Goal: Transaction & Acquisition: Book appointment/travel/reservation

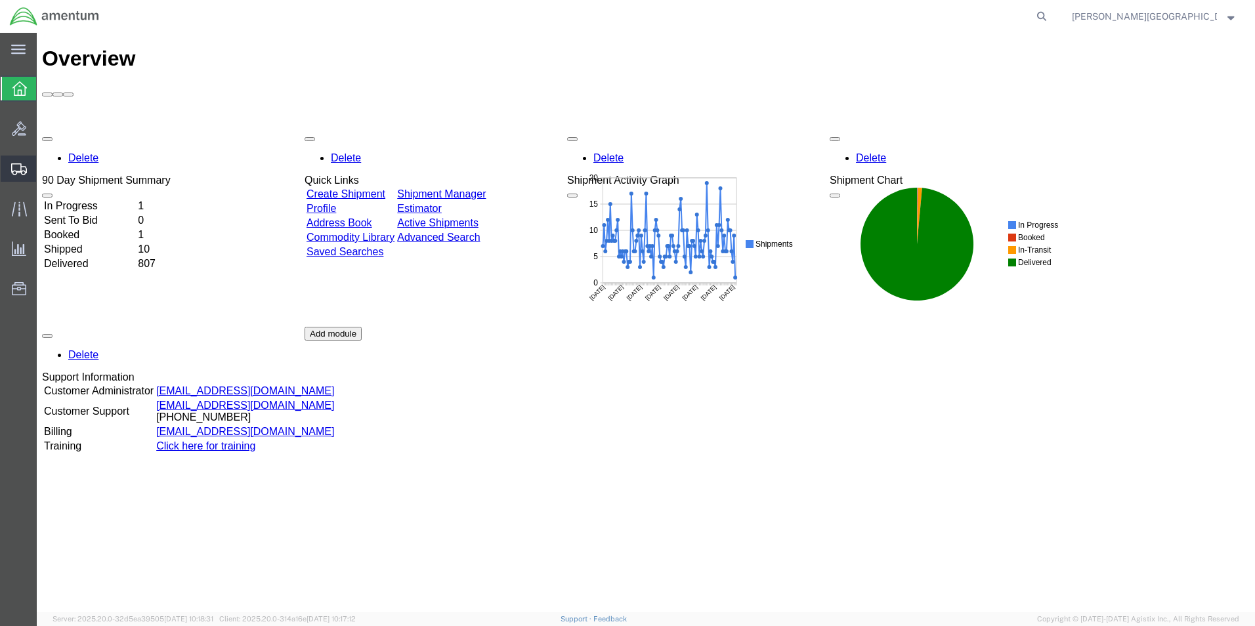
click at [0, 0] on span "Create Shipment" at bounding box center [0, 0] width 0 height 0
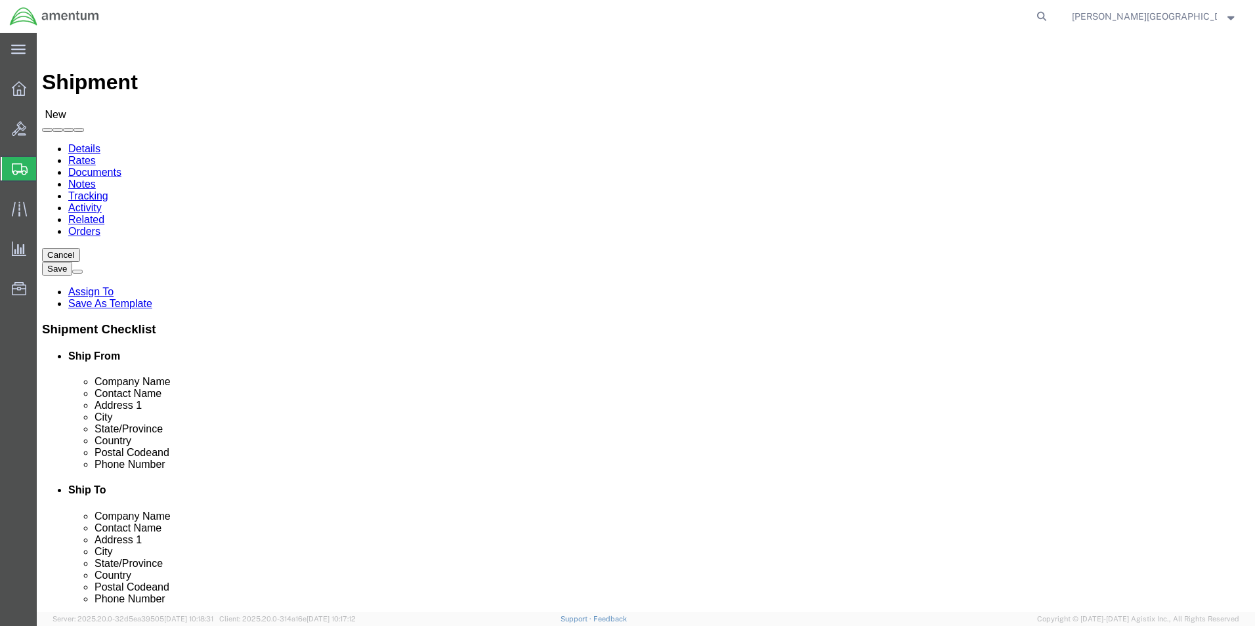
select select
select select "49940"
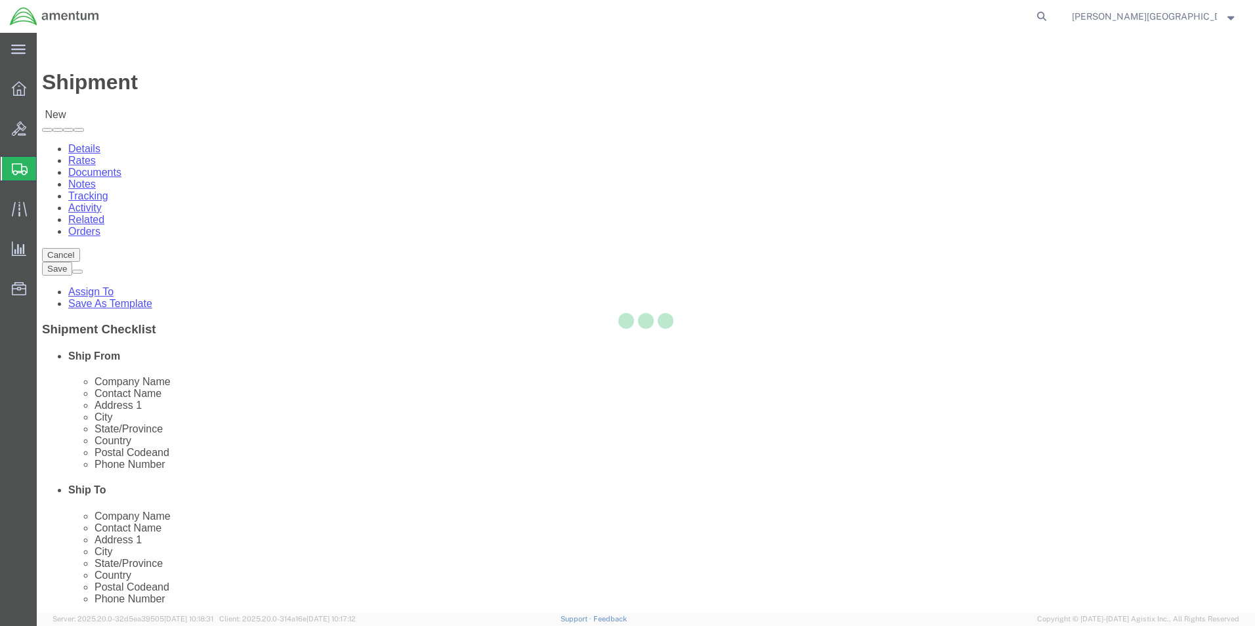
select select "[GEOGRAPHIC_DATA]"
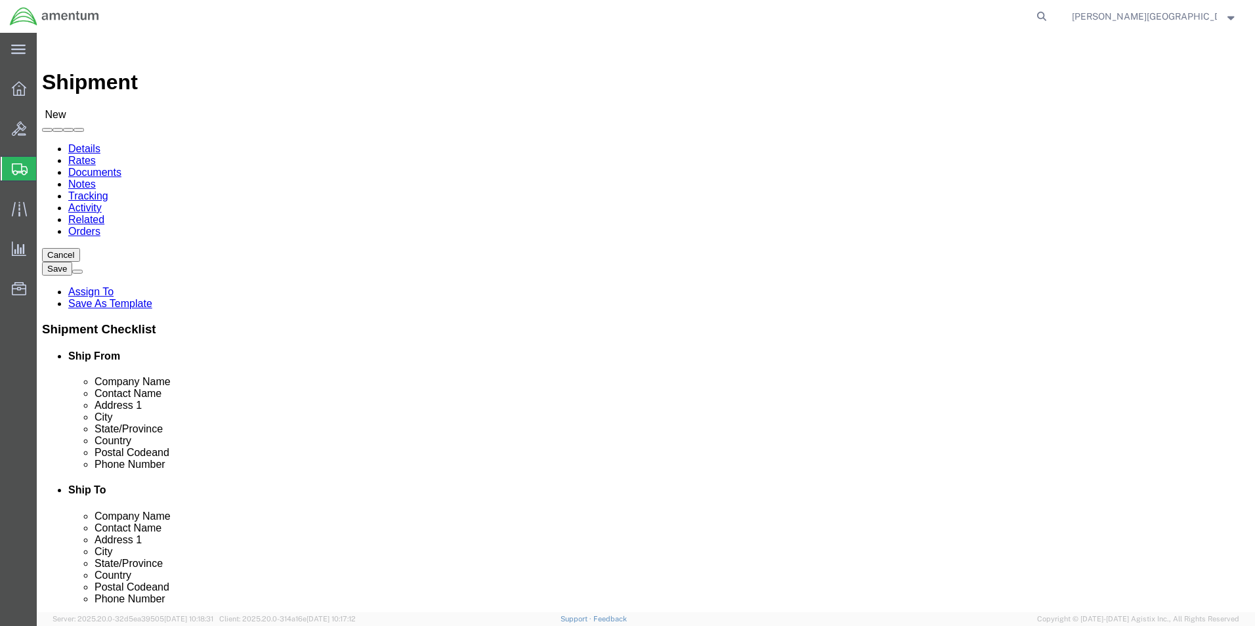
drag, startPoint x: 257, startPoint y: 451, endPoint x: 195, endPoint y: 445, distance: 62.7
click input "text"
type input "[PHONE_NUMBER]"
select select "49937"
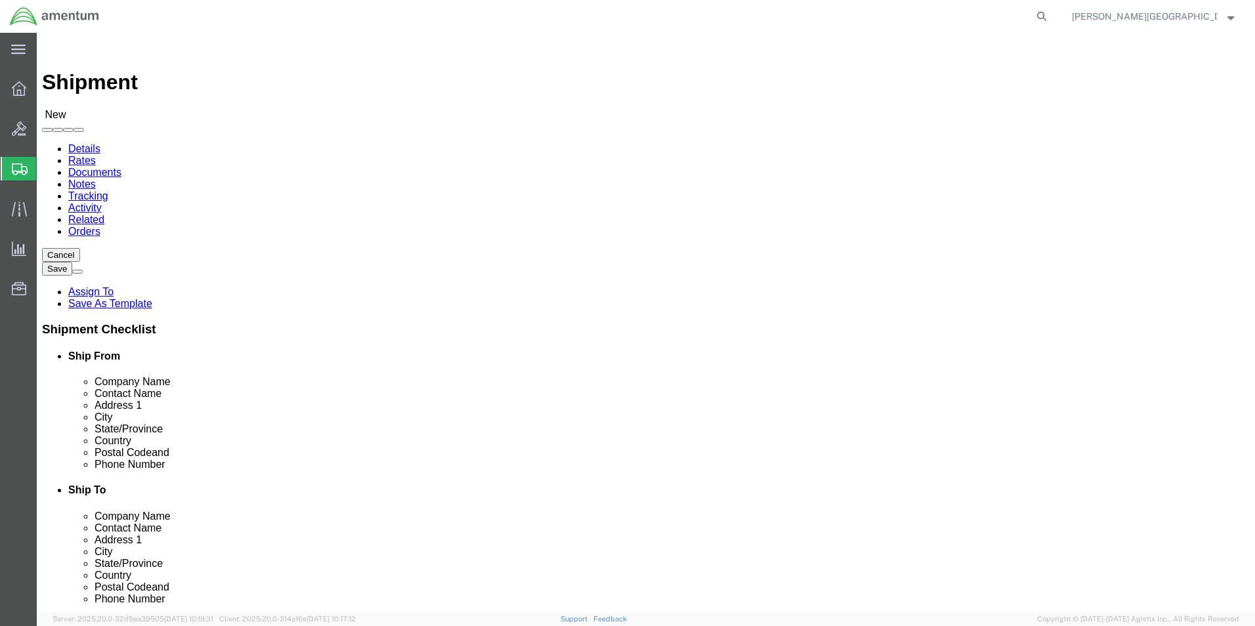
select select "[GEOGRAPHIC_DATA]"
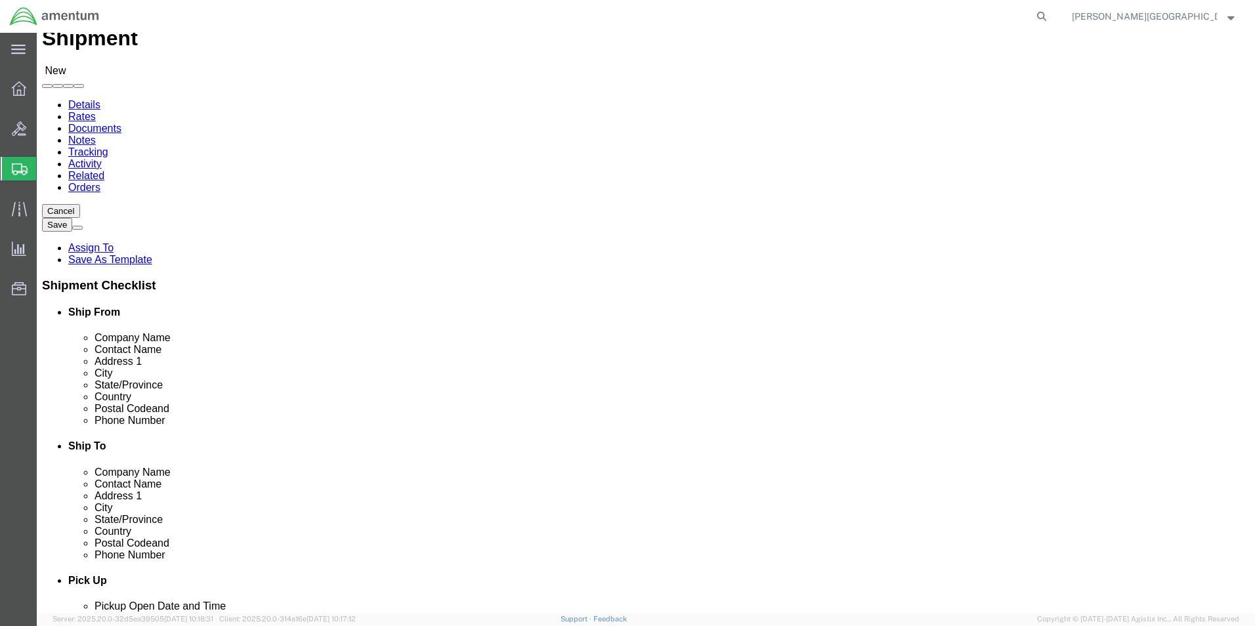
scroll to position [66, 0]
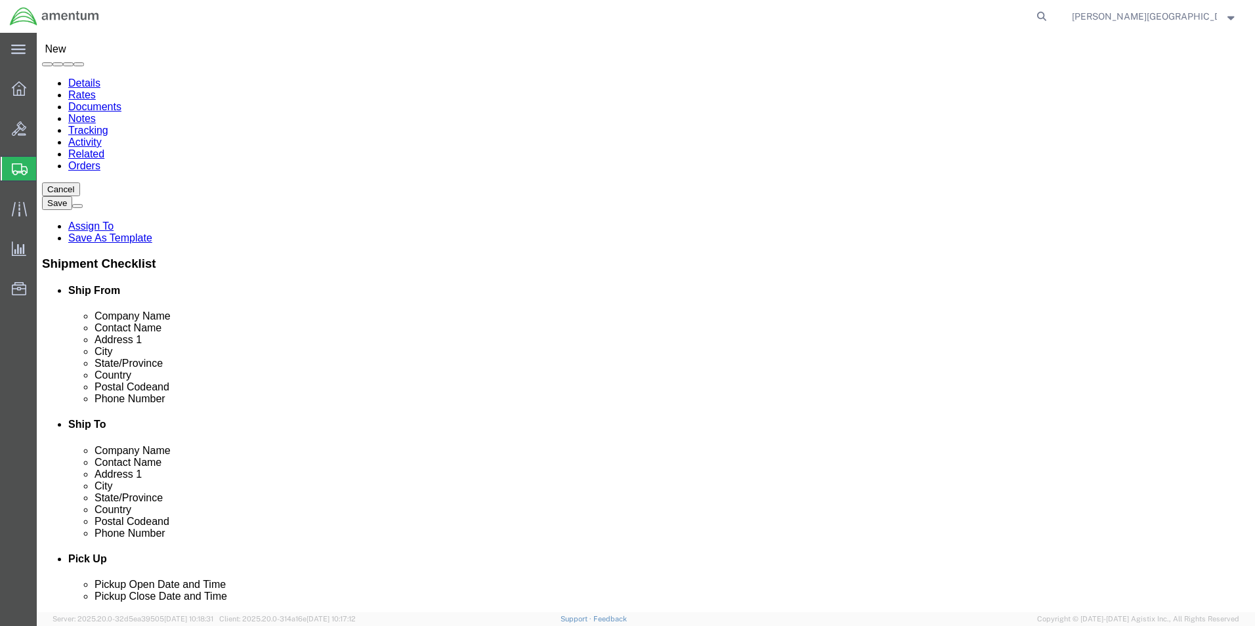
click input "text"
type input "j"
type input "[PERSON_NAME]"
click input "text"
paste input "[PERSON_NAME][EMAIL_ADDRESS][PERSON_NAME][DOMAIN_NAME]"
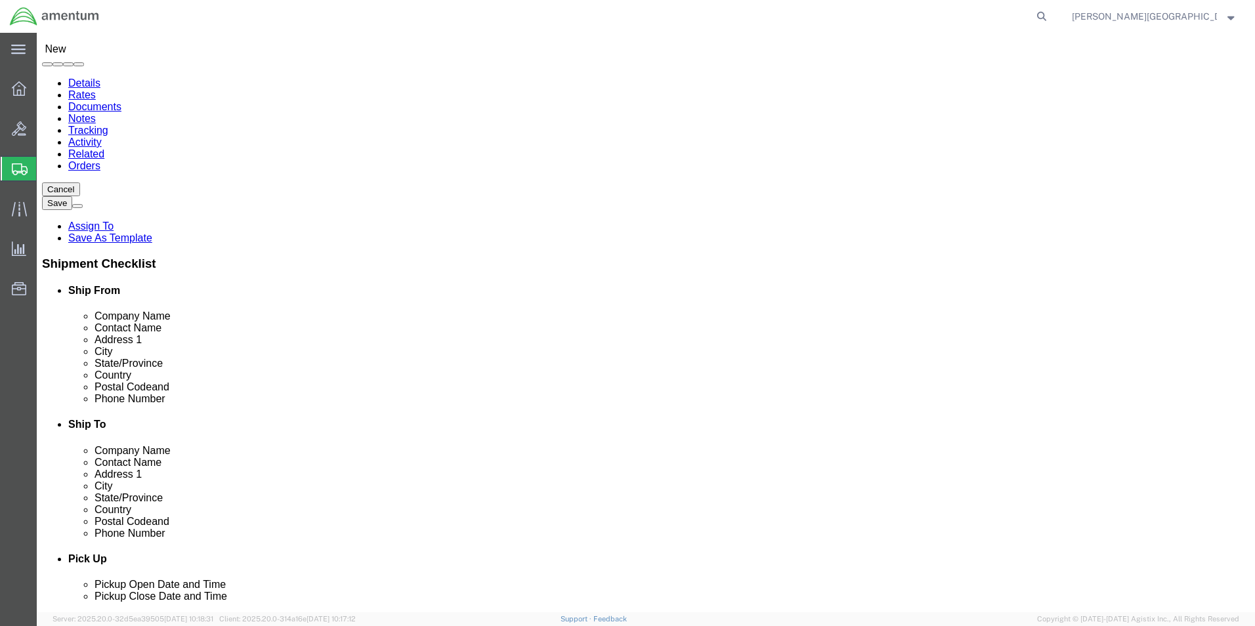
type input "[PERSON_NAME][EMAIL_ADDRESS][PERSON_NAME][DOMAIN_NAME]"
click label "Phone Number"
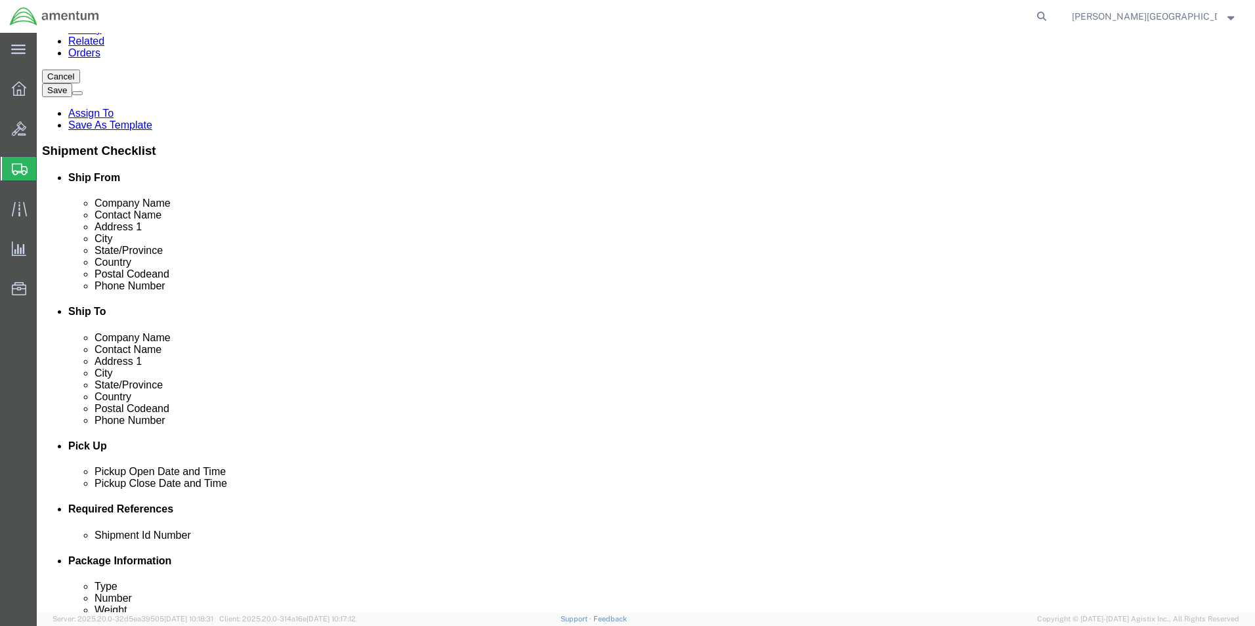
scroll to position [394, 0]
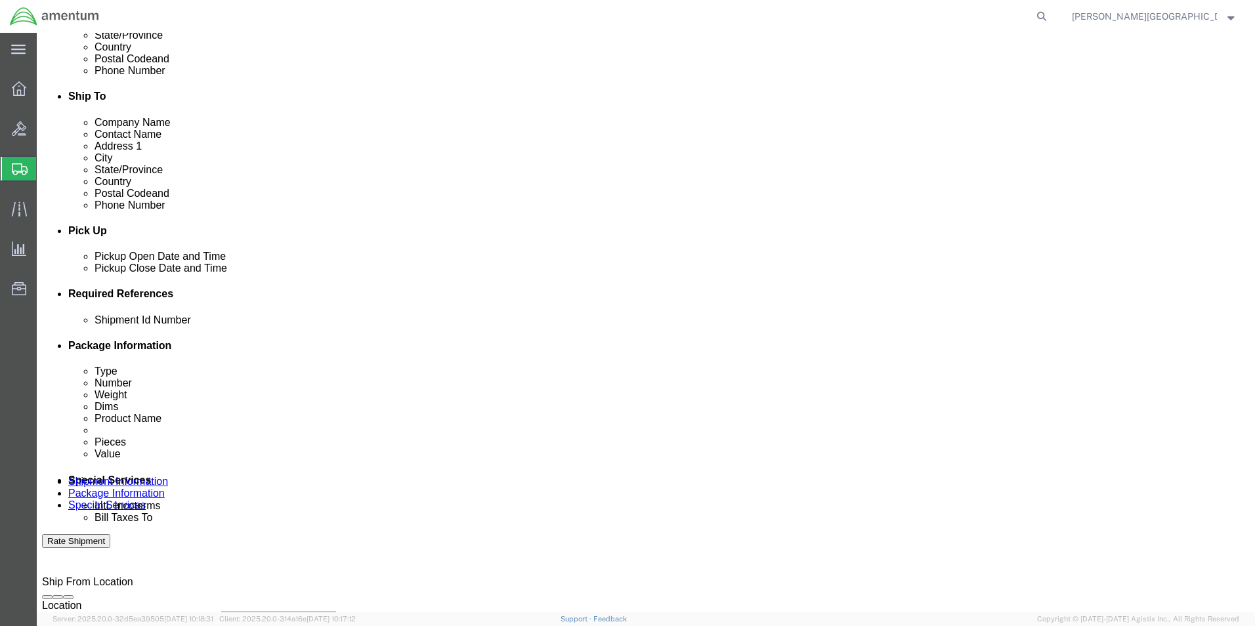
click div "[DATE] 12:00 PM"
type input "3:00 PM"
click button "Apply"
click button "Add reference"
click select "Select Account Type Activity ID Airline Appointment Number ASN Batch Request # …"
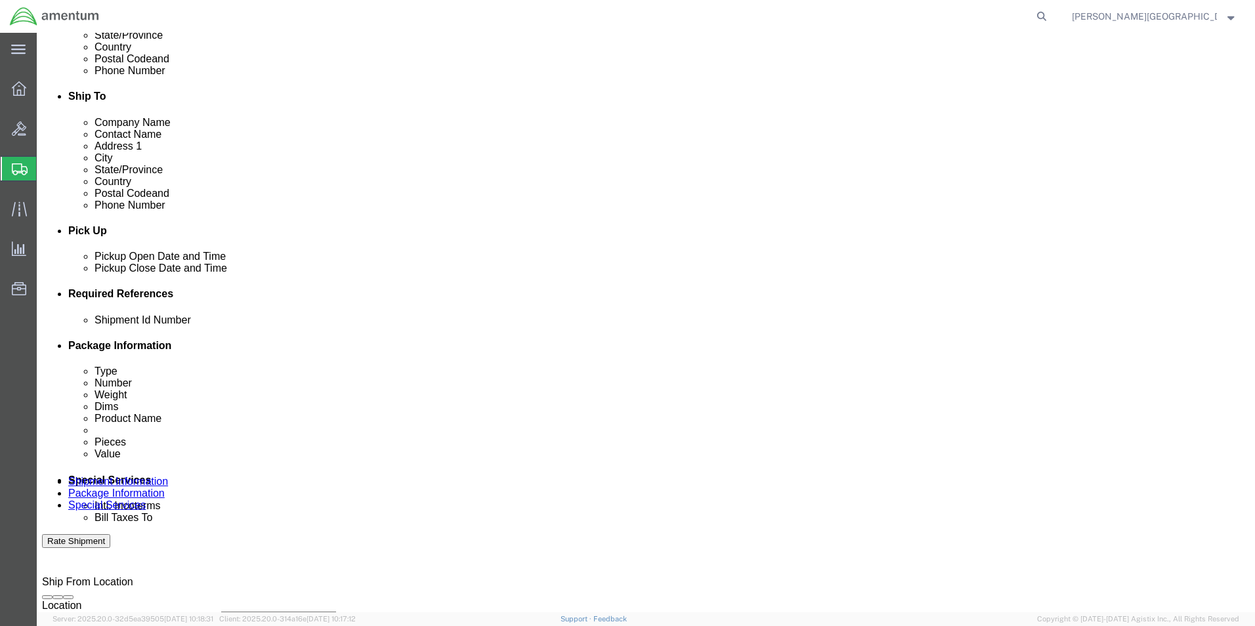
select select "DEPT"
click select "Select Account Type Activity ID Airline Appointment Number ASN Batch Request # …"
click input "text"
type input "Supply Department"
click button "Add reference"
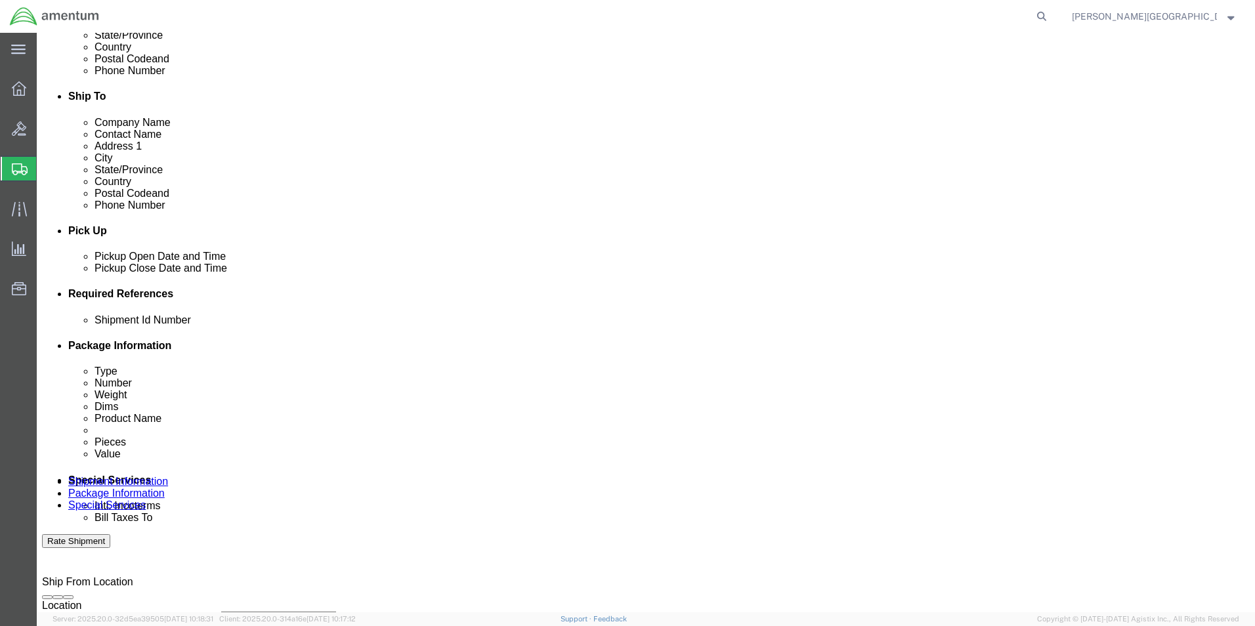
click select "Select Account Type Activity ID Airline Appointment Number ASN Batch Request # …"
select select "PROJNUM"
click select "Select Account Type Activity ID Airline Appointment Number ASN Batch Request # …"
click input "text"
click input "6118.02.03.2219.000.LRT.0000"
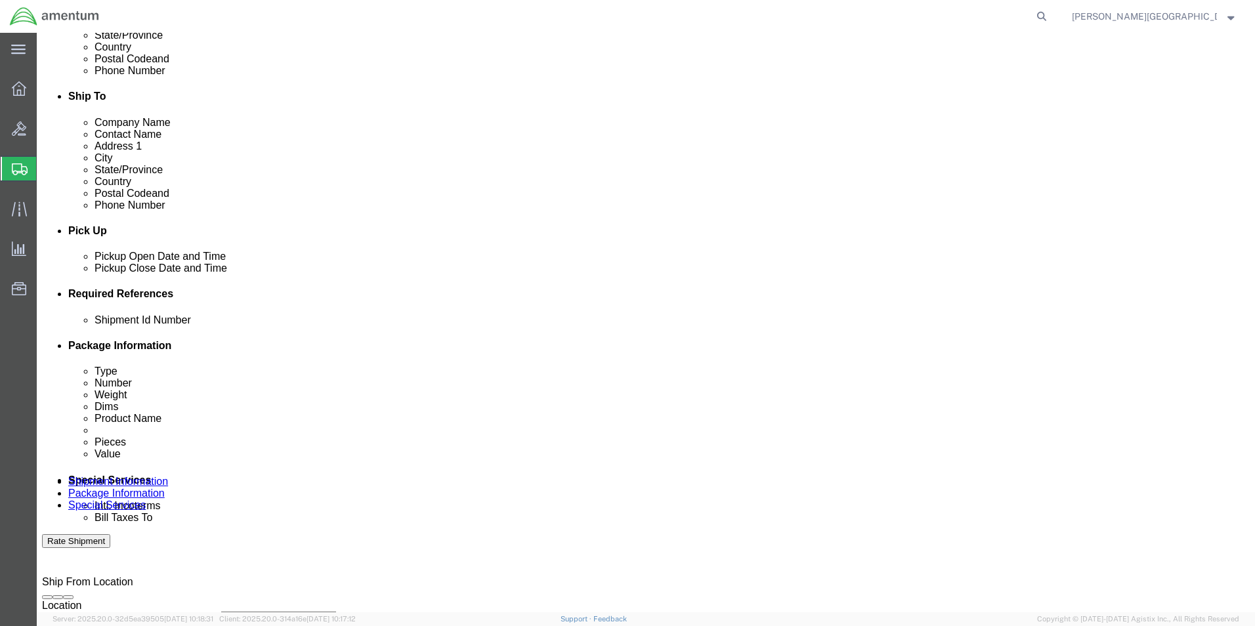
type input "6118.04.03.2219.000.LRT.0000"
click button "Add reference"
click select "Select Account Type Activity ID Airline Appointment Number ASN Batch Request # …"
select select "CUSTREF"
click select "Select Account Type Activity ID Airline Appointment Number ASN Batch Request # …"
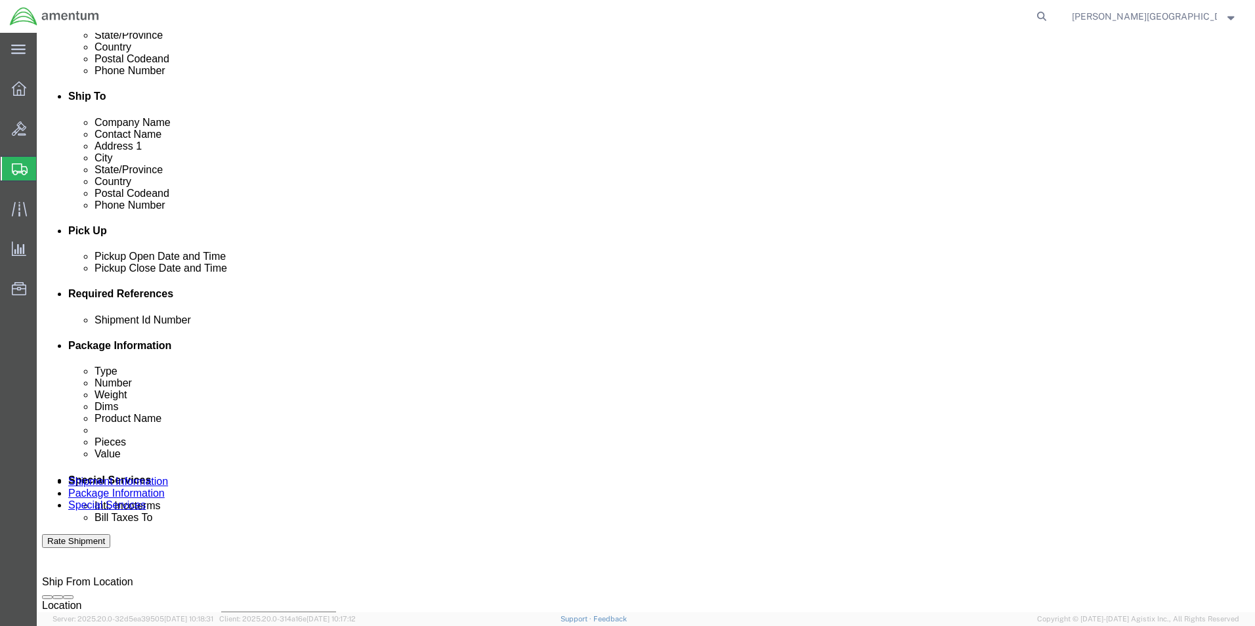
click input "text"
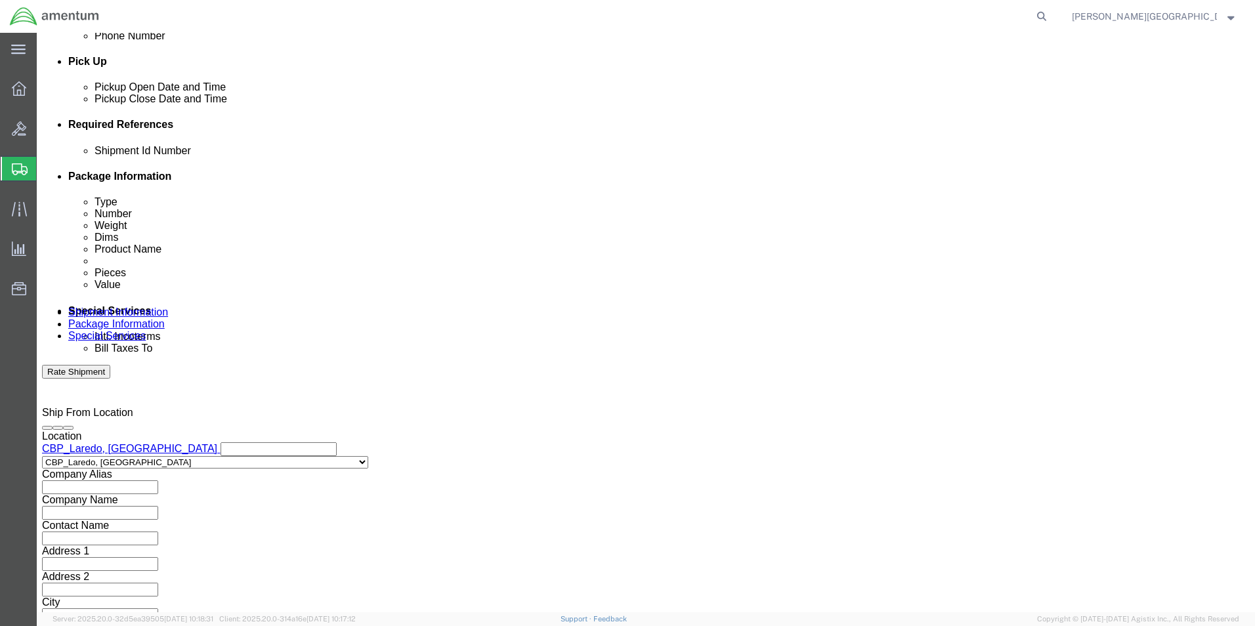
scroll to position [572, 0]
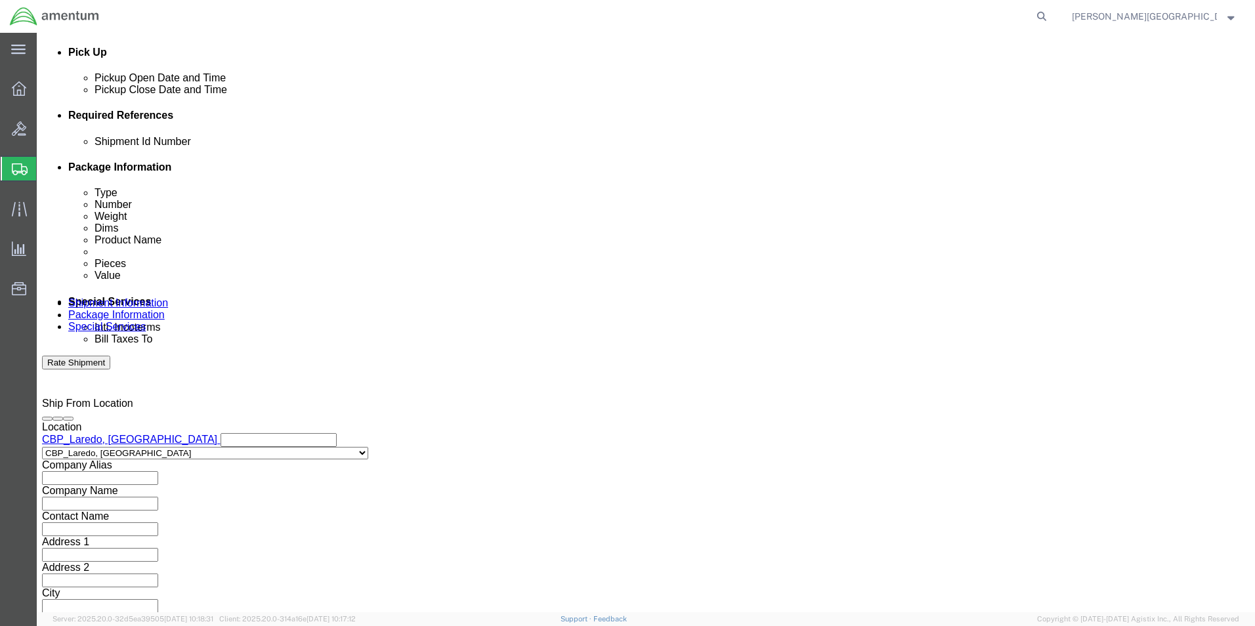
type input "503-010123"
click button "Continue"
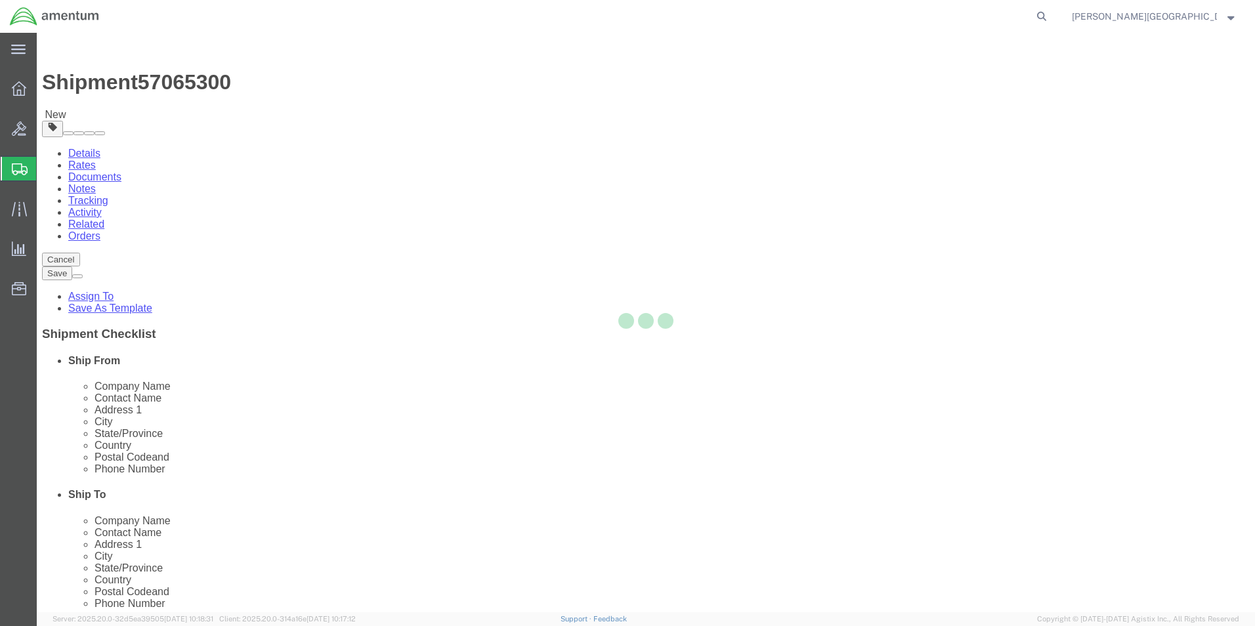
select select "CBOX"
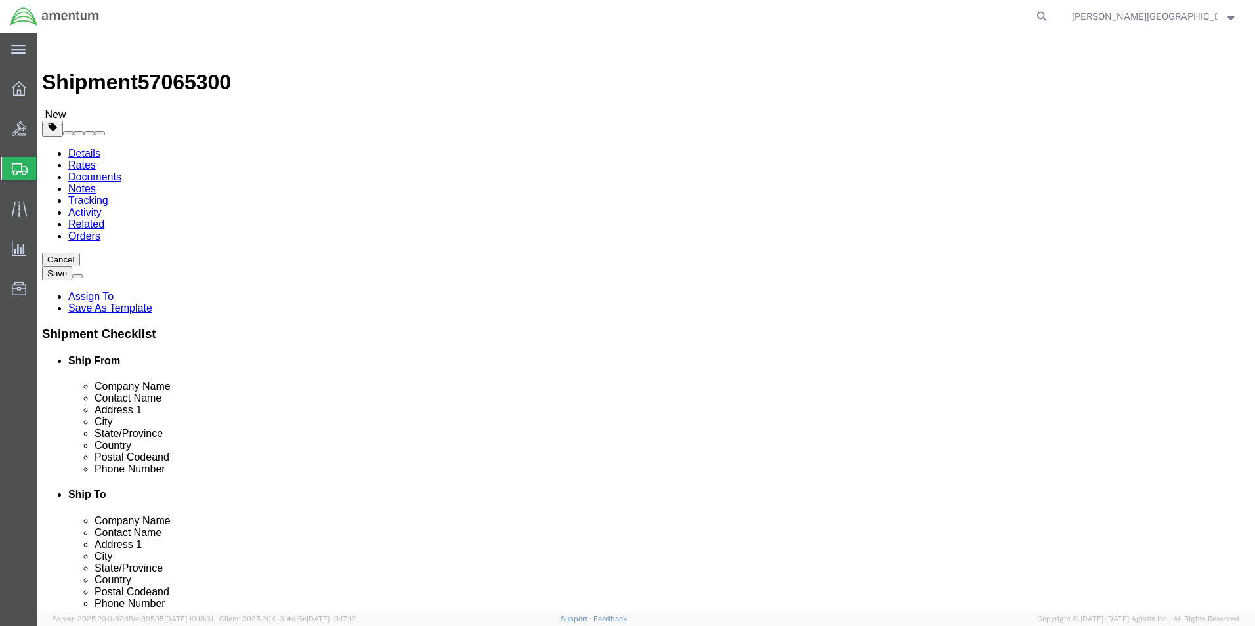
click input "text"
type input "19"
click input "text"
type input "9"
click input "text"
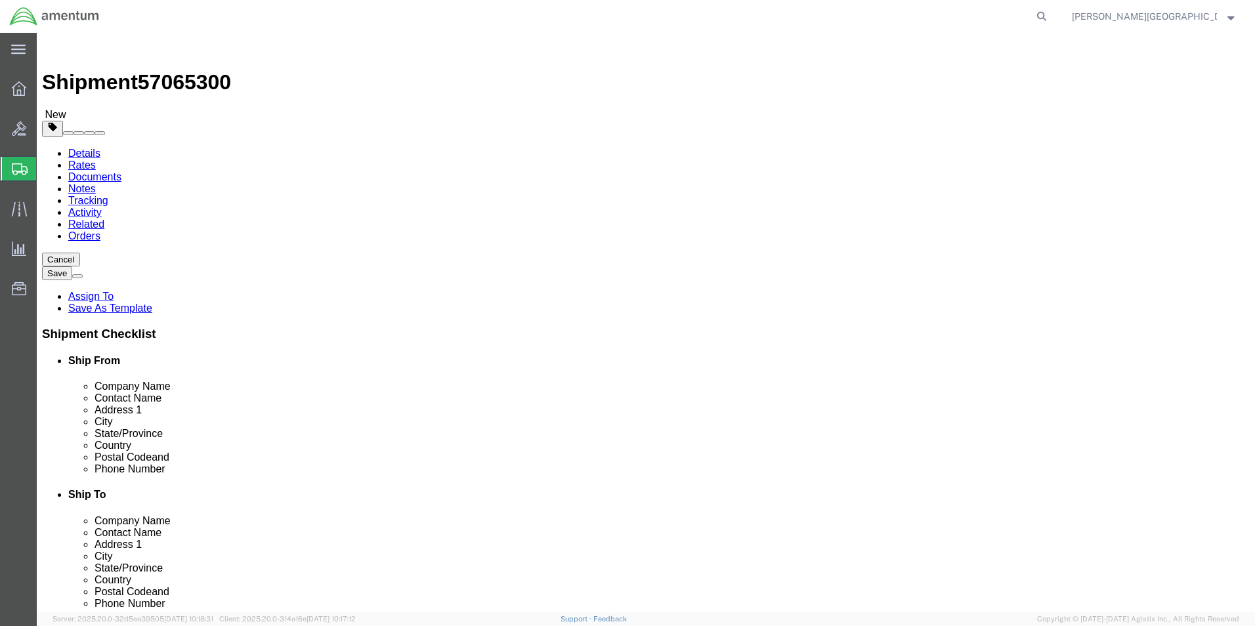
type input "12"
click input "0.00"
type input "43.00"
click link "Add Content"
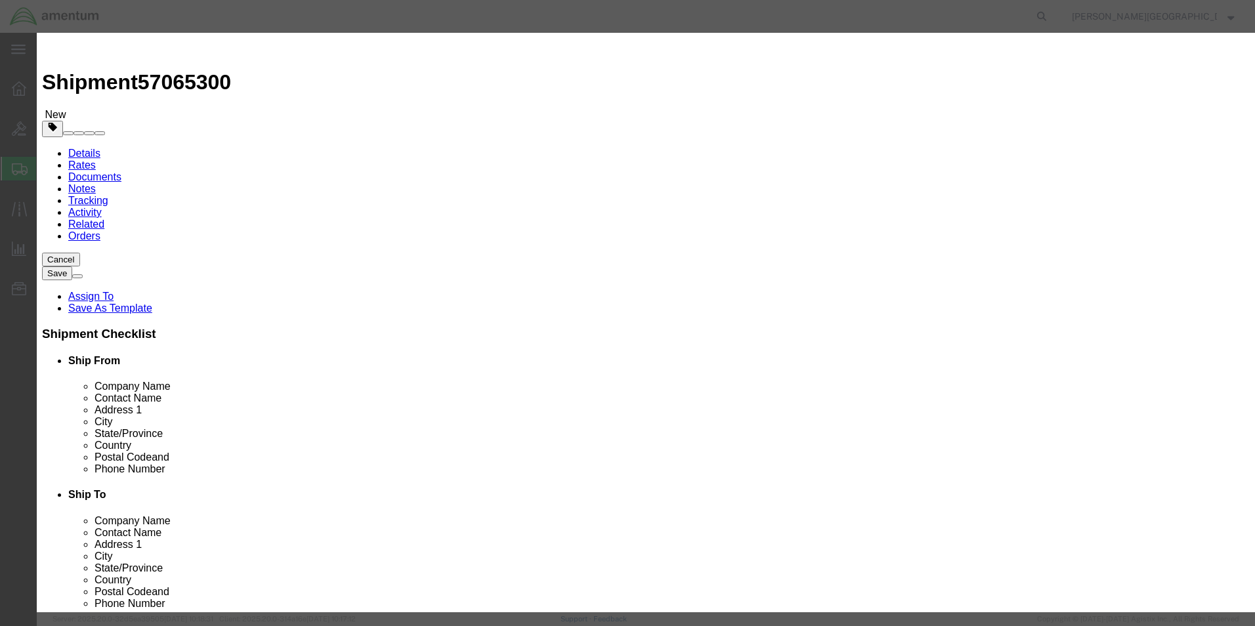
click input "text"
type input "Aircraft Battery"
click textarea
type textarea "PN: RG-355 SN: 41373457"
click input "0"
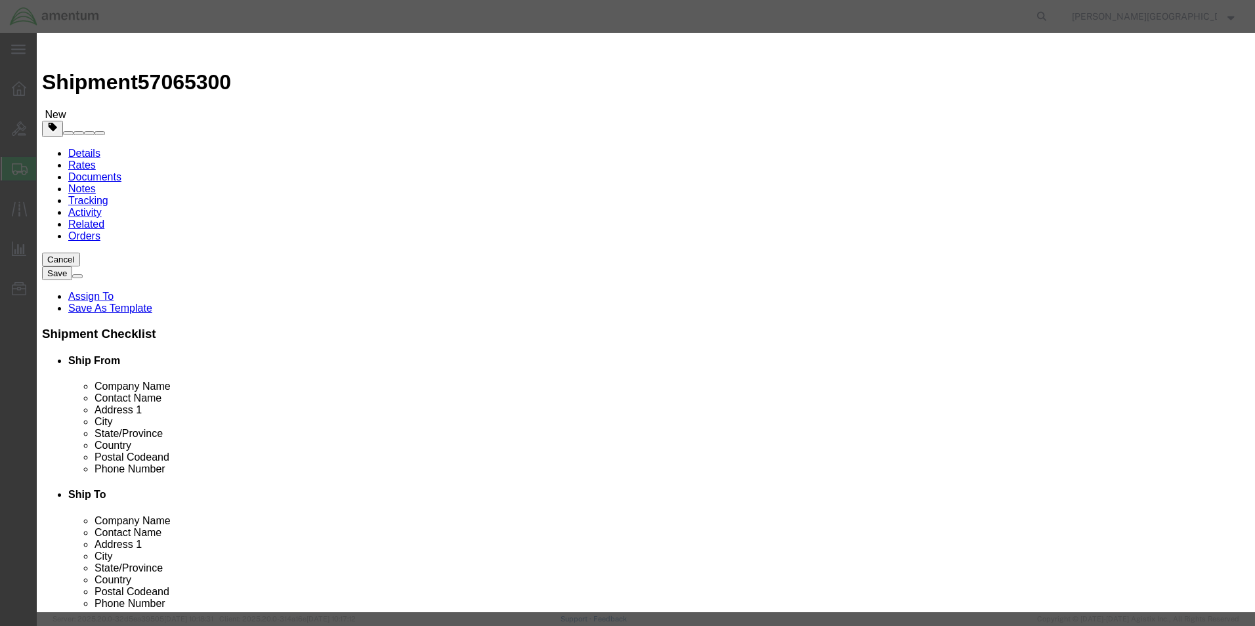
type input "1"
click input "text"
type input "3400.00"
click select "Select 50 55 60 65 70 85 92.5 100 125 175 250 300 400"
click label "GL Reference"
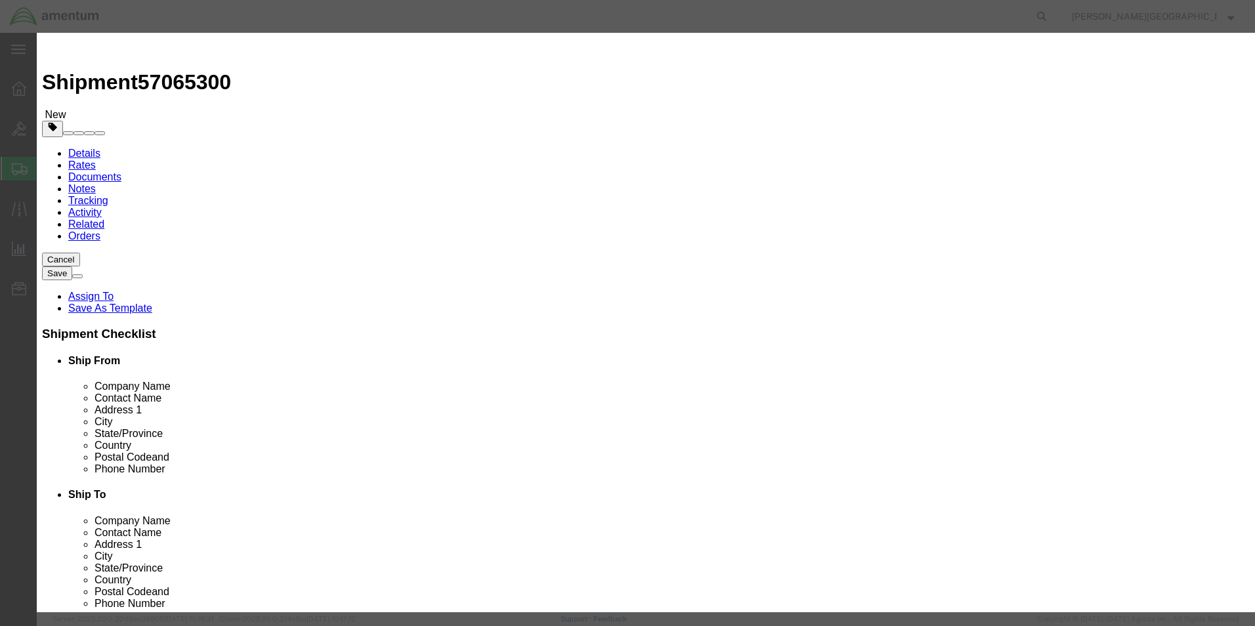
click button "Save & Close"
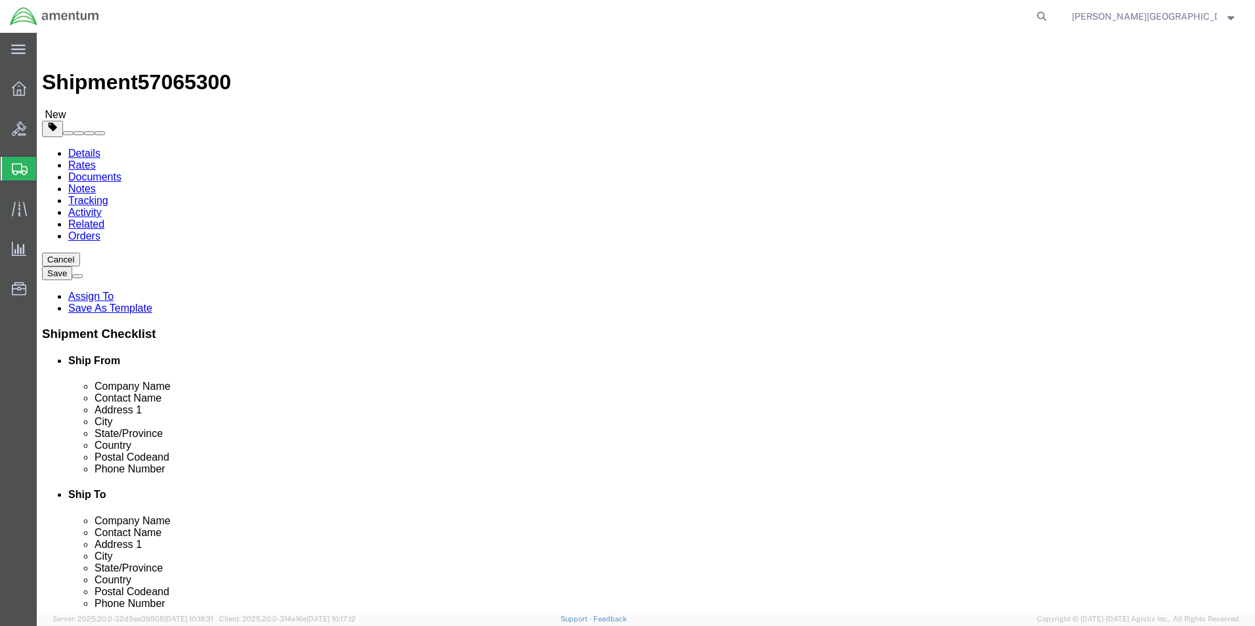
click button "Previous"
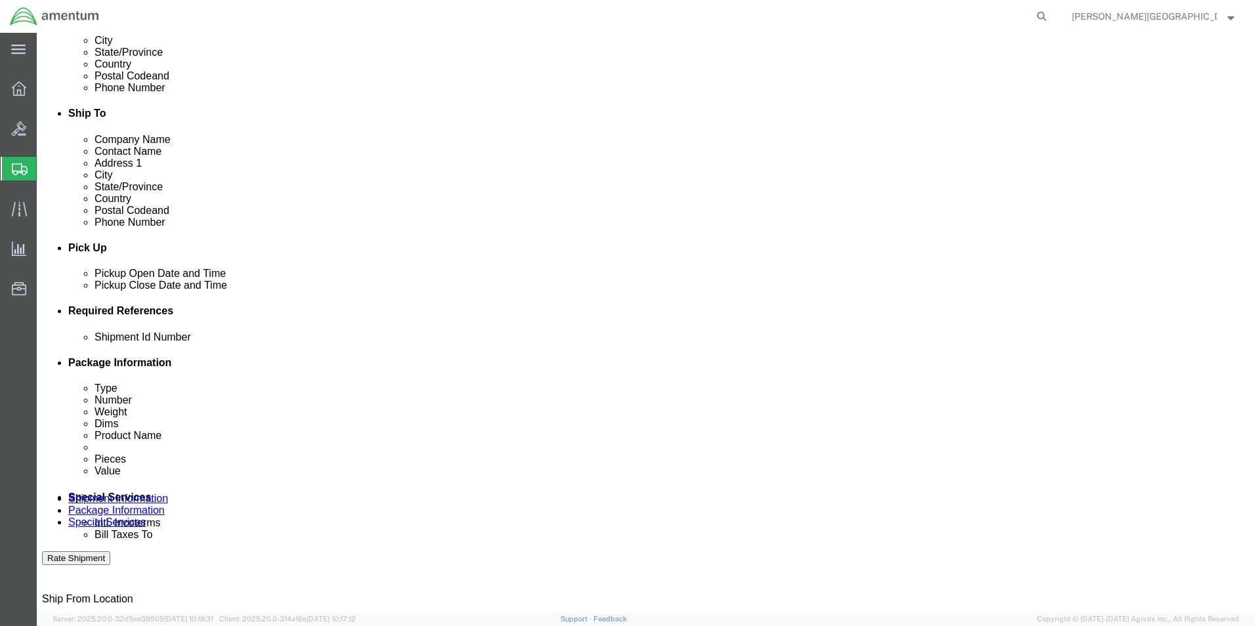
scroll to position [394, 0]
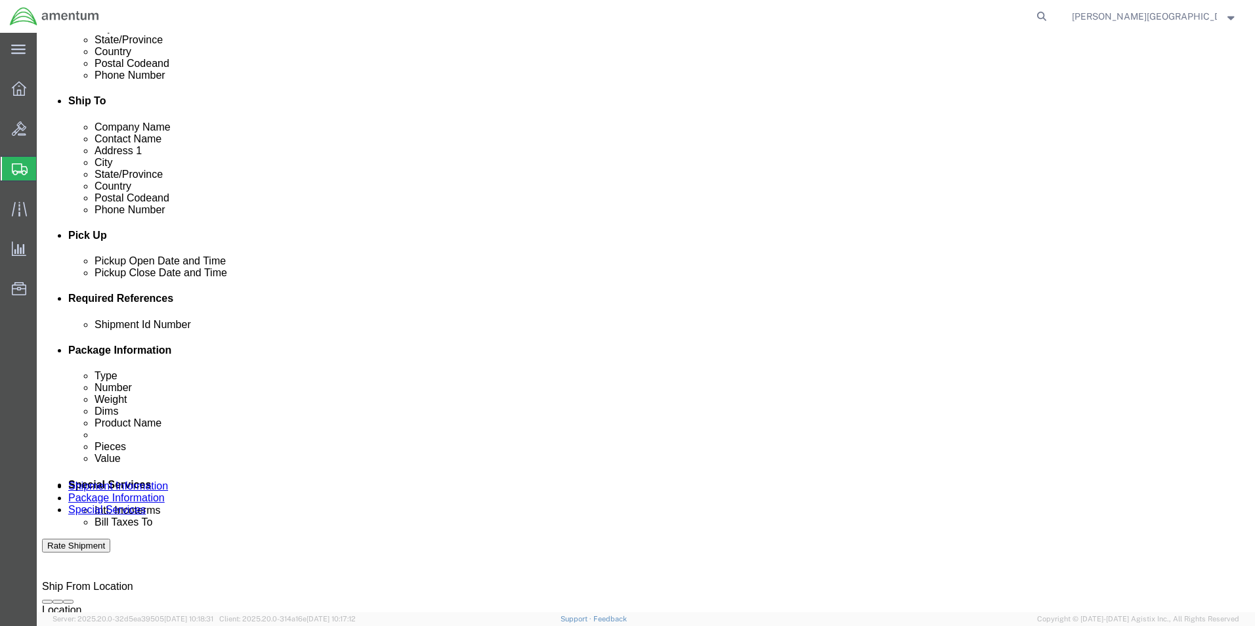
click input "text"
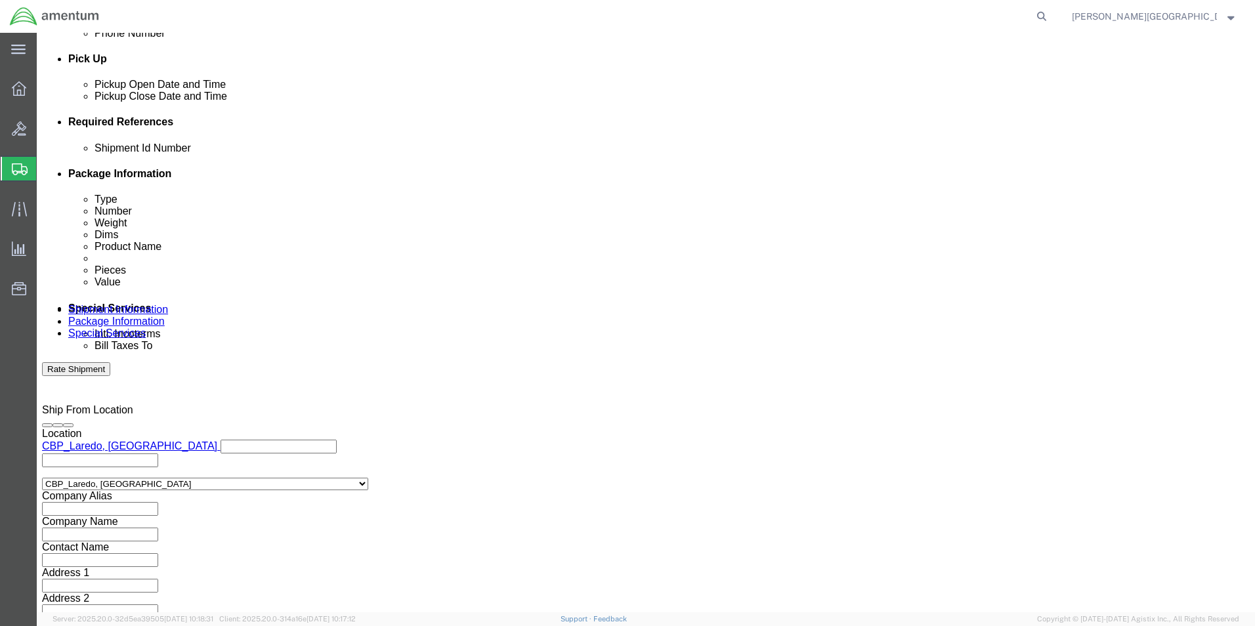
scroll to position [572, 0]
type input "57065300"
click button "Continue"
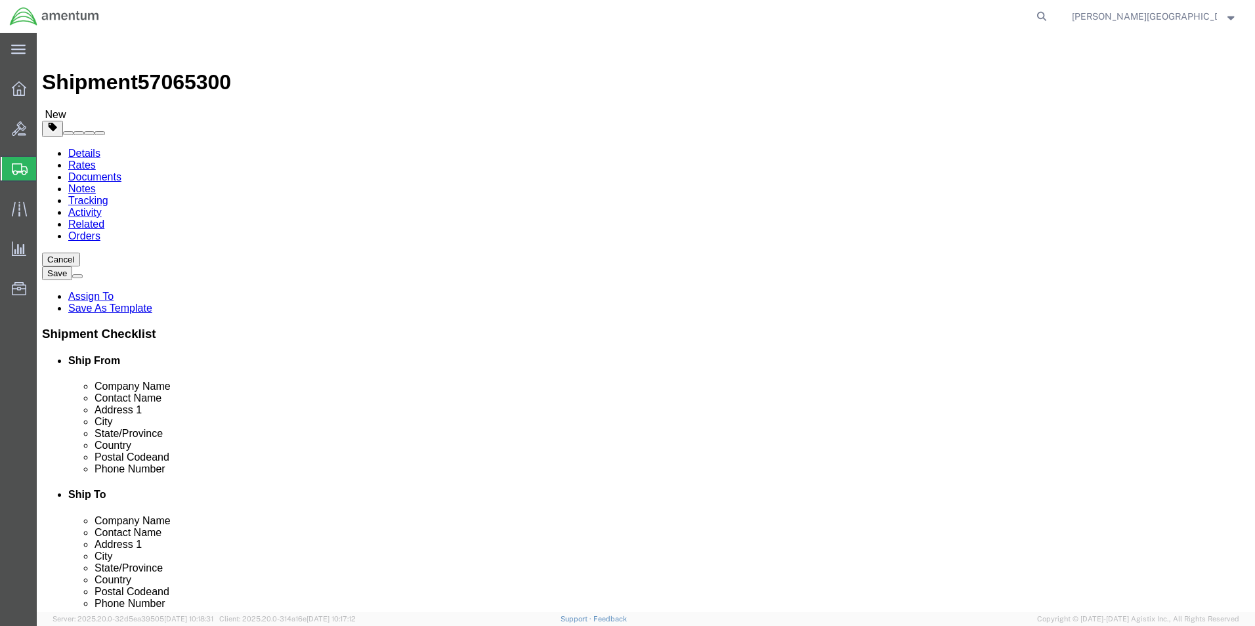
click button "Continue"
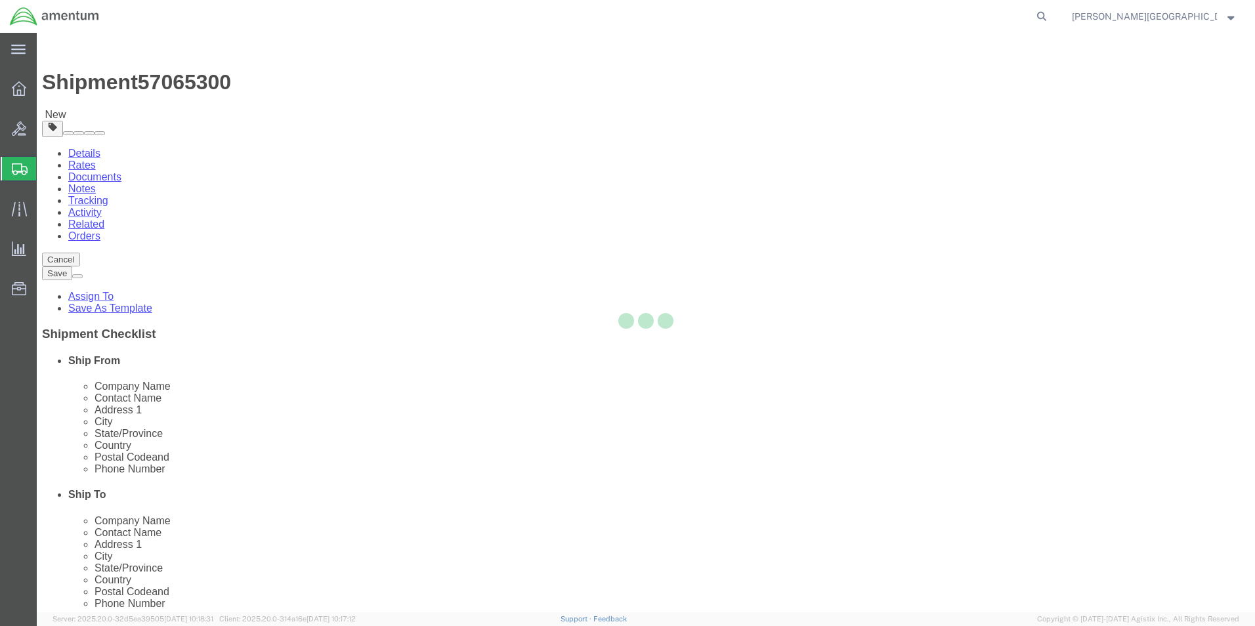
select select
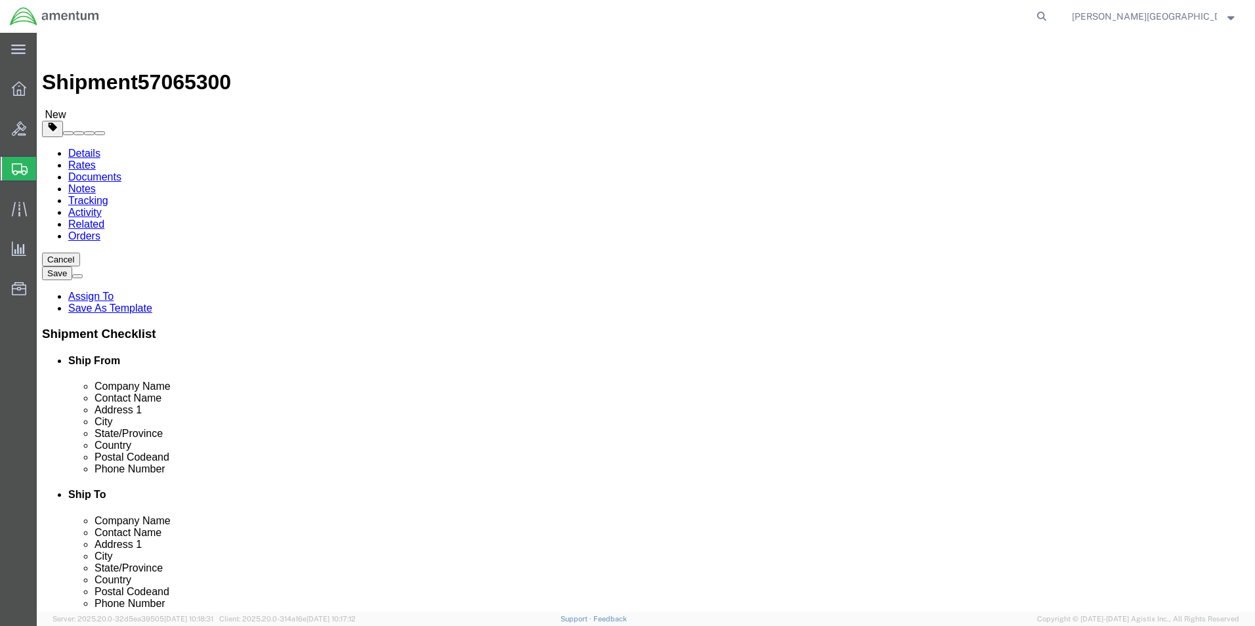
click button "Rate Shipment"
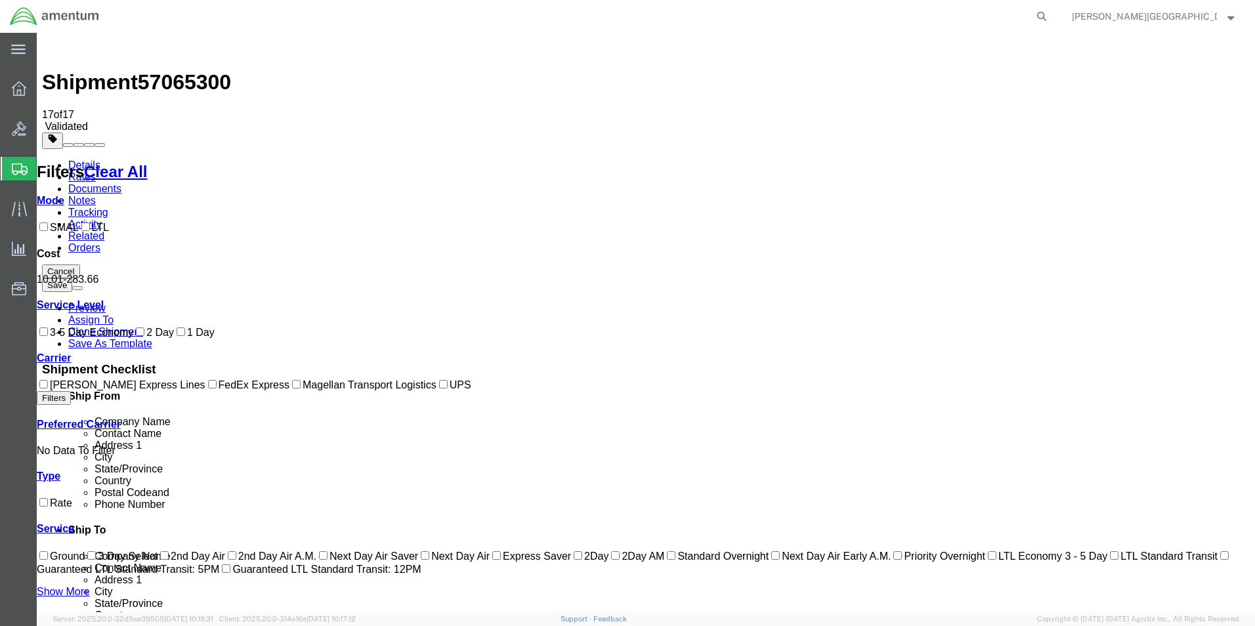
checkbox input "true"
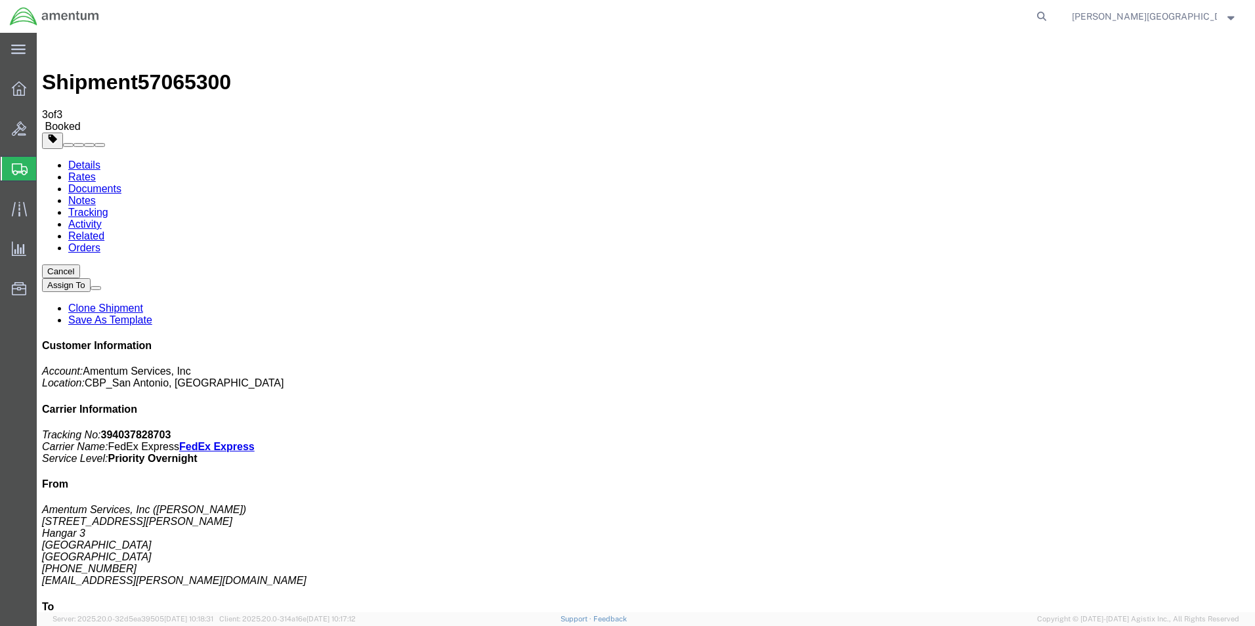
click at [86, 160] on link "Details" at bounding box center [84, 165] width 32 height 11
click link "Schedule pickup request"
drag, startPoint x: 974, startPoint y: 168, endPoint x: 1118, endPoint y: 198, distance: 147.4
click p "Tracking No: 394037828703 Carrier Name: FedEx Express FedEx Express Service Lev…"
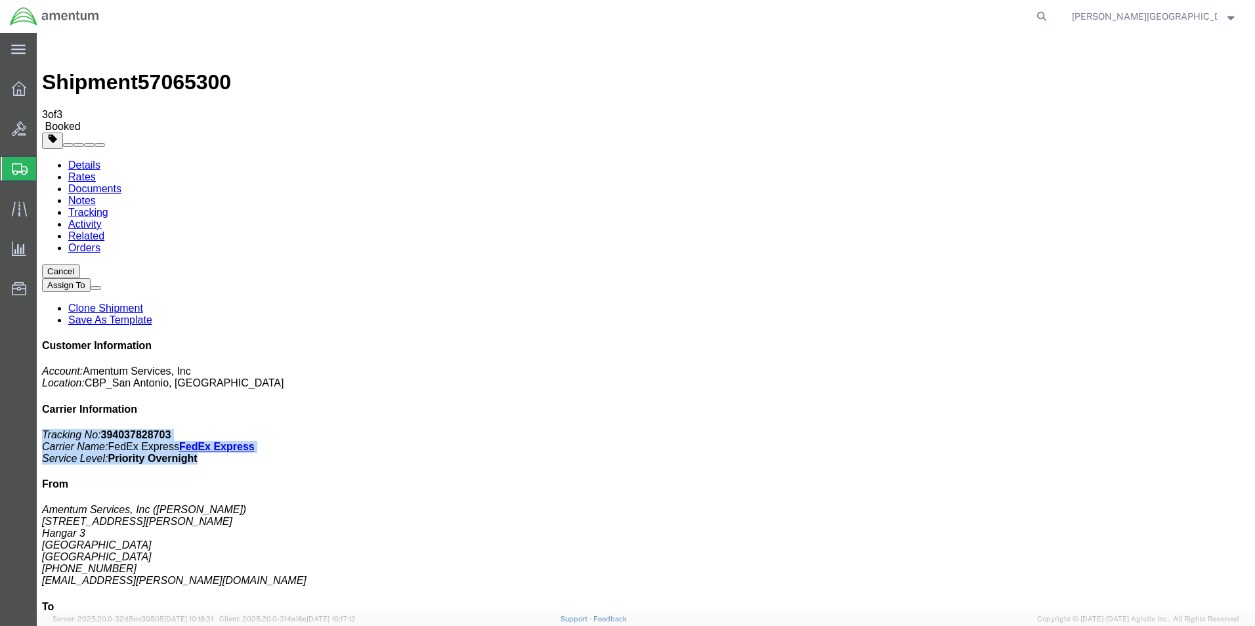
drag, startPoint x: 1117, startPoint y: 198, endPoint x: 1060, endPoint y: 191, distance: 56.8
copy p "Tracking No: 394037828703 Carrier Name: FedEx Express FedEx Express Service Lev…"
click at [0, 0] on span "Create Shipment" at bounding box center [0, 0] width 0 height 0
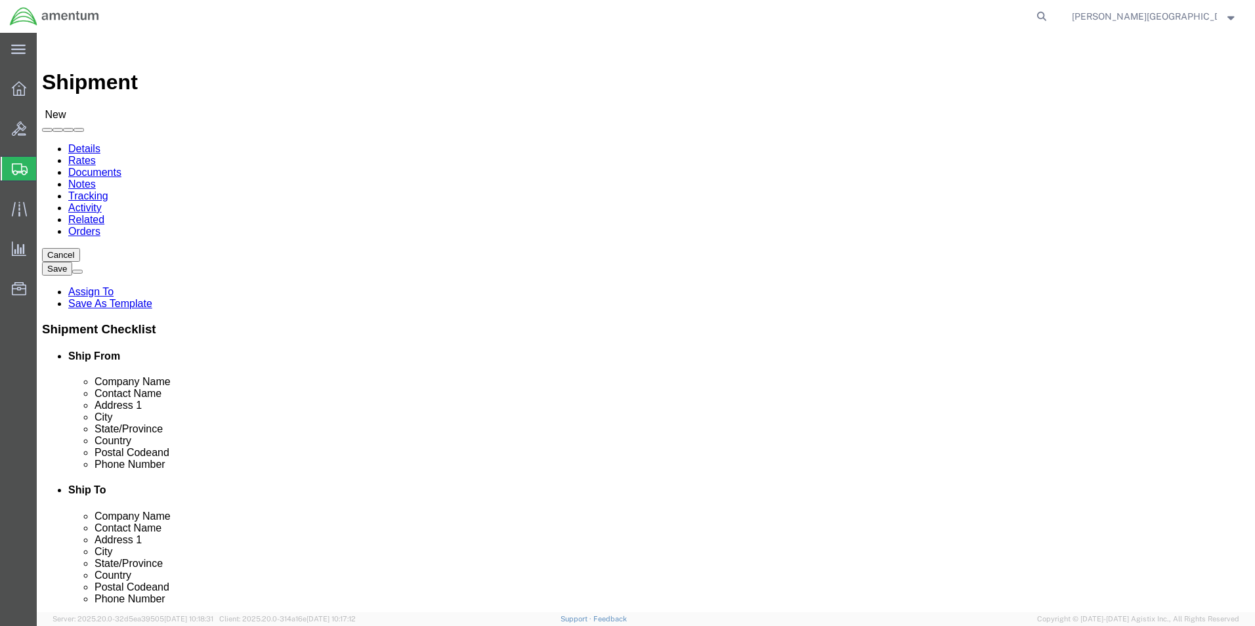
scroll to position [2495, 0]
select select "49940"
select select "[GEOGRAPHIC_DATA]"
drag, startPoint x: 266, startPoint y: 450, endPoint x: 151, endPoint y: 424, distance: 117.7
click div "Location [GEOGRAPHIC_DATA], [GEOGRAPHIC_DATA] Select My Profile Location [PHONE…"
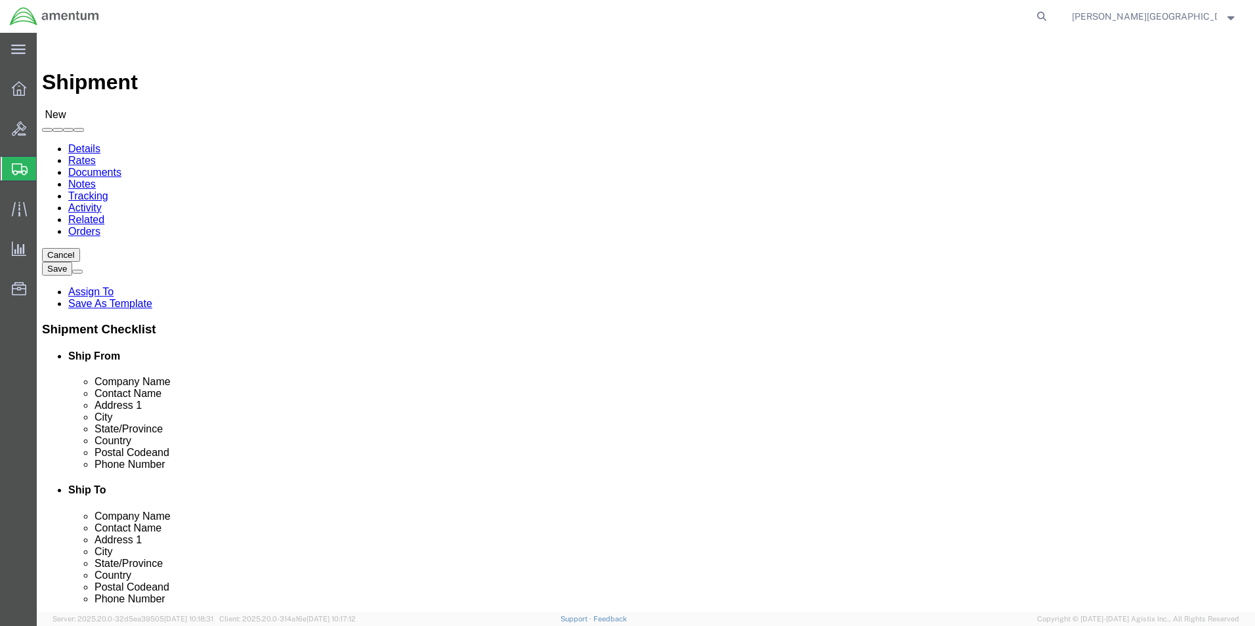
type input "[PHONE_NUMBER]"
select select "49950"
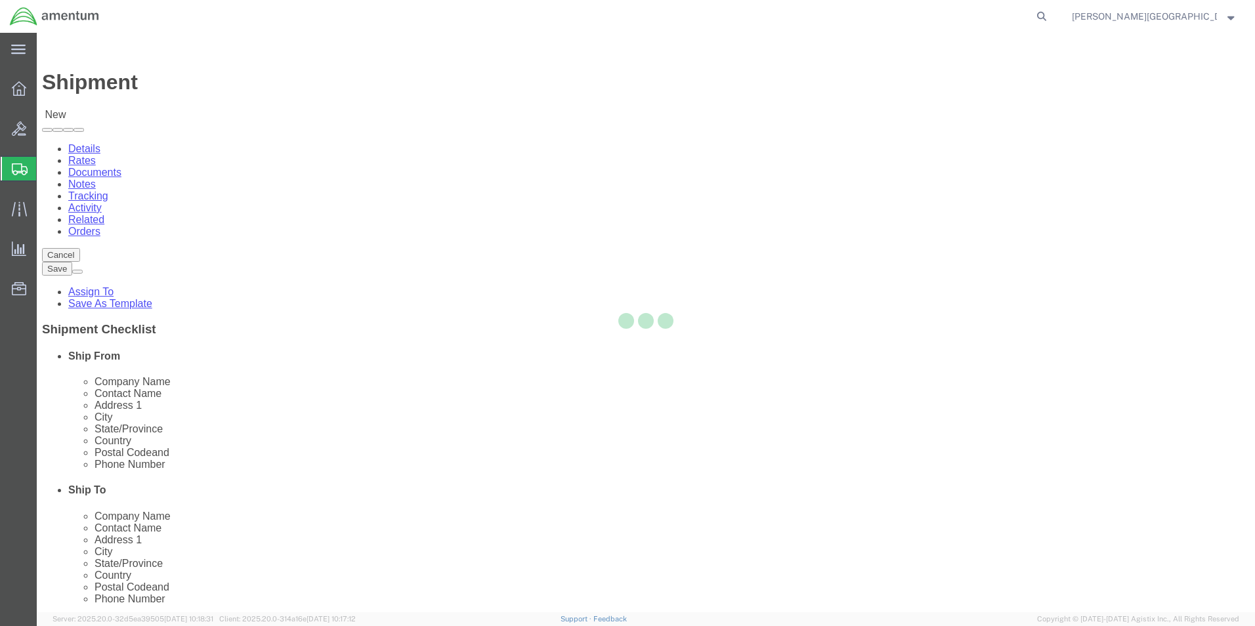
select select "[GEOGRAPHIC_DATA]"
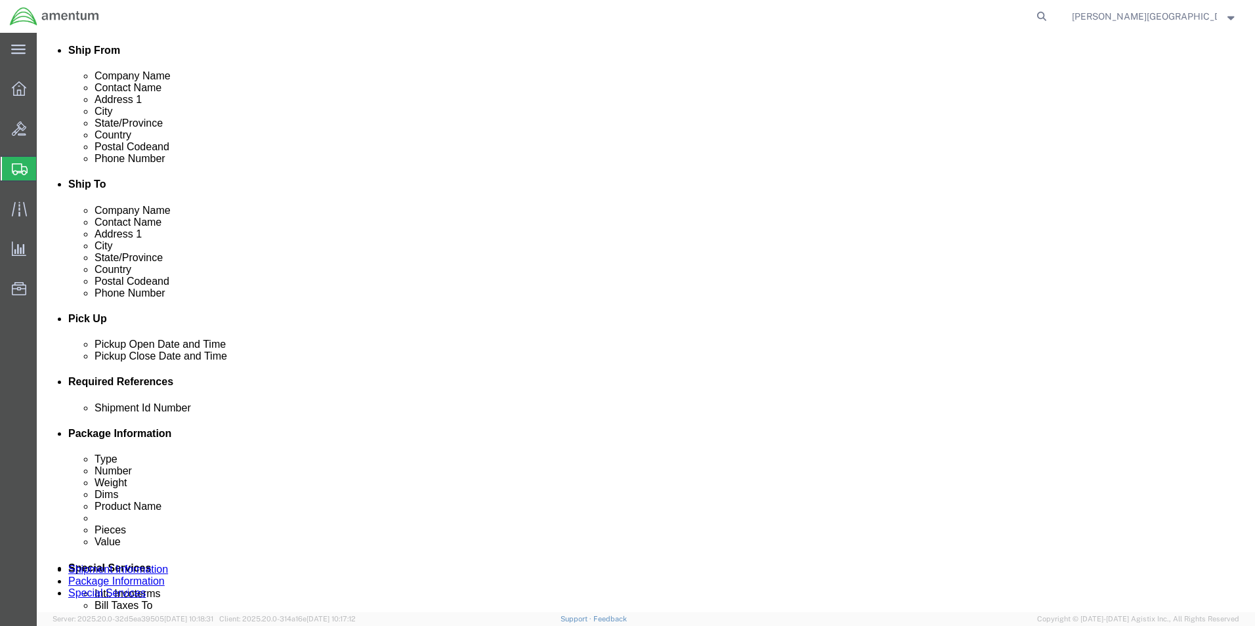
scroll to position [460, 0]
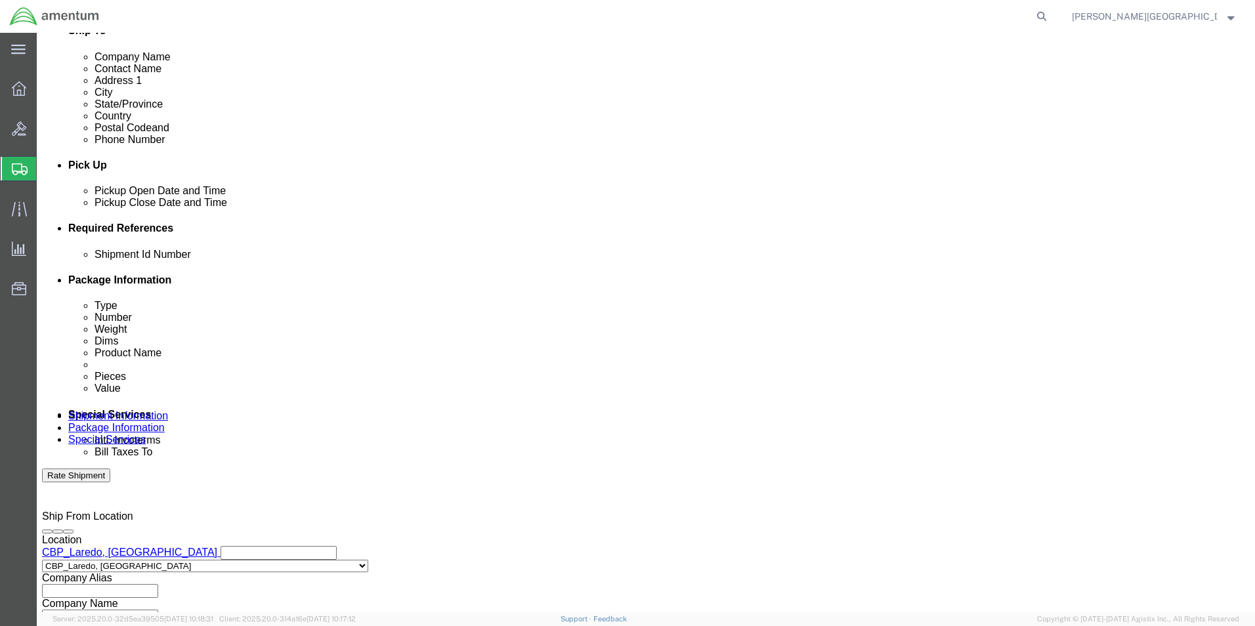
click div "[DATE] 12:00 PM"
type input "3:00 PM"
click button "Apply"
click button "Add reference"
click select "Select Account Type Activity ID Airline Appointment Number ASN Batch Request # …"
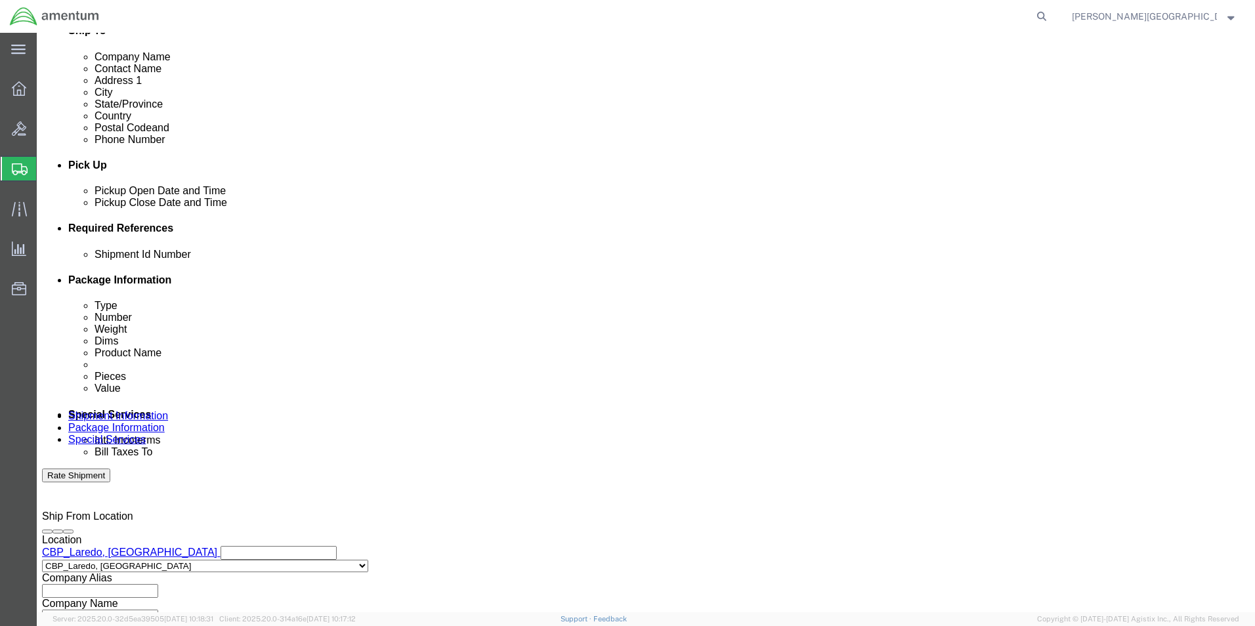
select select "DEPT"
click select "Select Account Type Activity ID Airline Appointment Number ASN Batch Request # …"
click input "text"
type input "Supply Department"
click button "Add reference"
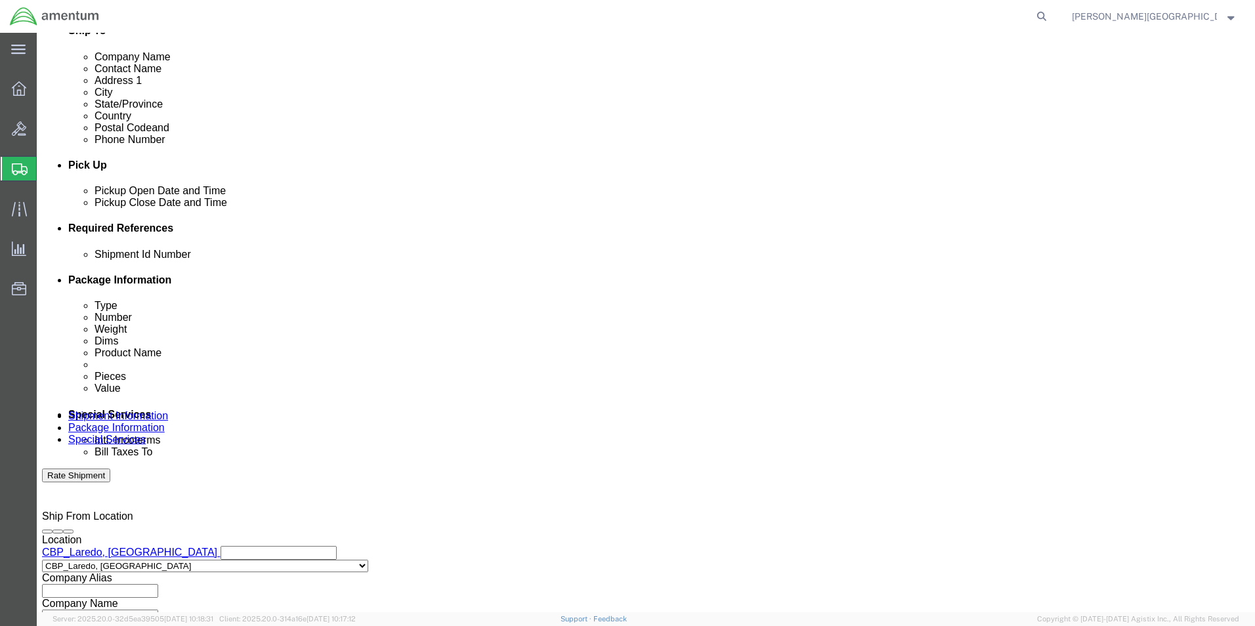
click select "Select Account Type Activity ID Airline Appointment Number ASN Batch Request # …"
select select "PROJNUM"
click select "Select Account Type Activity ID Airline Appointment Number ASN Batch Request # …"
click input "text"
click input "6118.02.03.2219.000.LRT.0000"
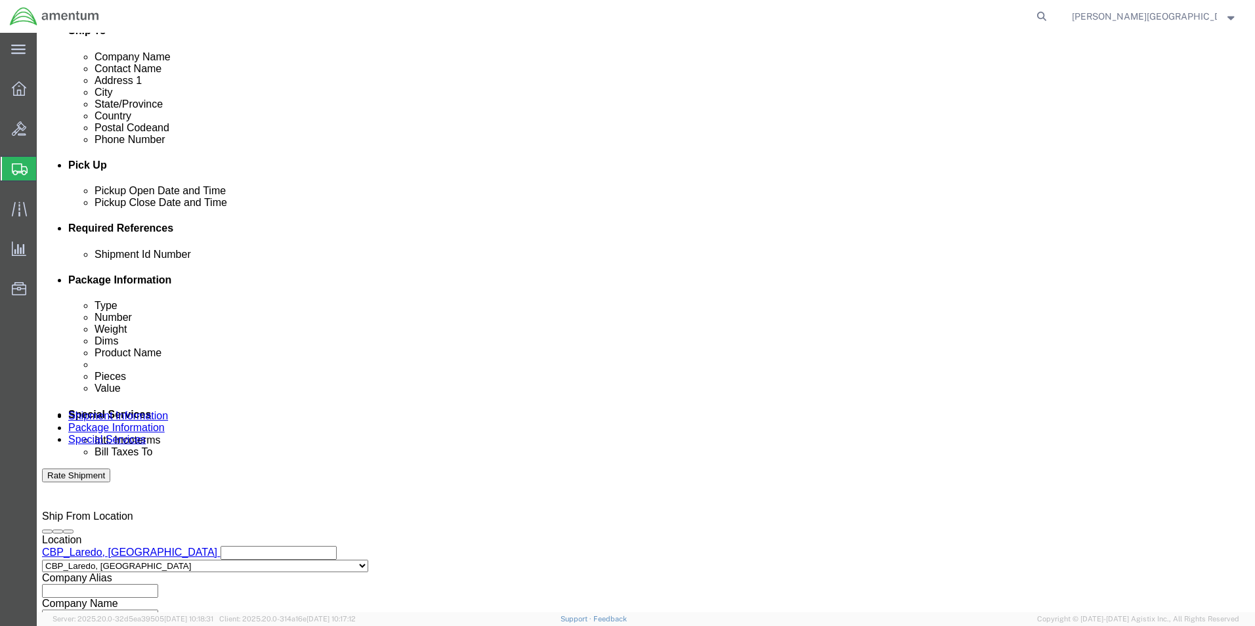
type input "6118.04.03.2219.000.LRT.0000"
click button "Add reference"
click select "Select Account Type Activity ID Airline Appointment Number ASN Batch Request # …"
select select "CUSTREF"
click select "Select Account Type Activity ID Airline Appointment Number ASN Batch Request # …"
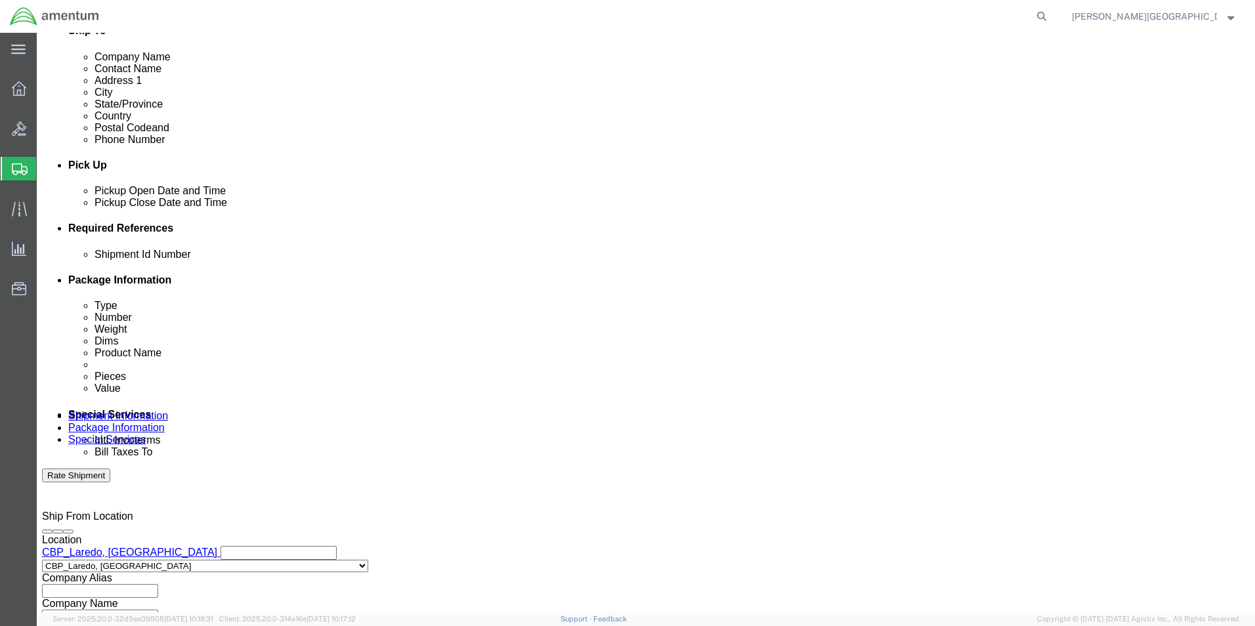
click input "text"
type input "503-010177"
click input "text"
click div "Shipping Mode (Optional)"
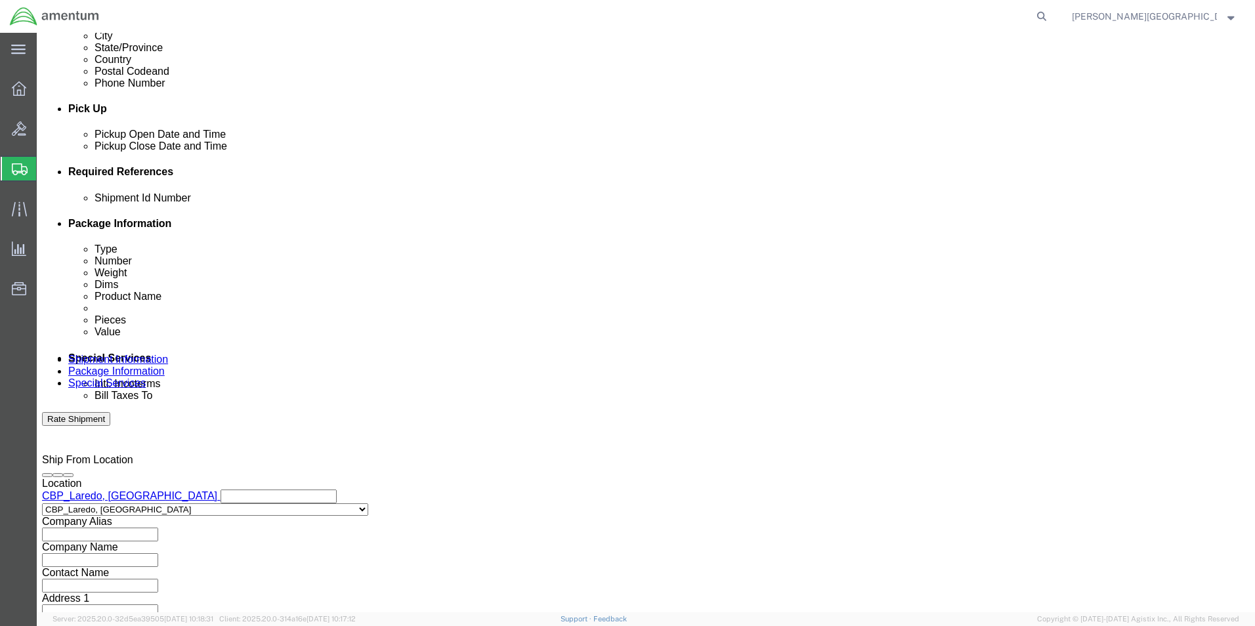
scroll to position [572, 0]
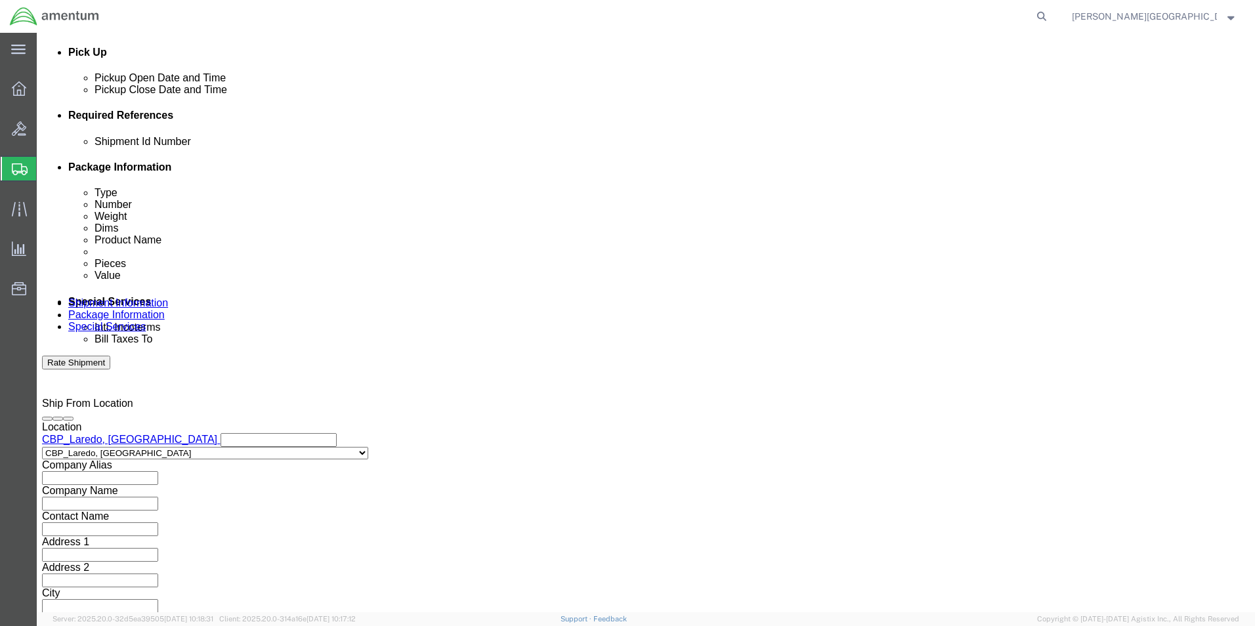
click button "Continue"
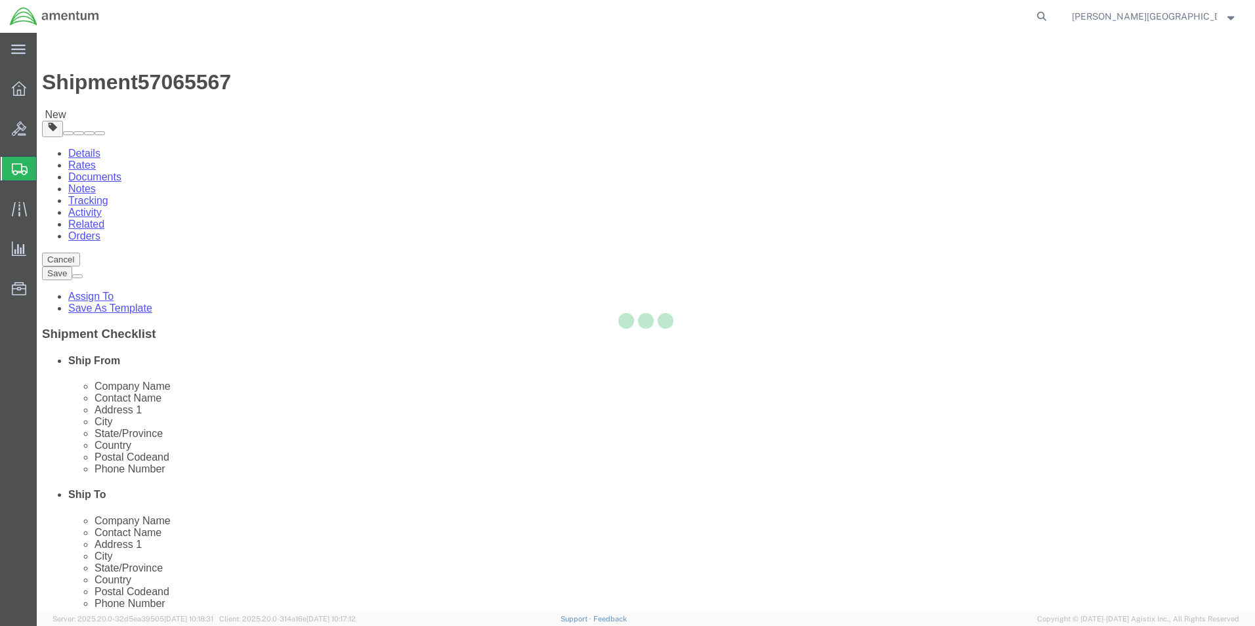
select select "CBOX"
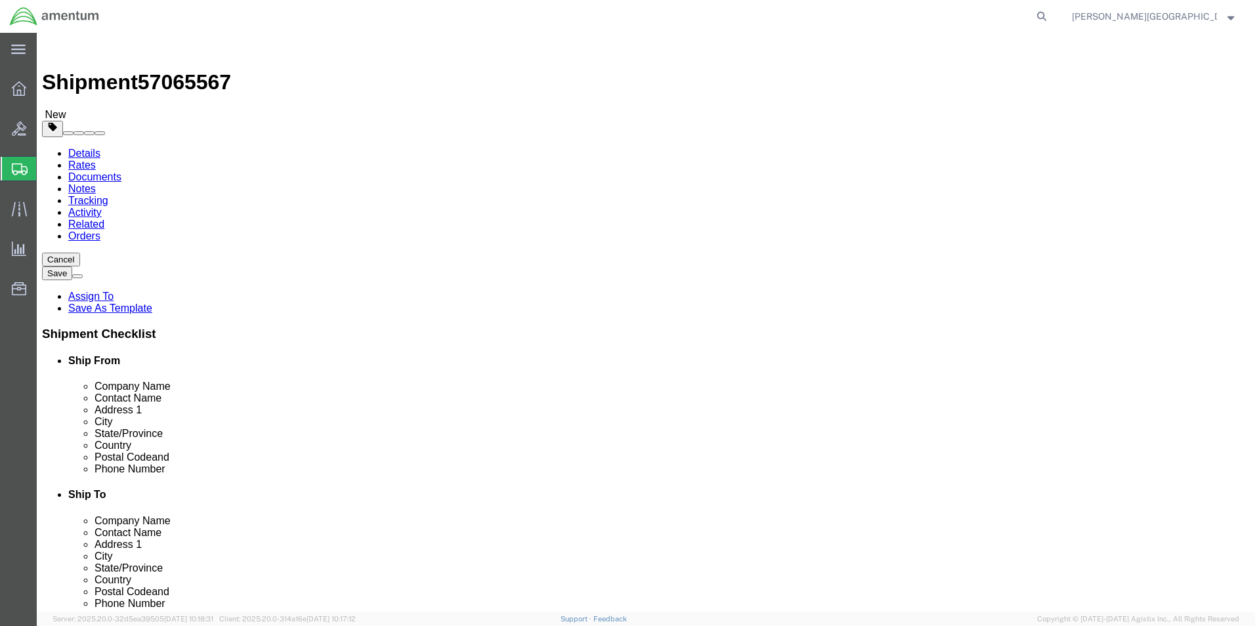
click input "text"
type input "30"
click input "text"
type input "24"
click input "text"
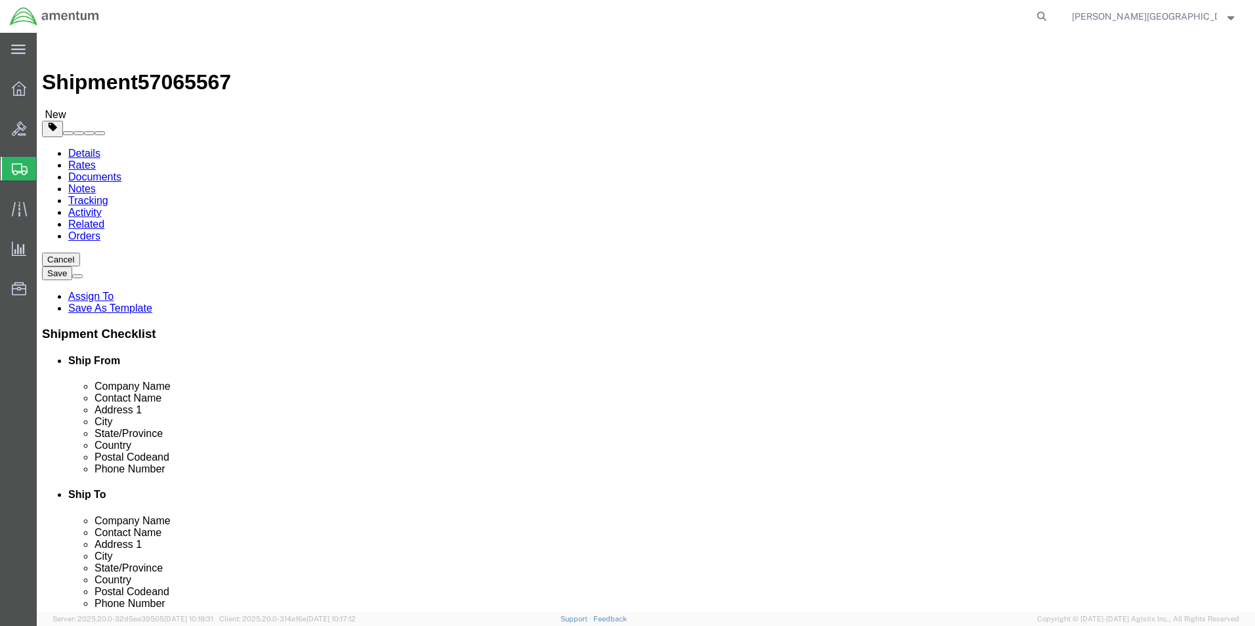
type input "6"
click input "0.00"
type input "11.00"
click link "Add Content"
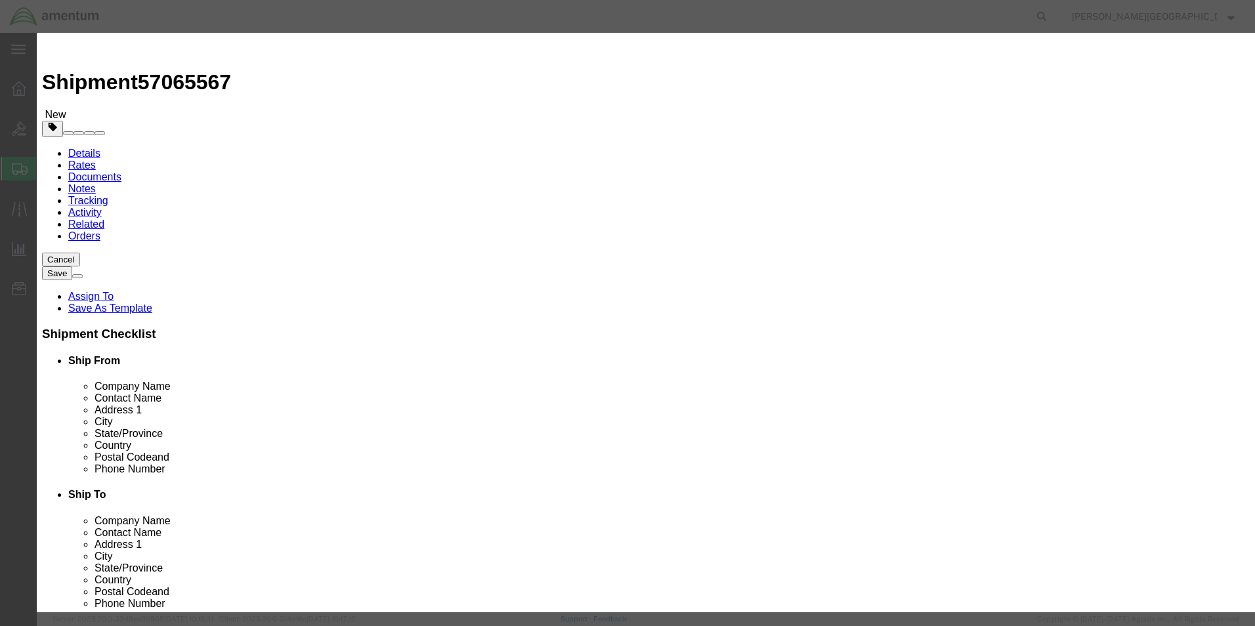
click input "text"
type input "Air Filter"
click textarea
type textarea "PN: 2130A2-1 SN: 9467_05-004"
click input "0"
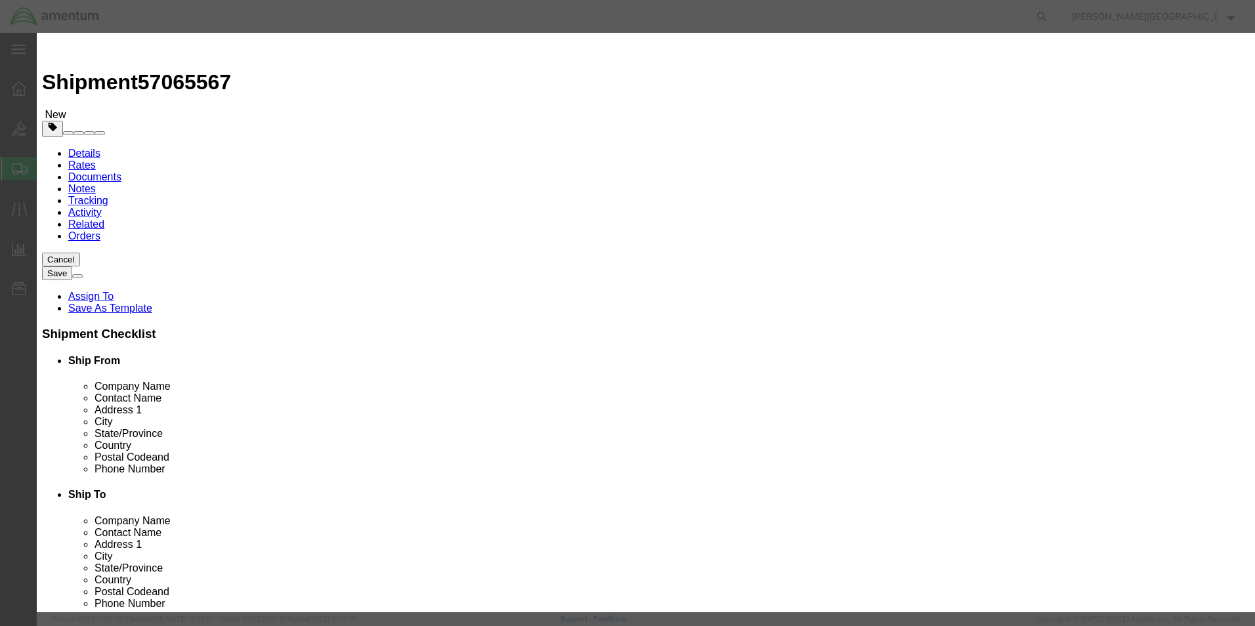
type input "1"
click input "text"
type input "3400.00"
click button "Save & Close"
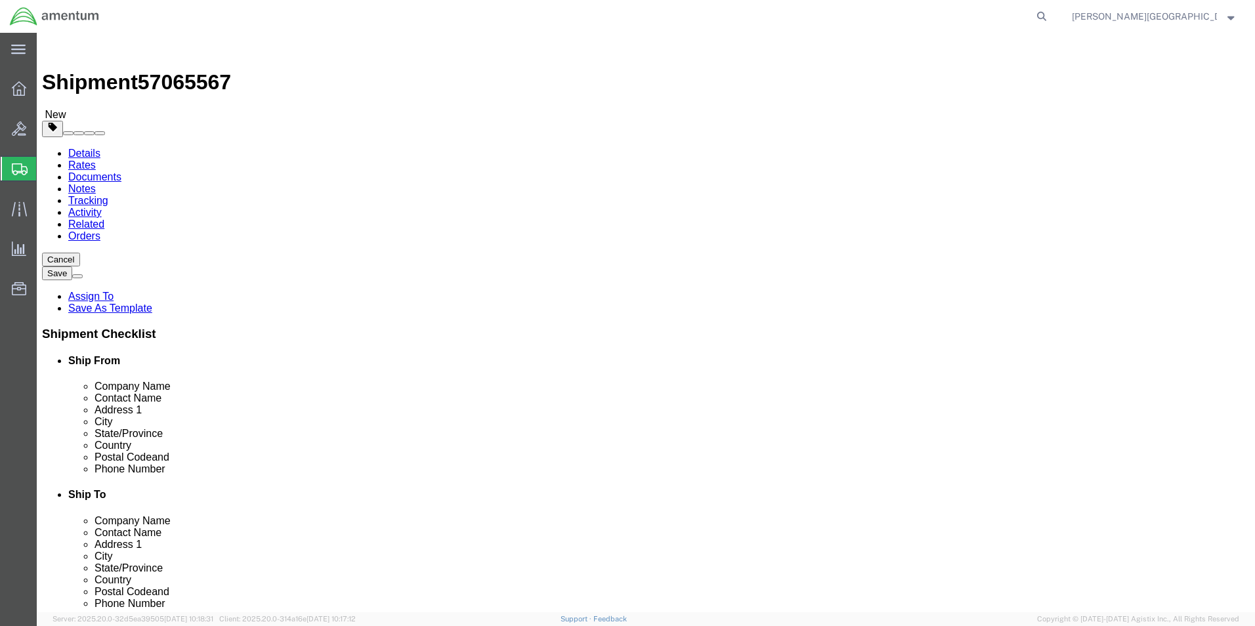
click button "Previous"
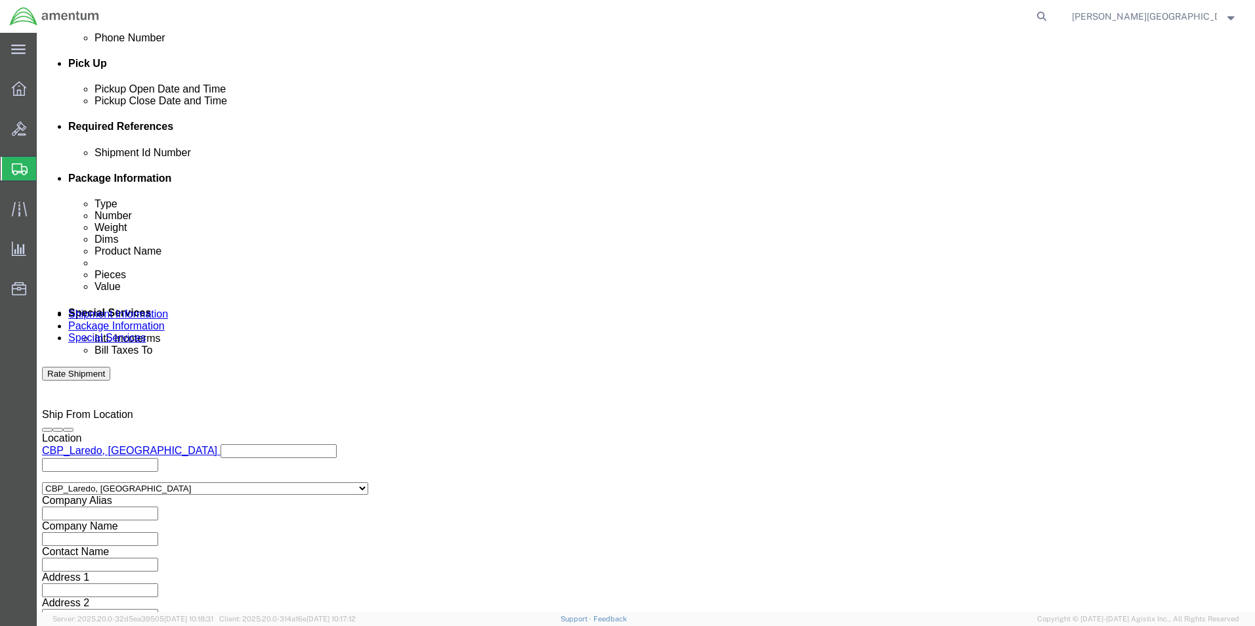
scroll to position [572, 0]
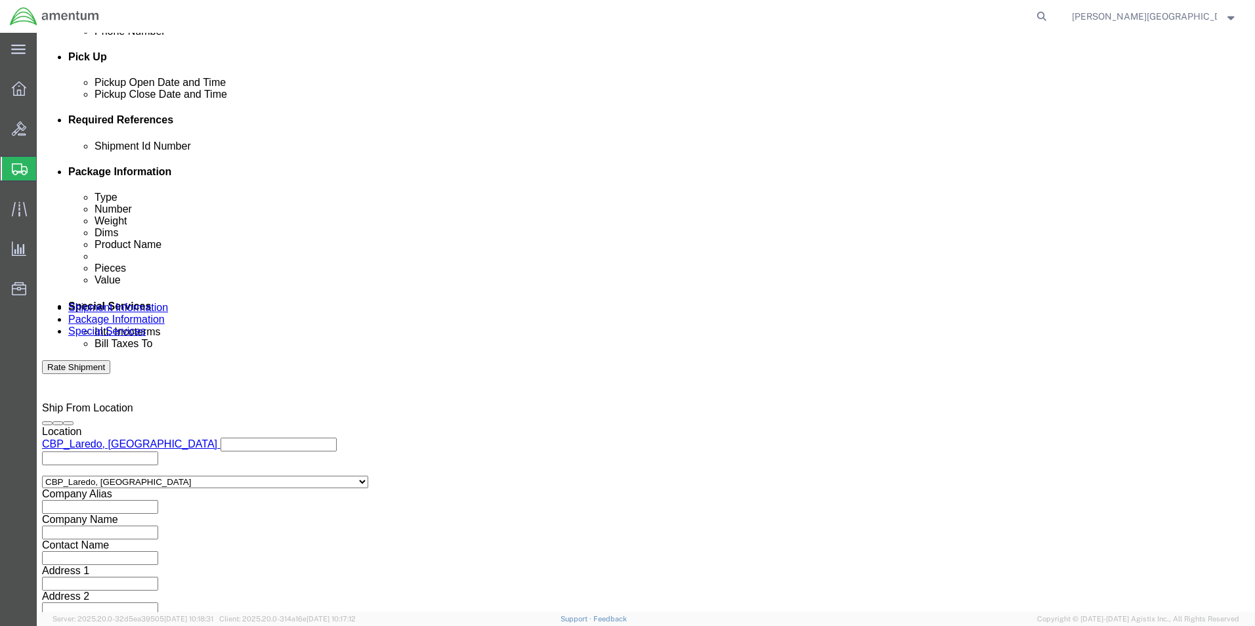
click input "text"
type input "57065567"
click button "Continue"
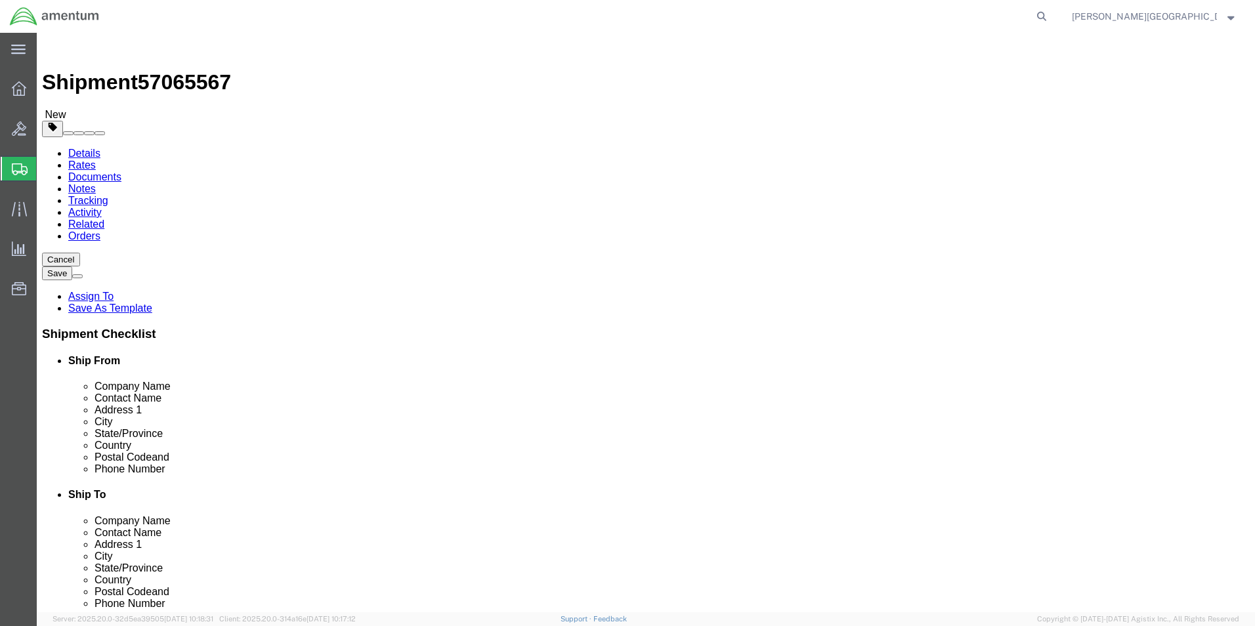
click button "Continue"
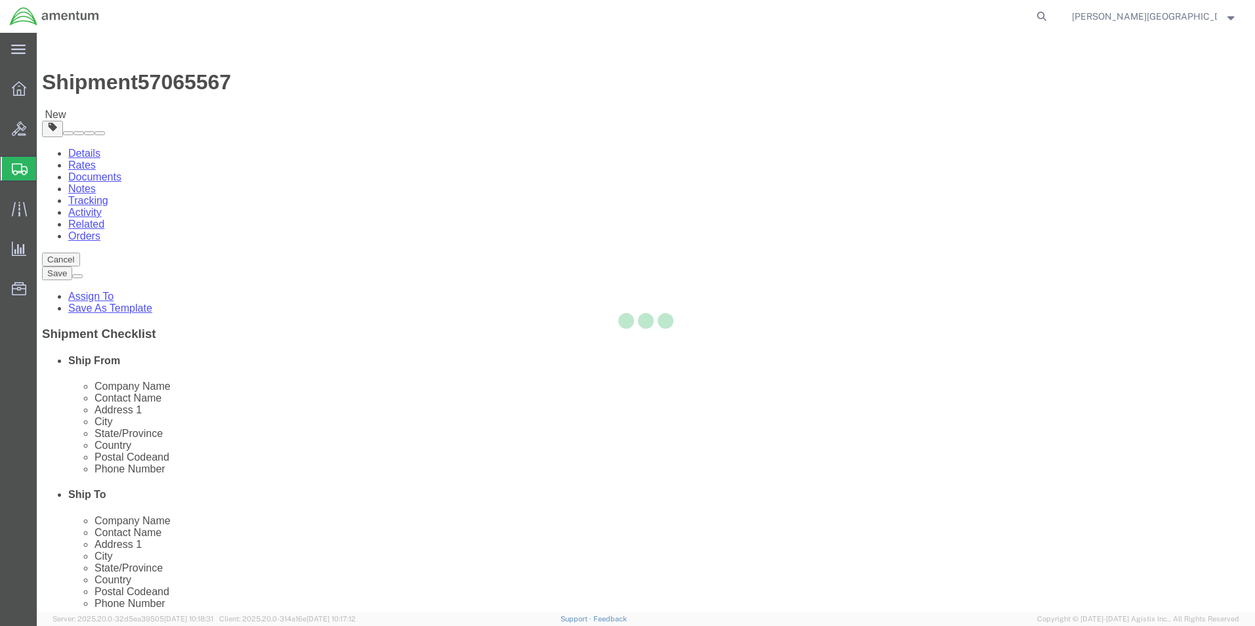
select select
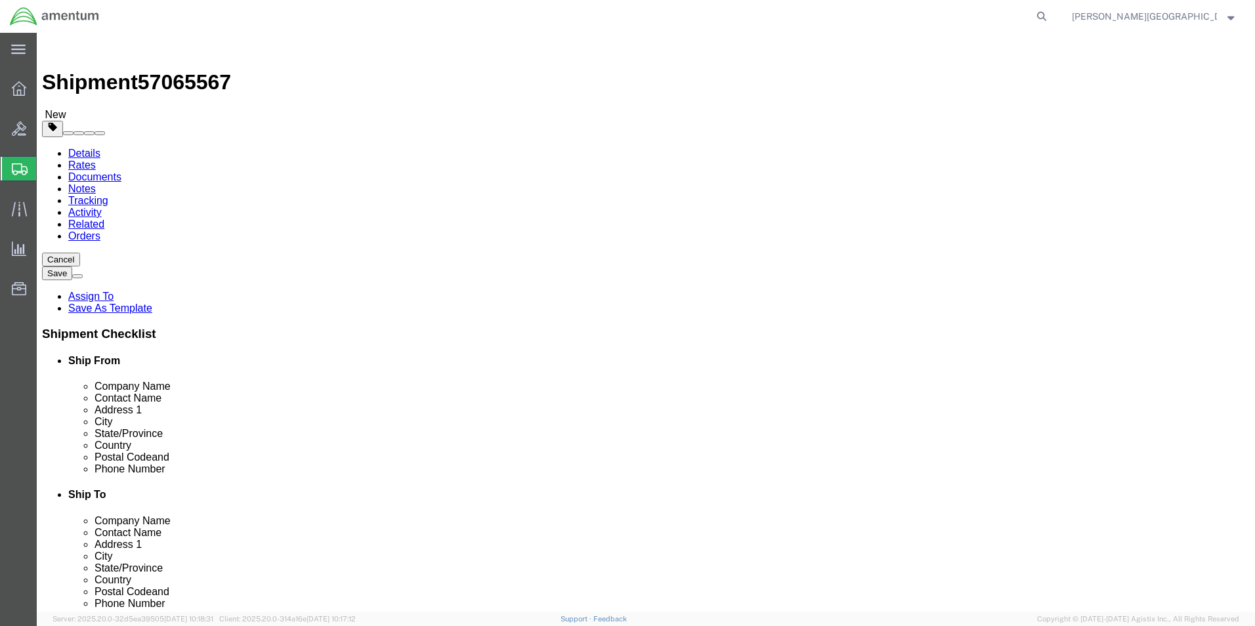
scroll to position [263, 0]
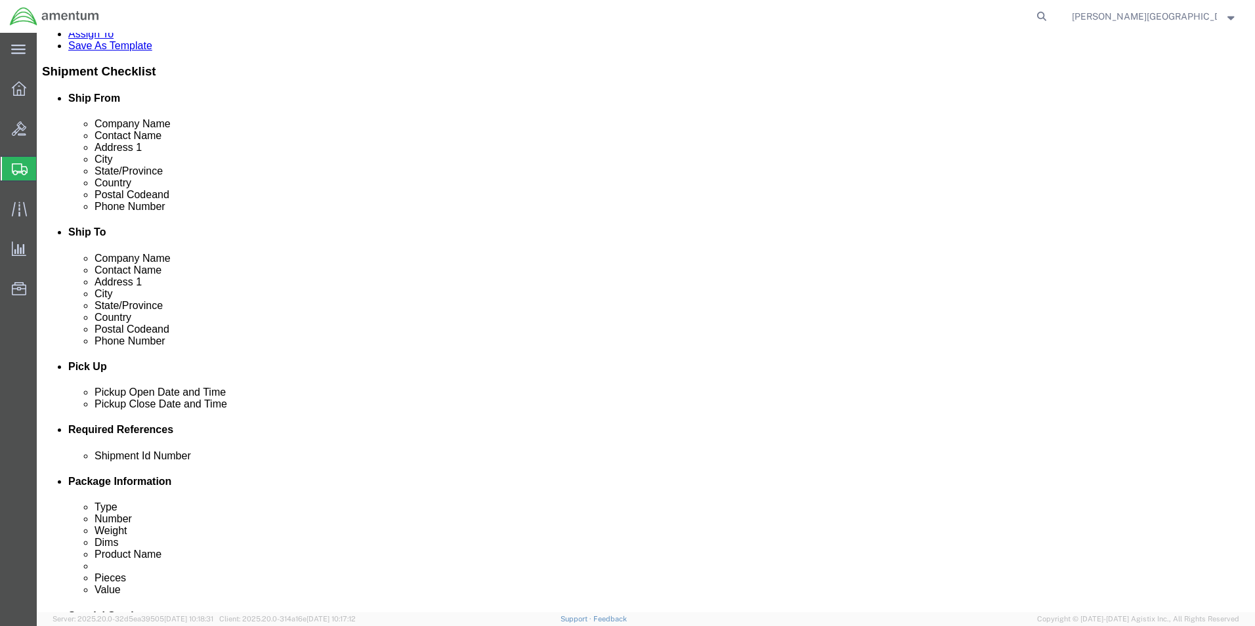
click button "Rate Shipment"
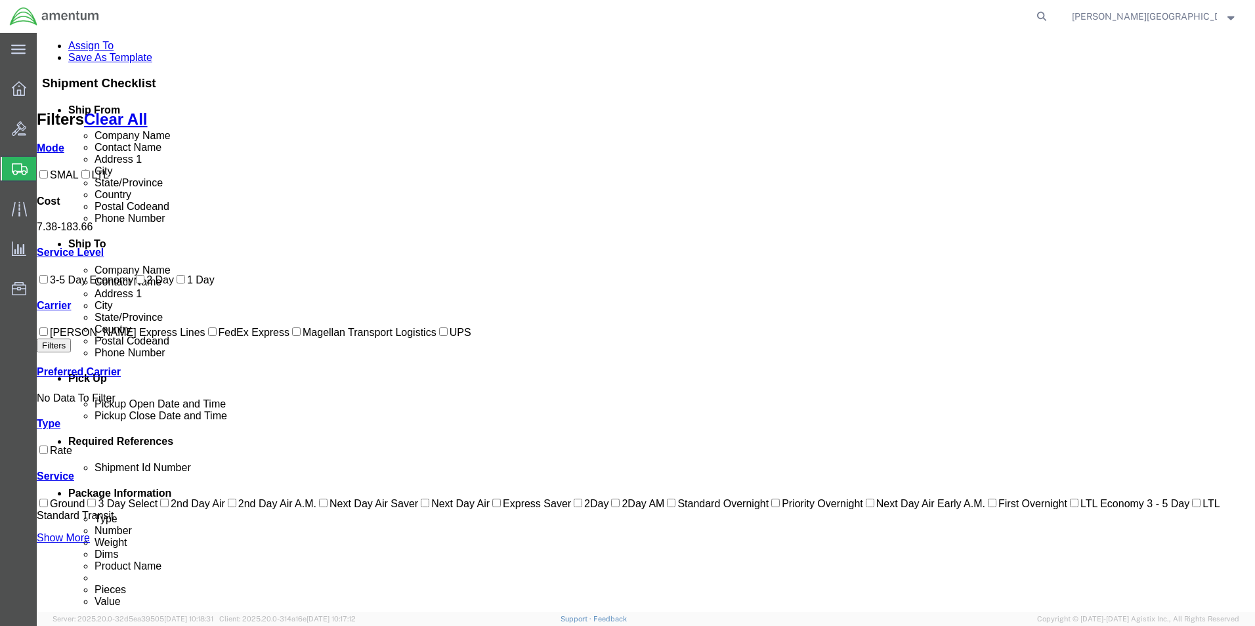
scroll to position [80, 0]
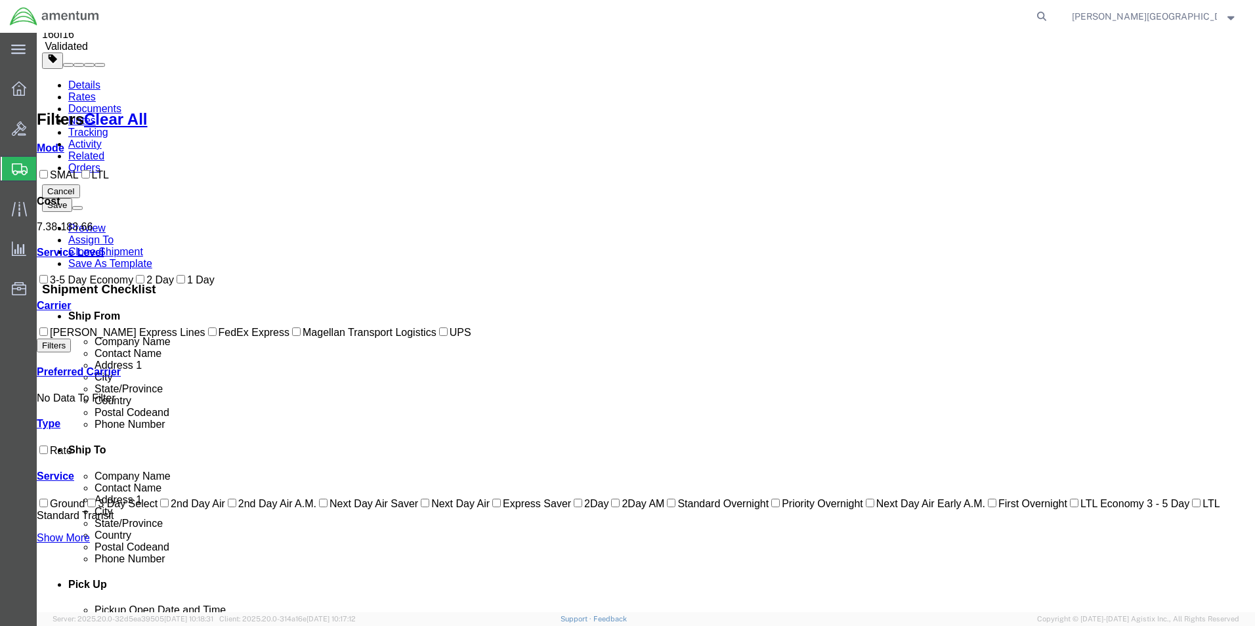
checkbox input "true"
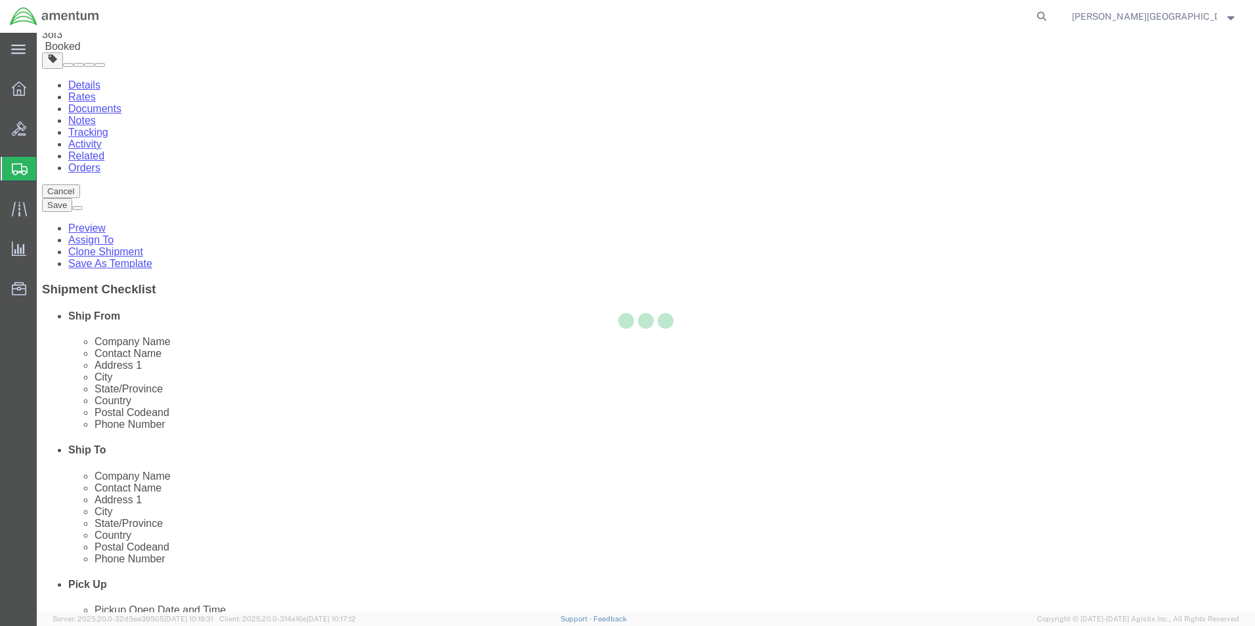
scroll to position [0, 0]
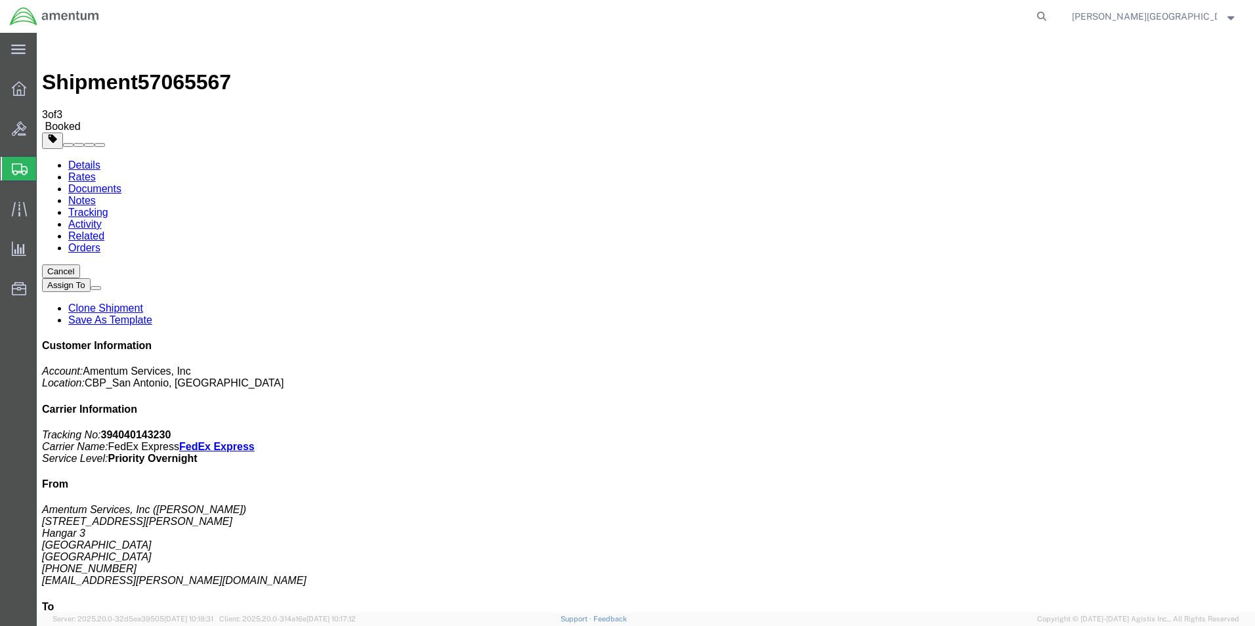
drag, startPoint x: 1017, startPoint y: 202, endPoint x: 1156, endPoint y: 230, distance: 142.2
click at [1156, 429] on p "Tracking No: 394040143230 Carrier Name: FedEx Express FedEx Express Service Lev…" at bounding box center [646, 446] width 1208 height 35
drag, startPoint x: 1156, startPoint y: 230, endPoint x: 1113, endPoint y: 215, distance: 44.9
copy p "Tracking No: 394040143230 Carrier Name: FedEx Express FedEx Express Service Lev…"
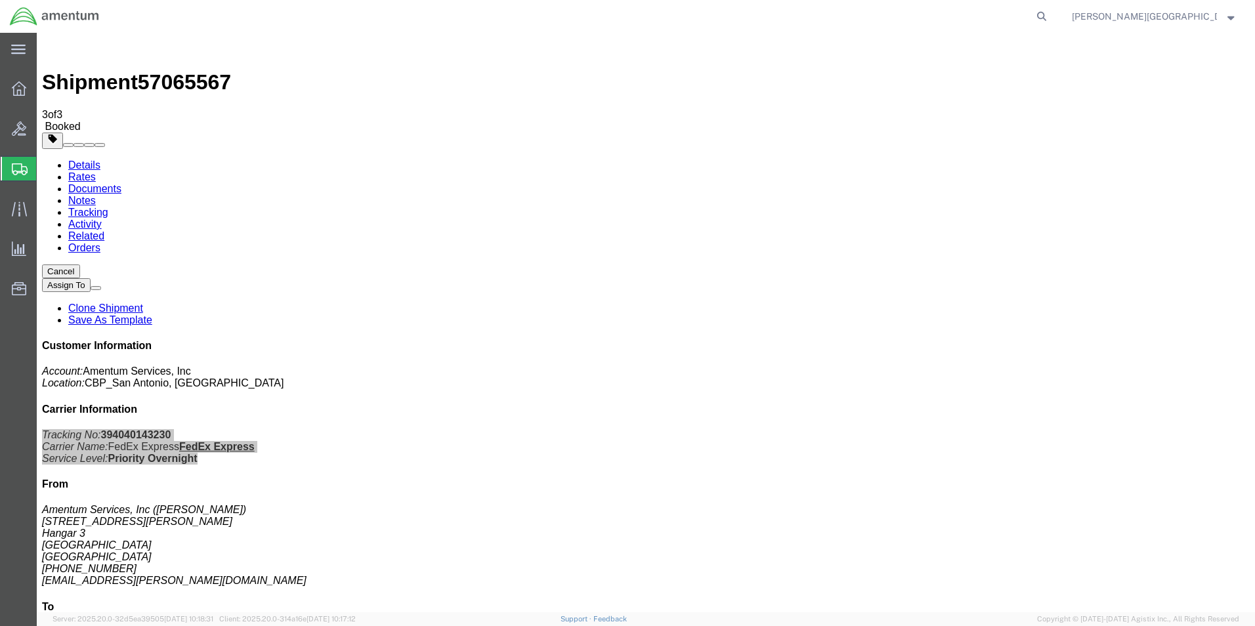
click at [0, 0] on span "Create Shipment" at bounding box center [0, 0] width 0 height 0
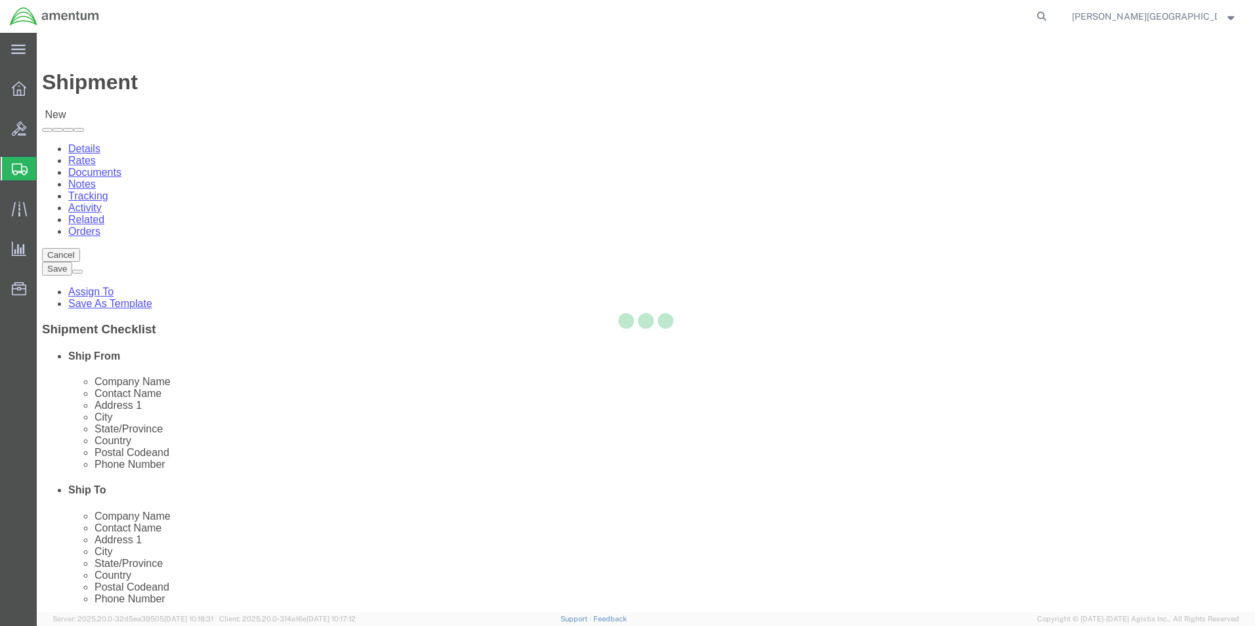
click at [480, 119] on div at bounding box center [646, 323] width 1219 height 580
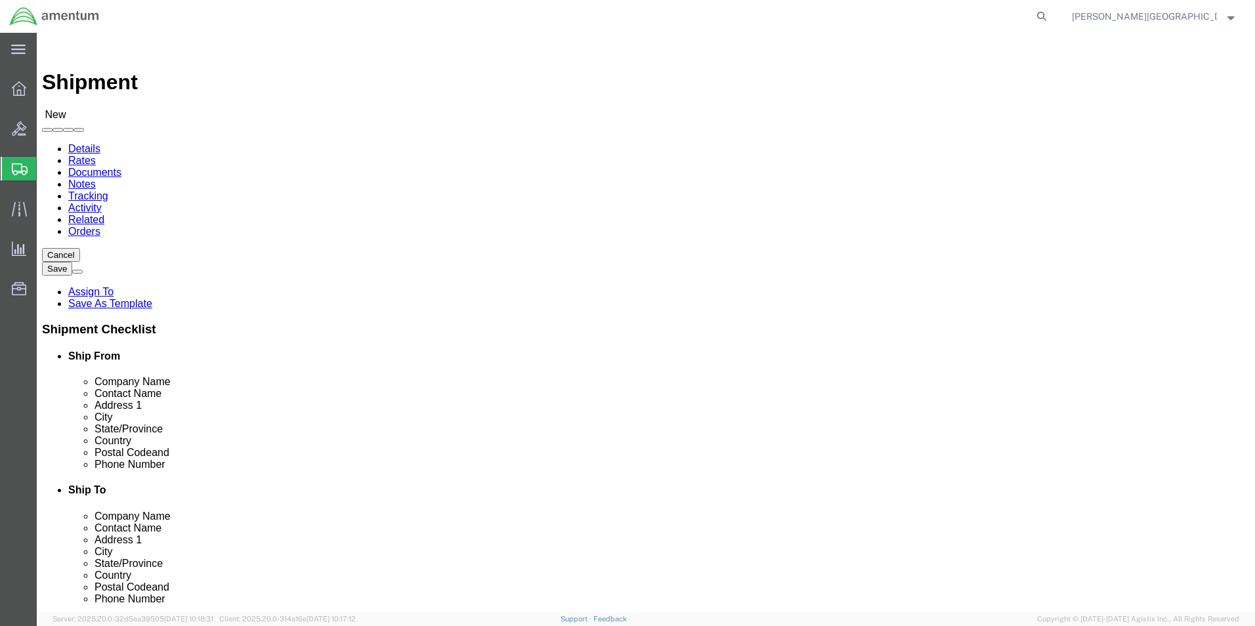
scroll to position [2626, 0]
select select "49940"
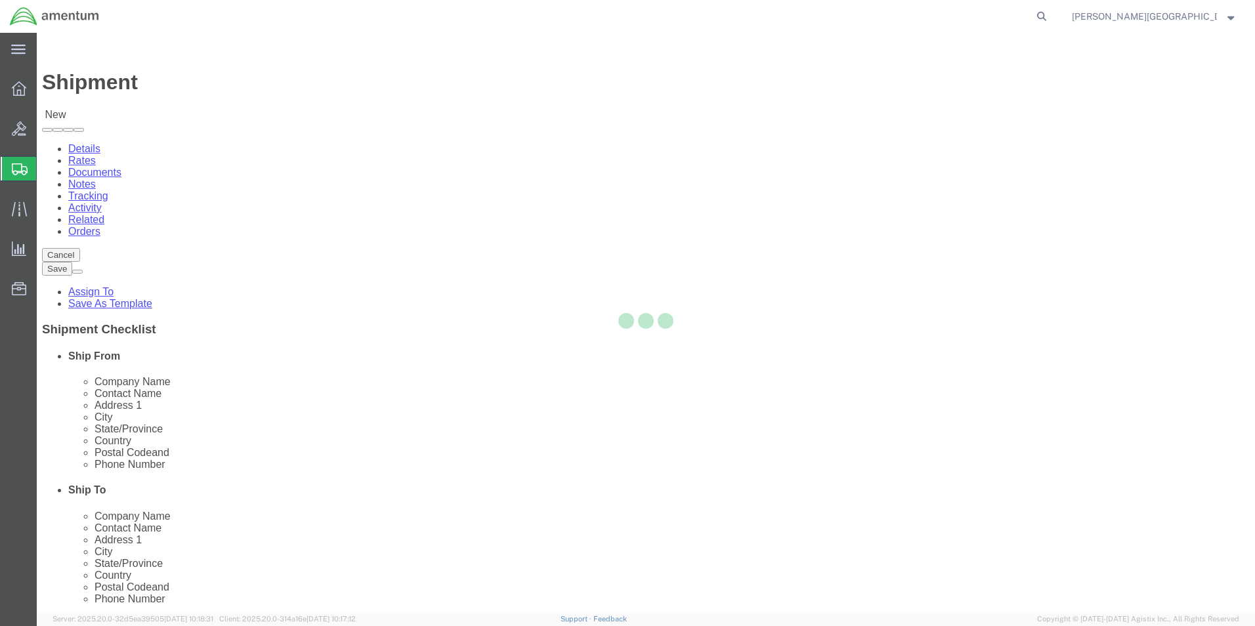
select select "[GEOGRAPHIC_DATA]"
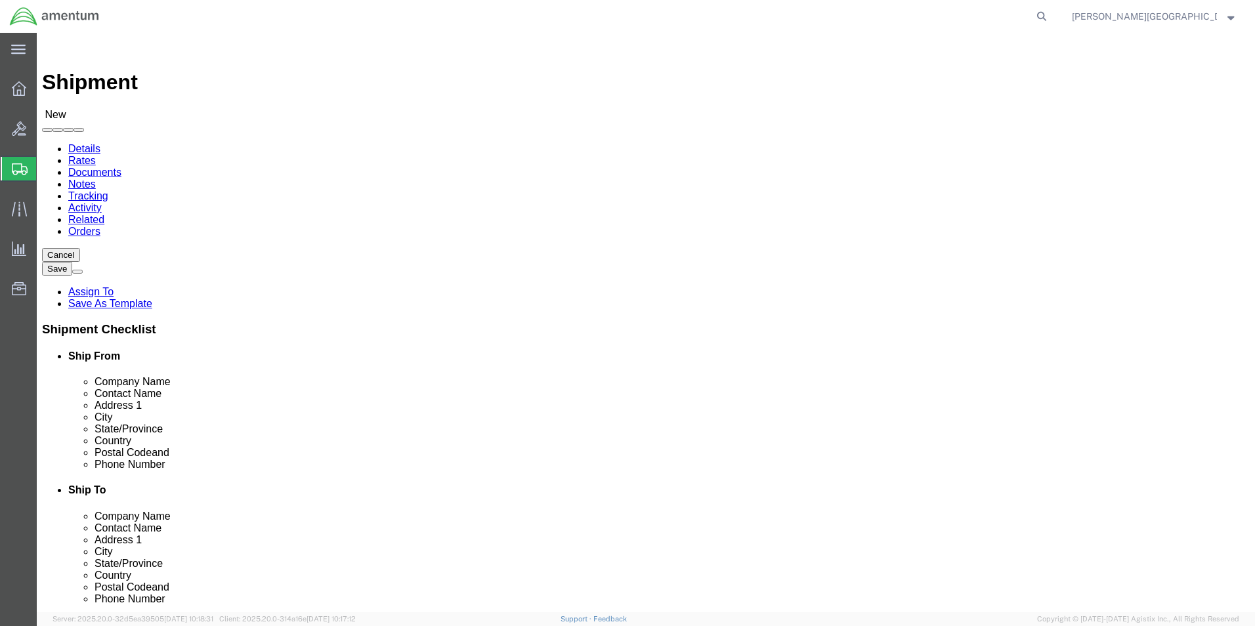
drag, startPoint x: 277, startPoint y: 450, endPoint x: 179, endPoint y: 449, distance: 98.5
click input "text"
type input "[PHONE_NUMBER]"
select select "49937"
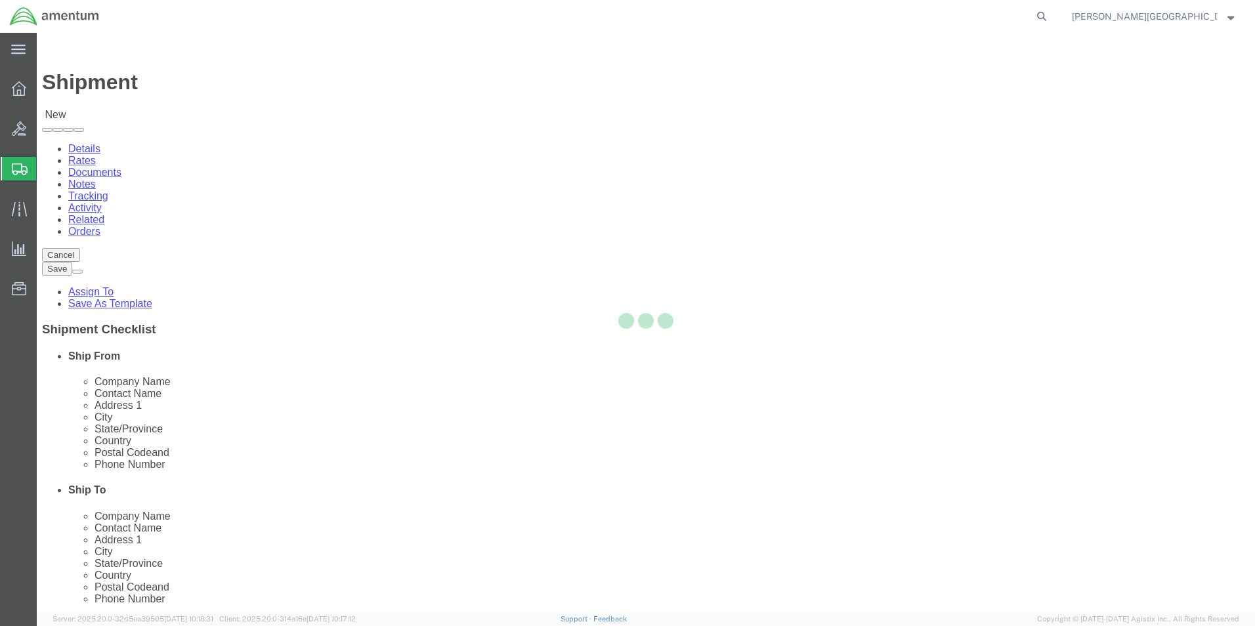
select select "[GEOGRAPHIC_DATA]"
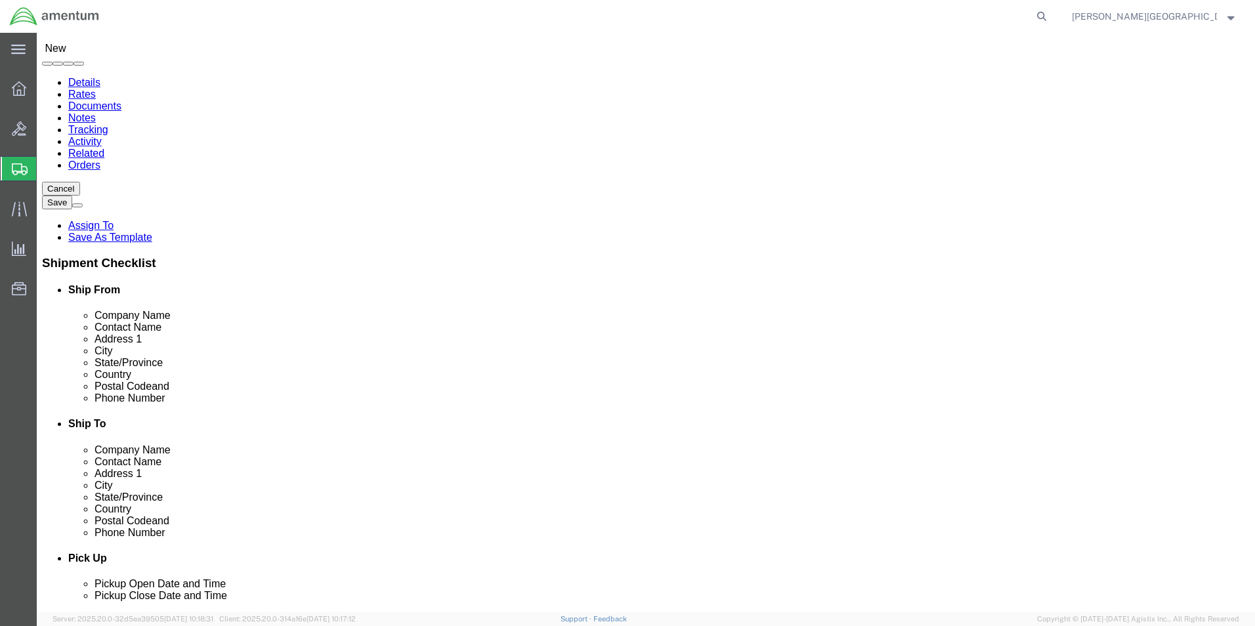
scroll to position [66, 0]
click input "text"
type input "[PERSON_NAME]"
click input "text"
type input "j"
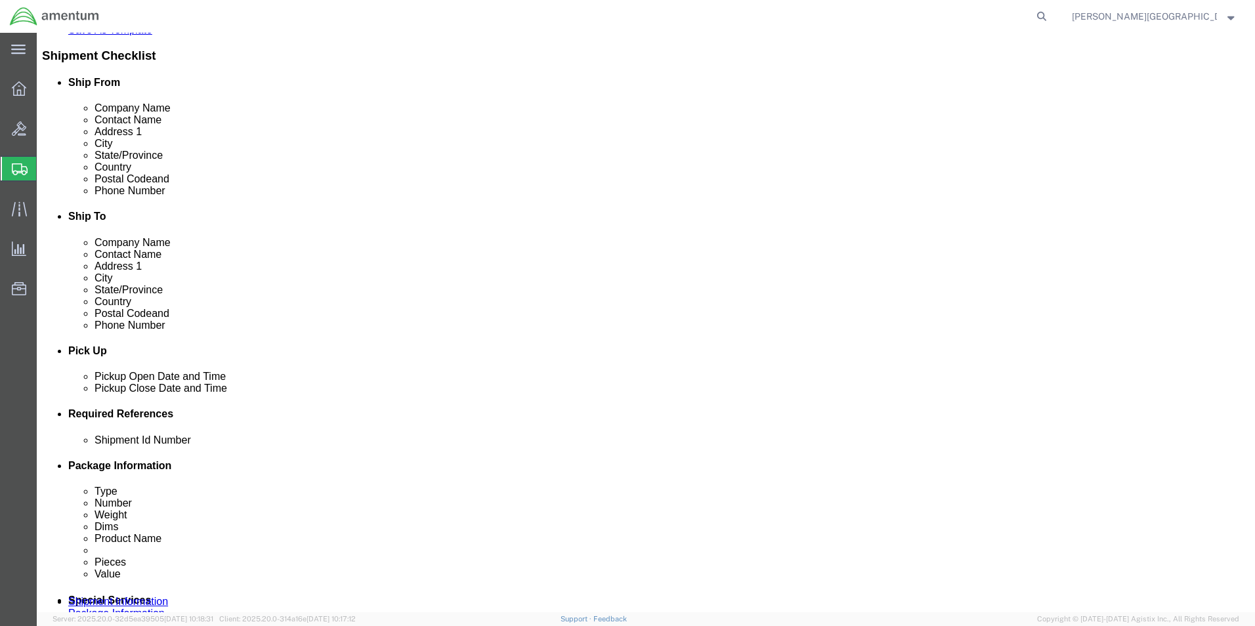
scroll to position [460, 0]
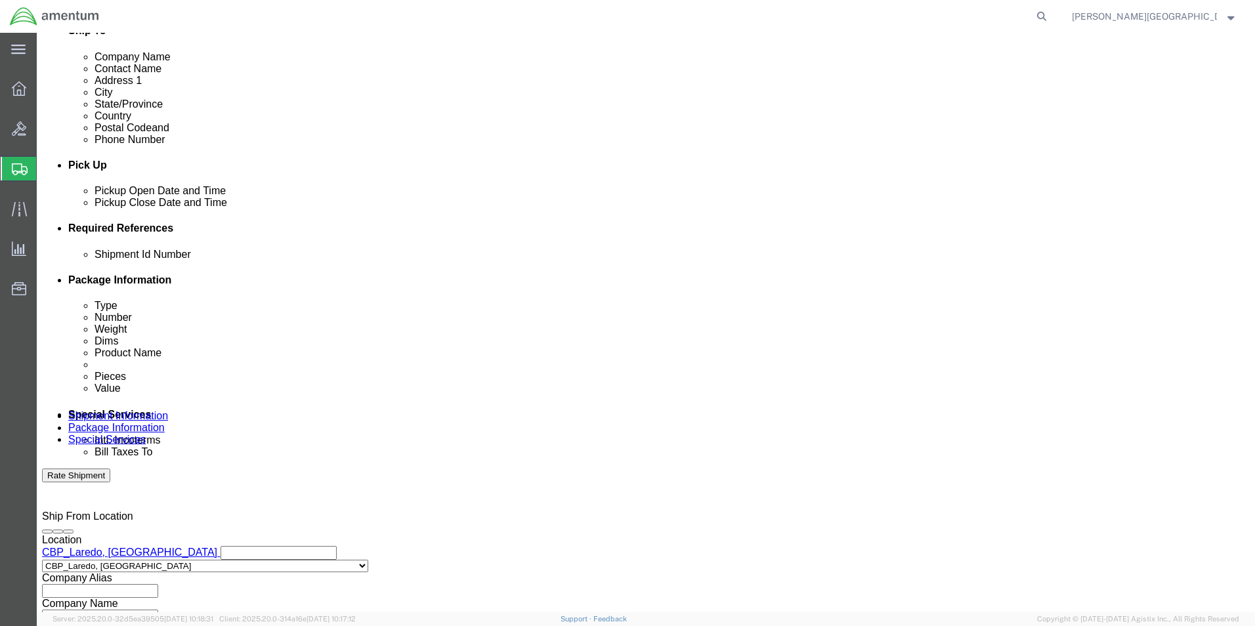
click div "[DATE] 1:00 PM"
type input "3:00 PM"
drag, startPoint x: 401, startPoint y: 456, endPoint x: 443, endPoint y: 438, distance: 45.3
click button "Apply"
click button "Add reference"
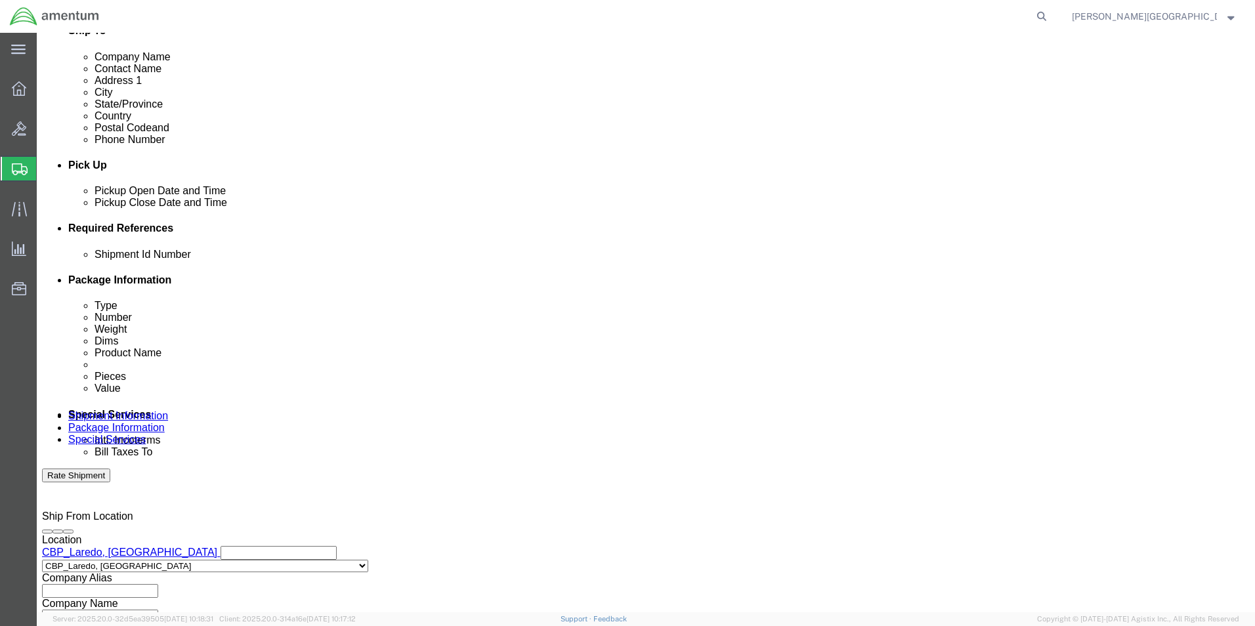
click select "Select Account Type Activity ID Airline Appointment Number ASN Batch Request # …"
select select "DEPT"
click select "Select Account Type Activity ID Airline Appointment Number ASN Batch Request # …"
click input "text"
type input "GSE Department"
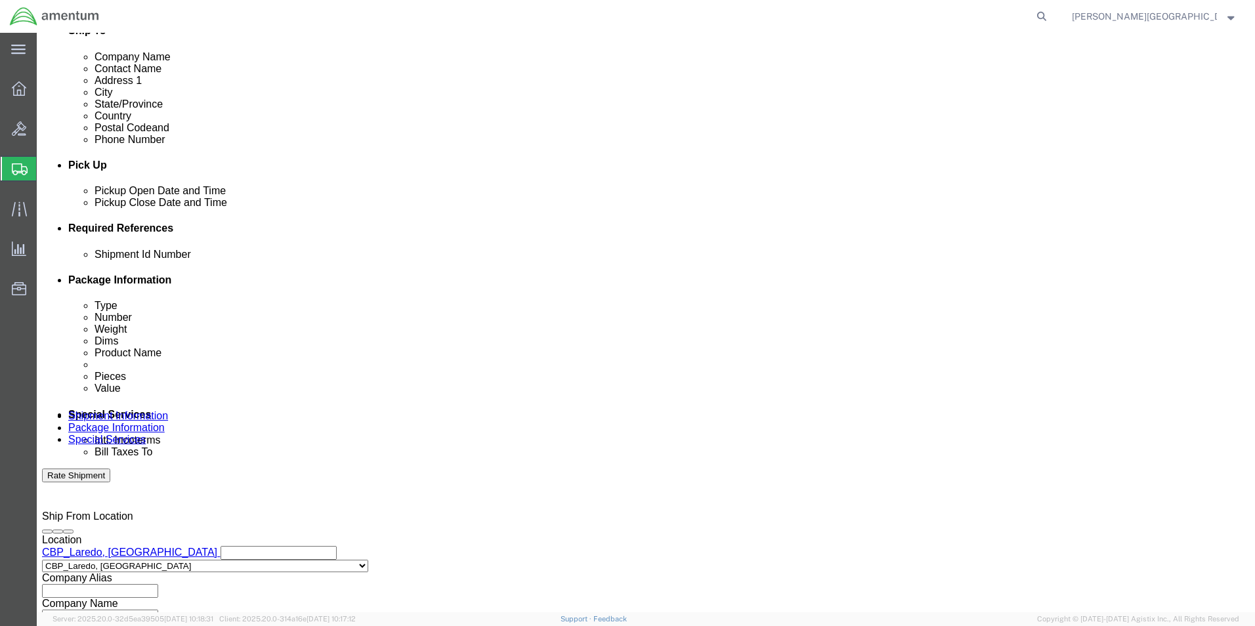
click button "Add reference"
click select "Select Account Type Activity ID Airline Appointment Number ASN Batch Request # …"
select select "PROJNUM"
click select "Select Account Type Activity ID Airline Appointment Number ASN Batch Request # …"
click input "text"
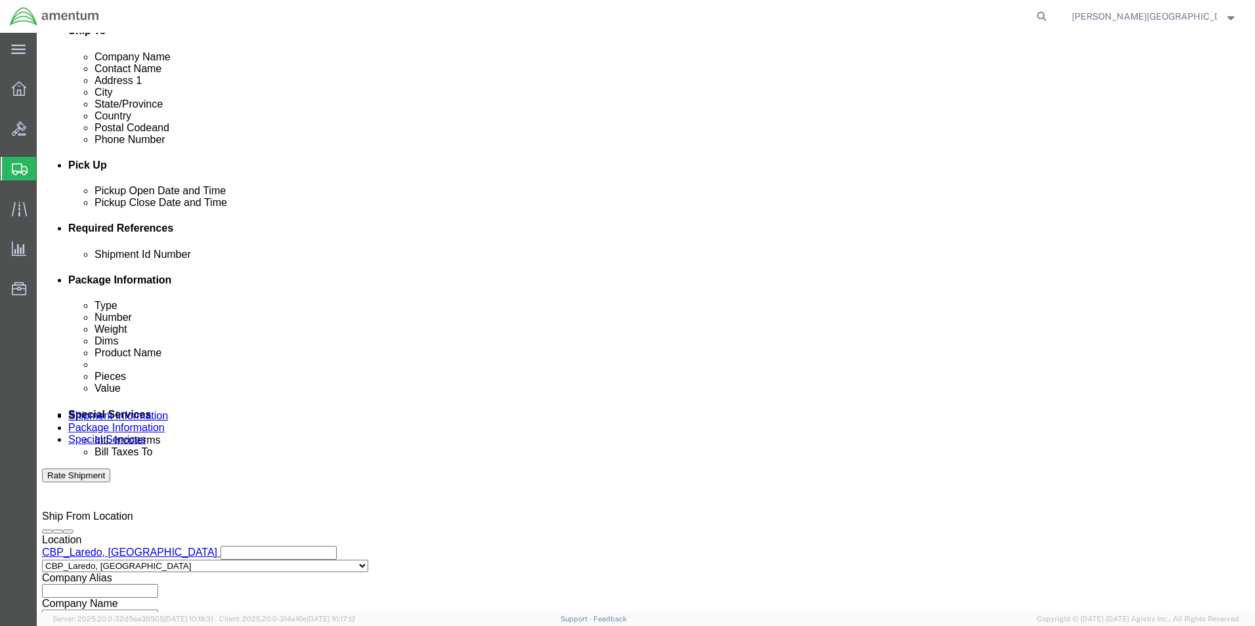
click input "6118.02.03.2219.000.LRT.0000"
type input "6118.04.03.2219.000.LRT.0000"
click button "Add reference"
click select "Select Account Type Activity ID Airline Appointment Number ASN Batch Request # …"
select select "CUSTREF"
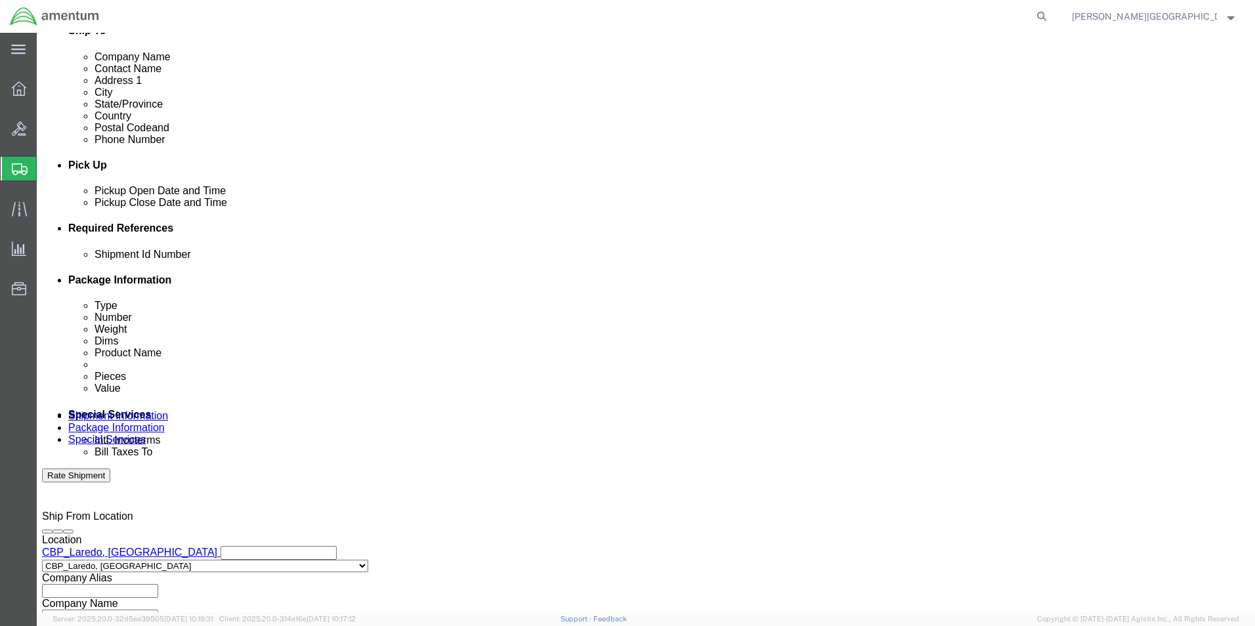
click select "Select Account Type Activity ID Airline Appointment Number ASN Batch Request # …"
click input "text"
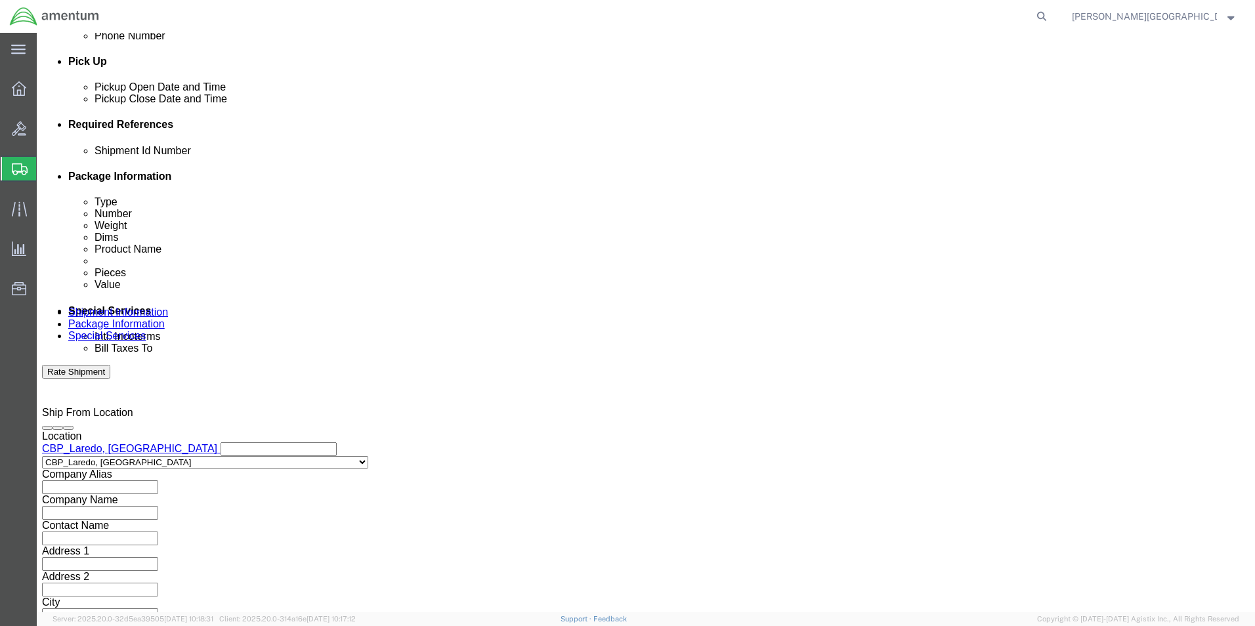
scroll to position [572, 0]
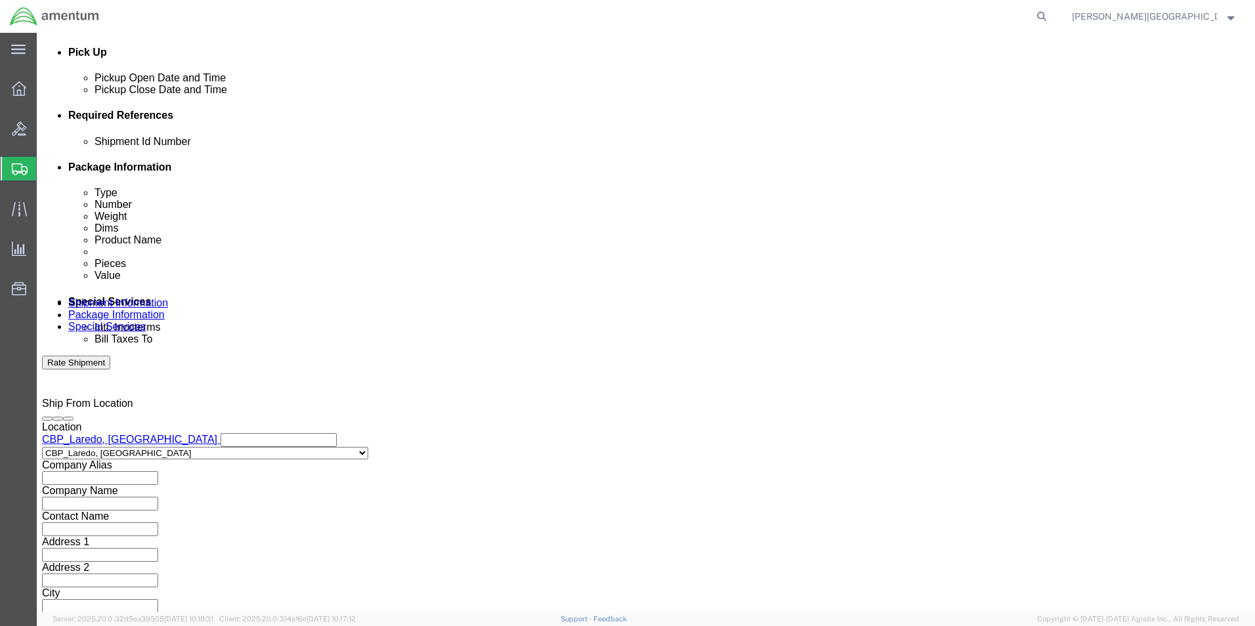
click button "Continue"
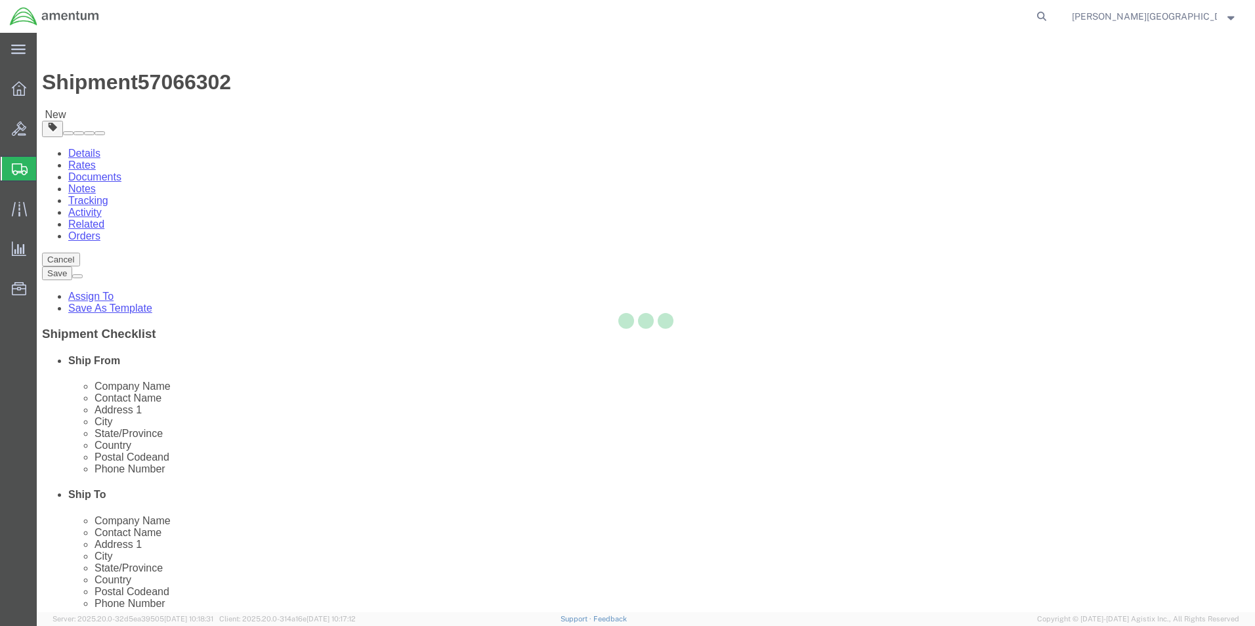
select select "CBOX"
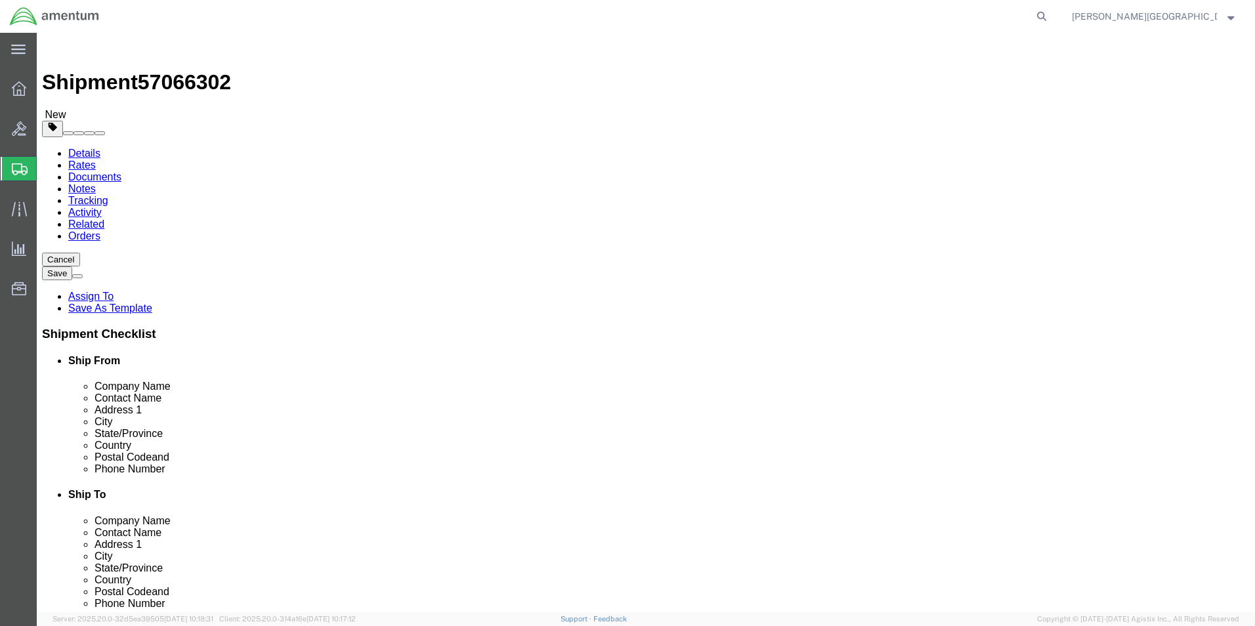
click input "text"
type input "45"
click input "text"
type input "13"
click input "text"
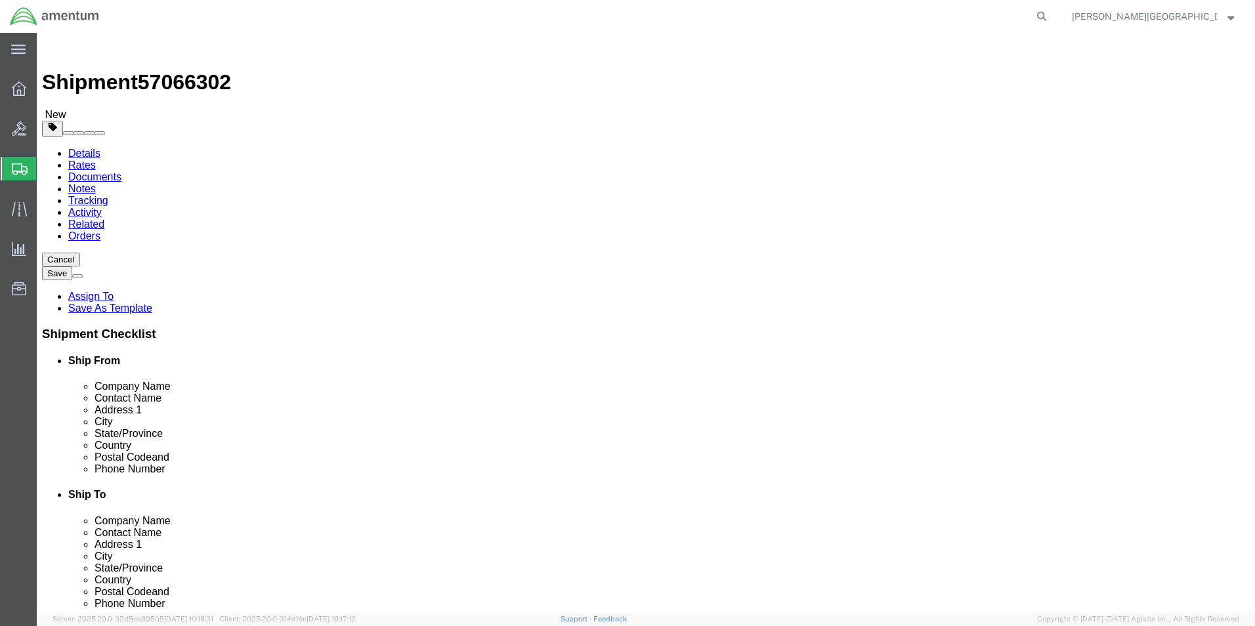
type input "14"
click input "0.00"
type input "12.00"
click button "Previous"
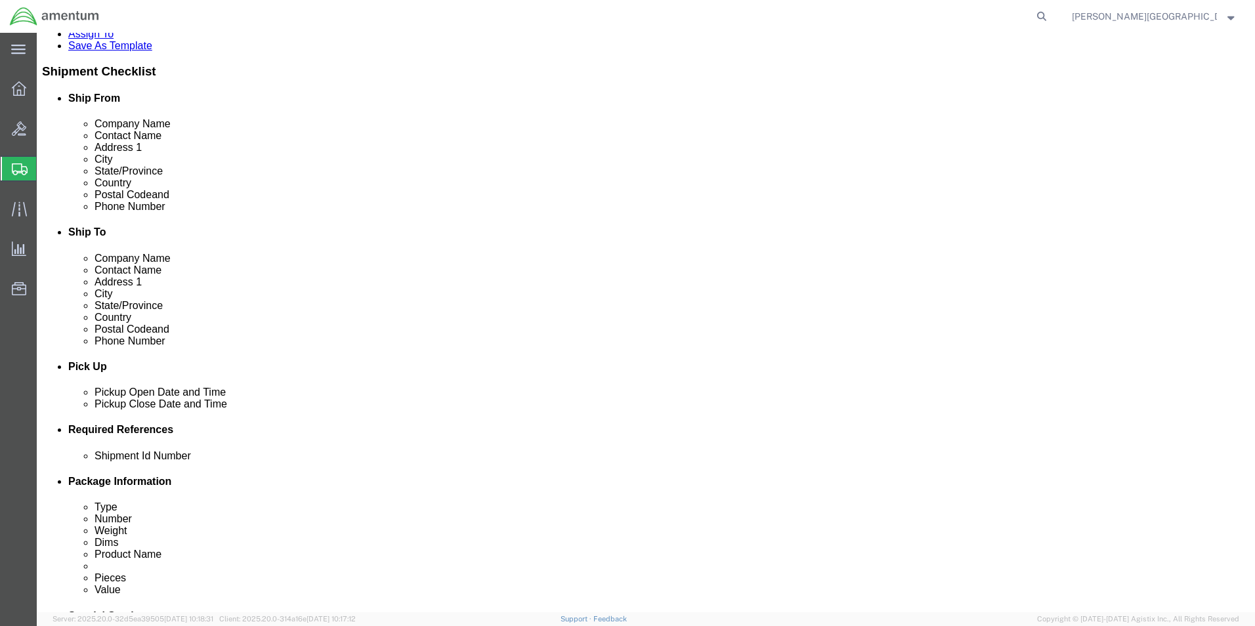
scroll to position [572, 0]
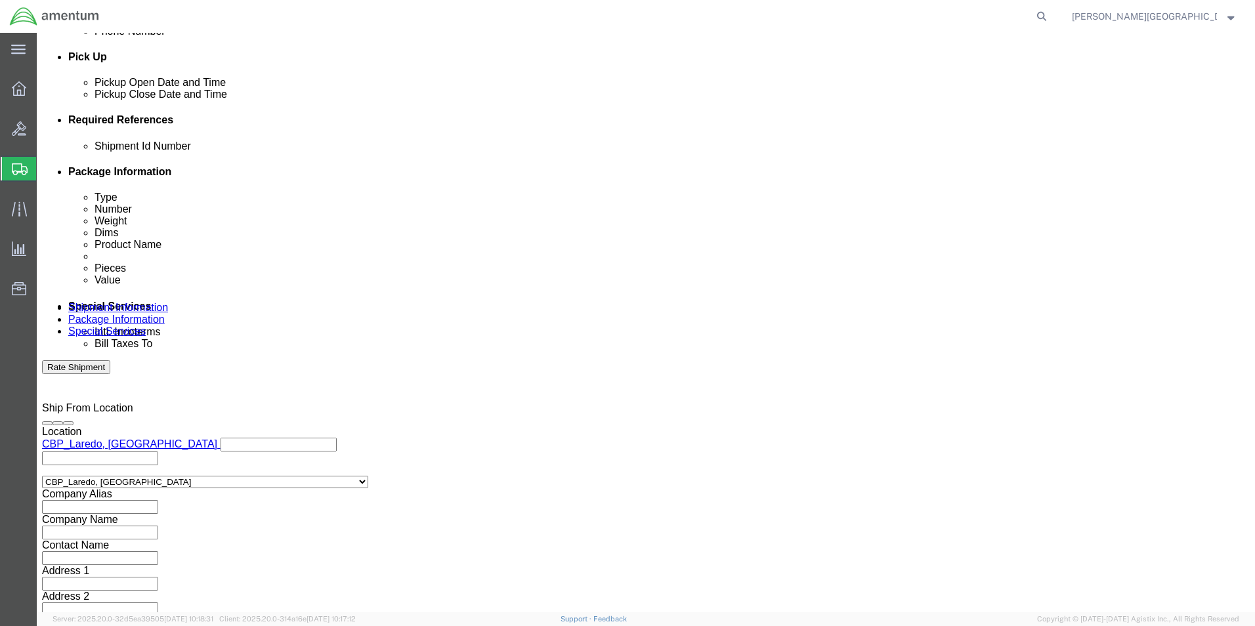
click input "text"
type input "57066302"
click input "text"
type input "Exhaust Pipe"
click button "Continue"
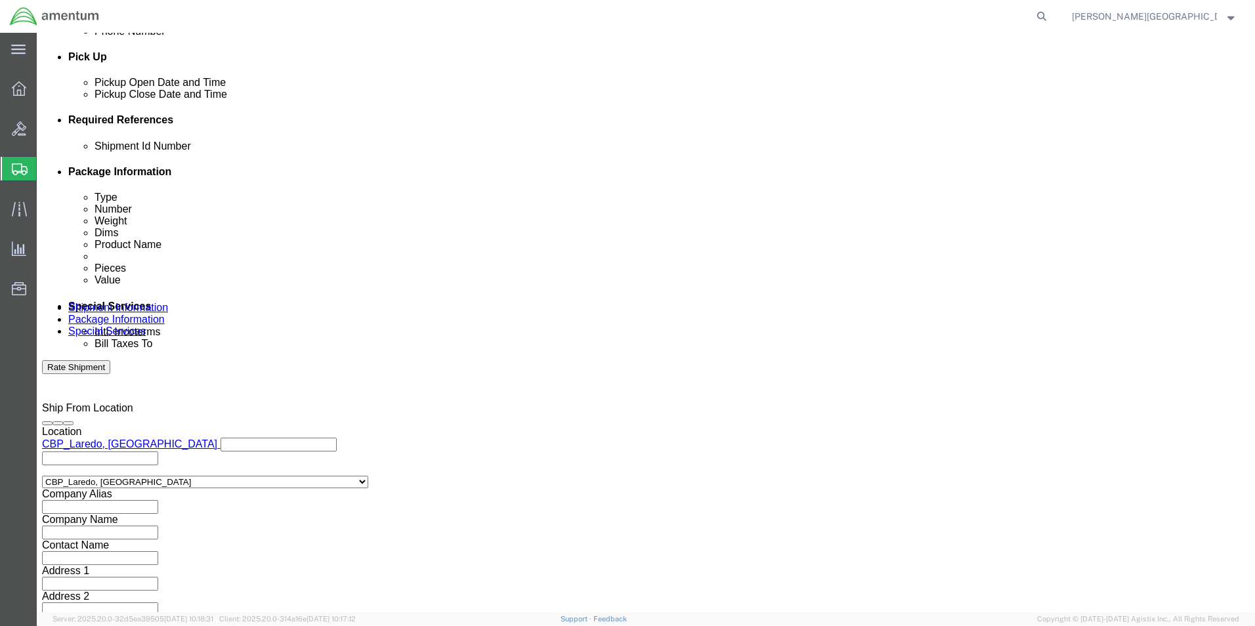
scroll to position [0, 0]
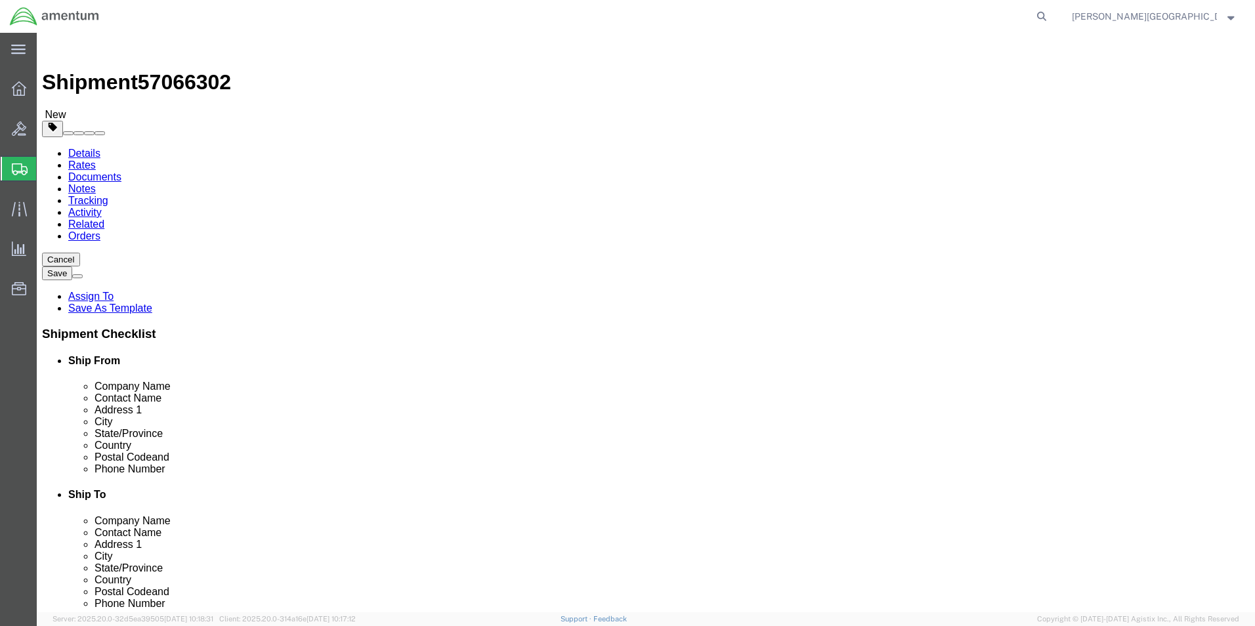
click link "Add Content"
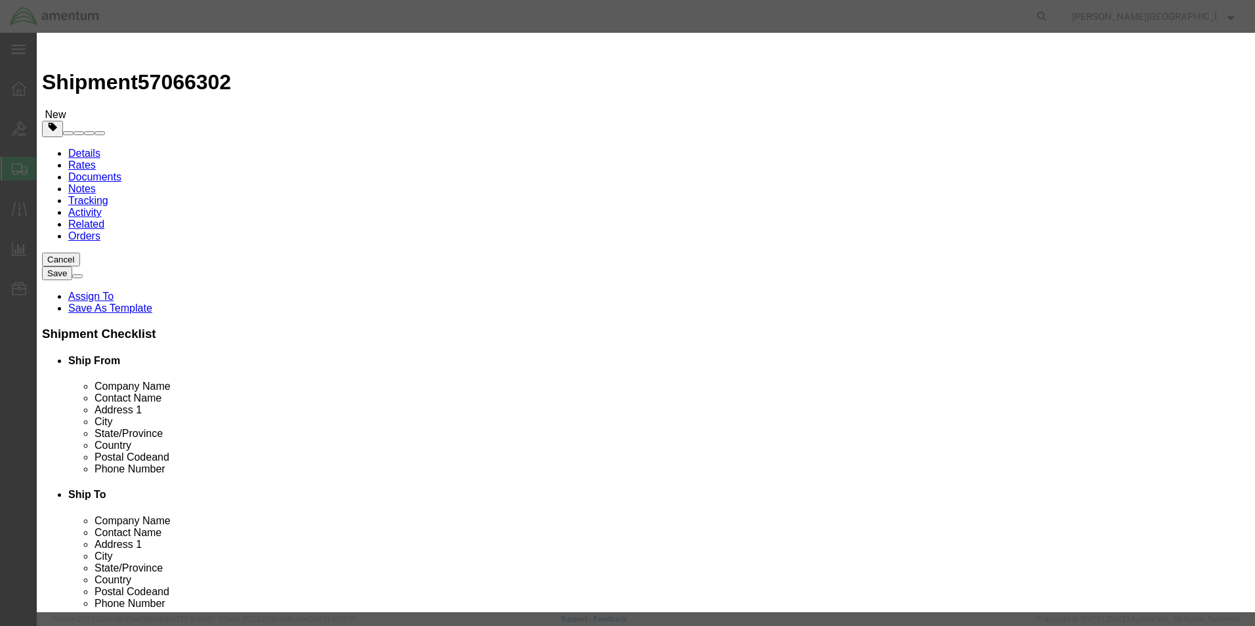
click input "text"
type input "Exhauste Pipe"
click input "0"
type input "1"
click input "text"
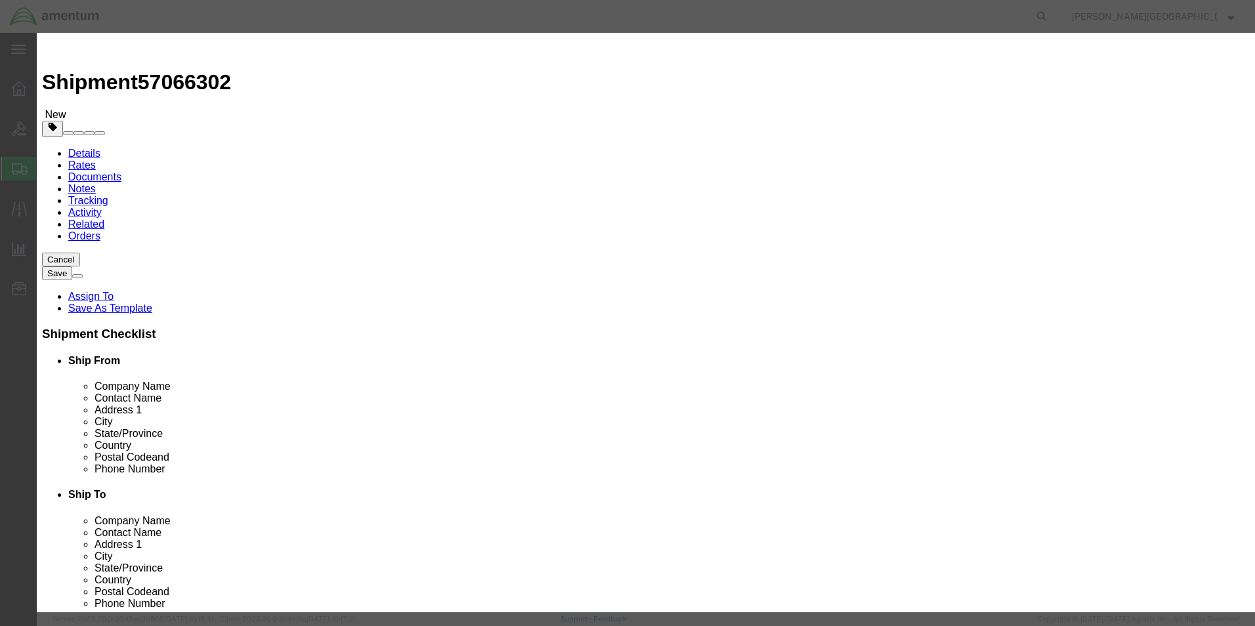
type input "750.00"
click button "Save & Close"
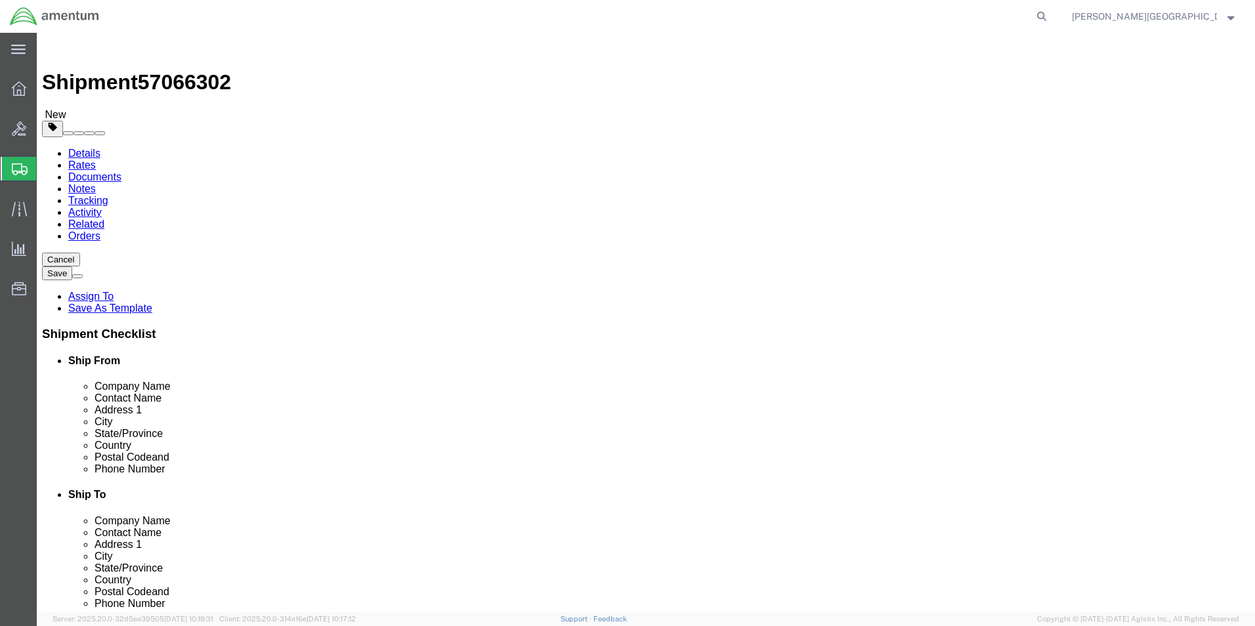
click button "Continue"
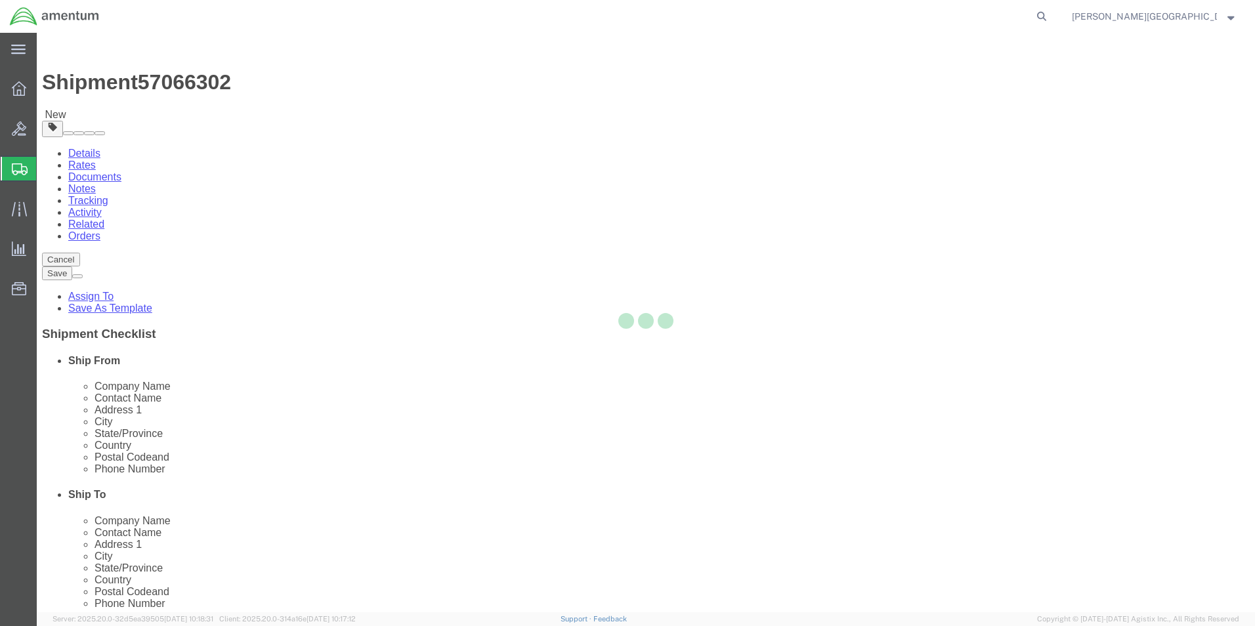
select select
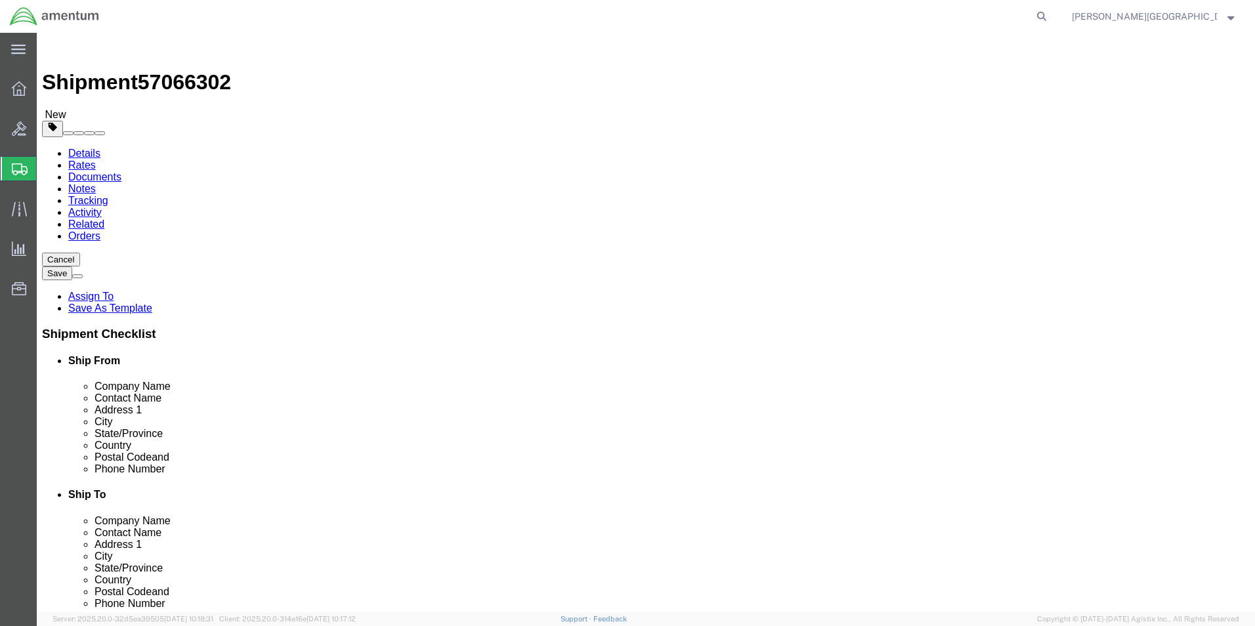
click button "Rate Shipment"
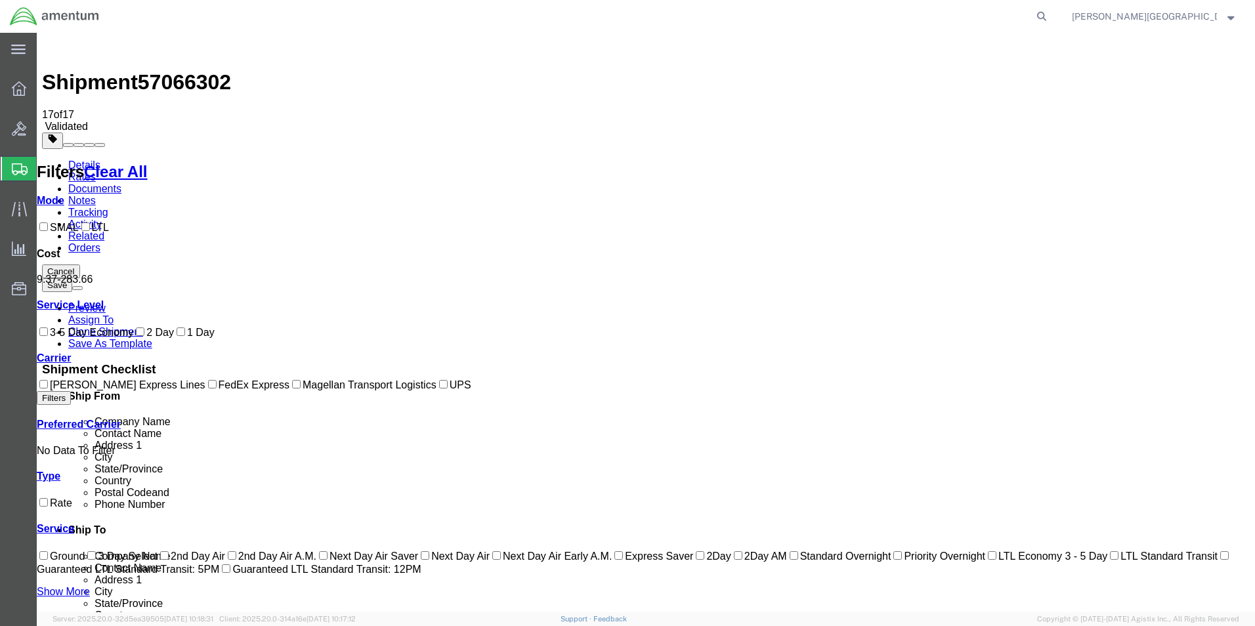
checkbox input "true"
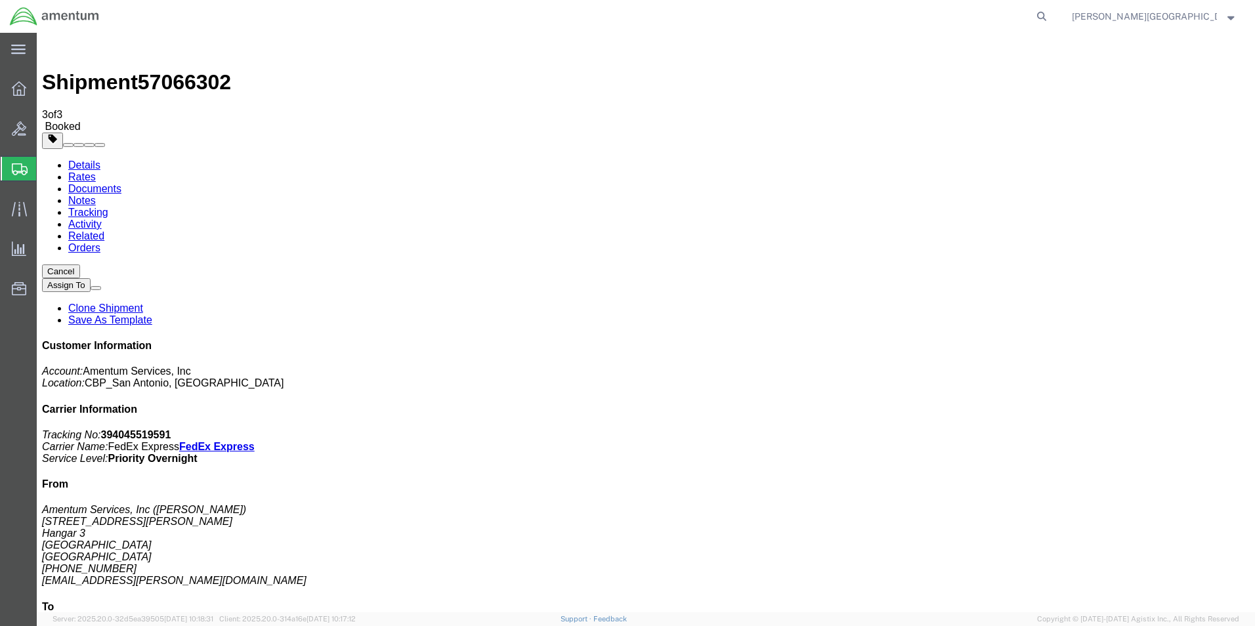
click at [92, 160] on link "Details" at bounding box center [84, 165] width 32 height 11
click link "Schedule pickup request"
